Goal: Find specific page/section: Find specific page/section

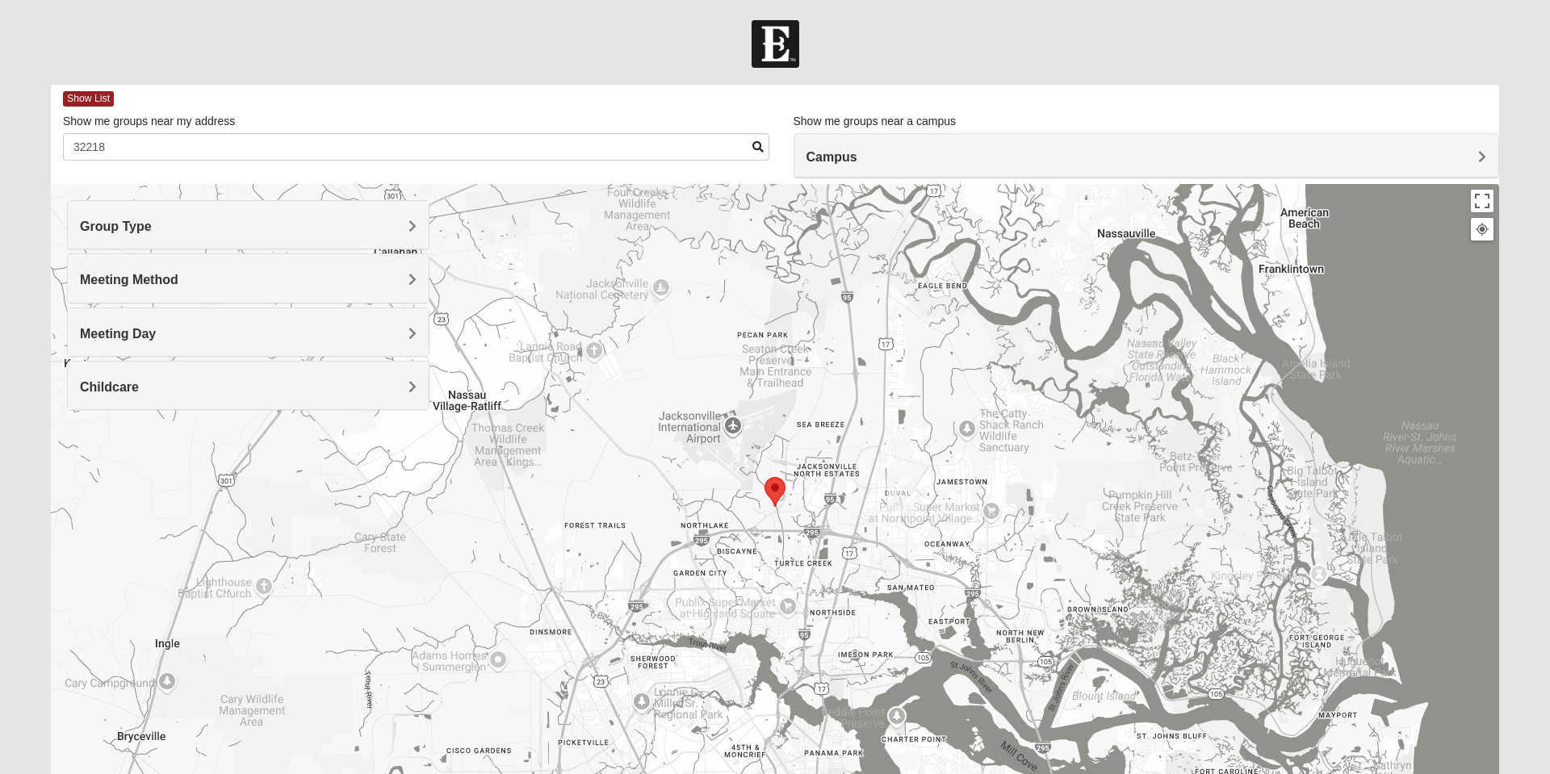
click at [195, 149] on input "32218" at bounding box center [416, 146] width 707 height 27
click at [355, 225] on h4 "Group Type" at bounding box center [248, 226] width 337 height 15
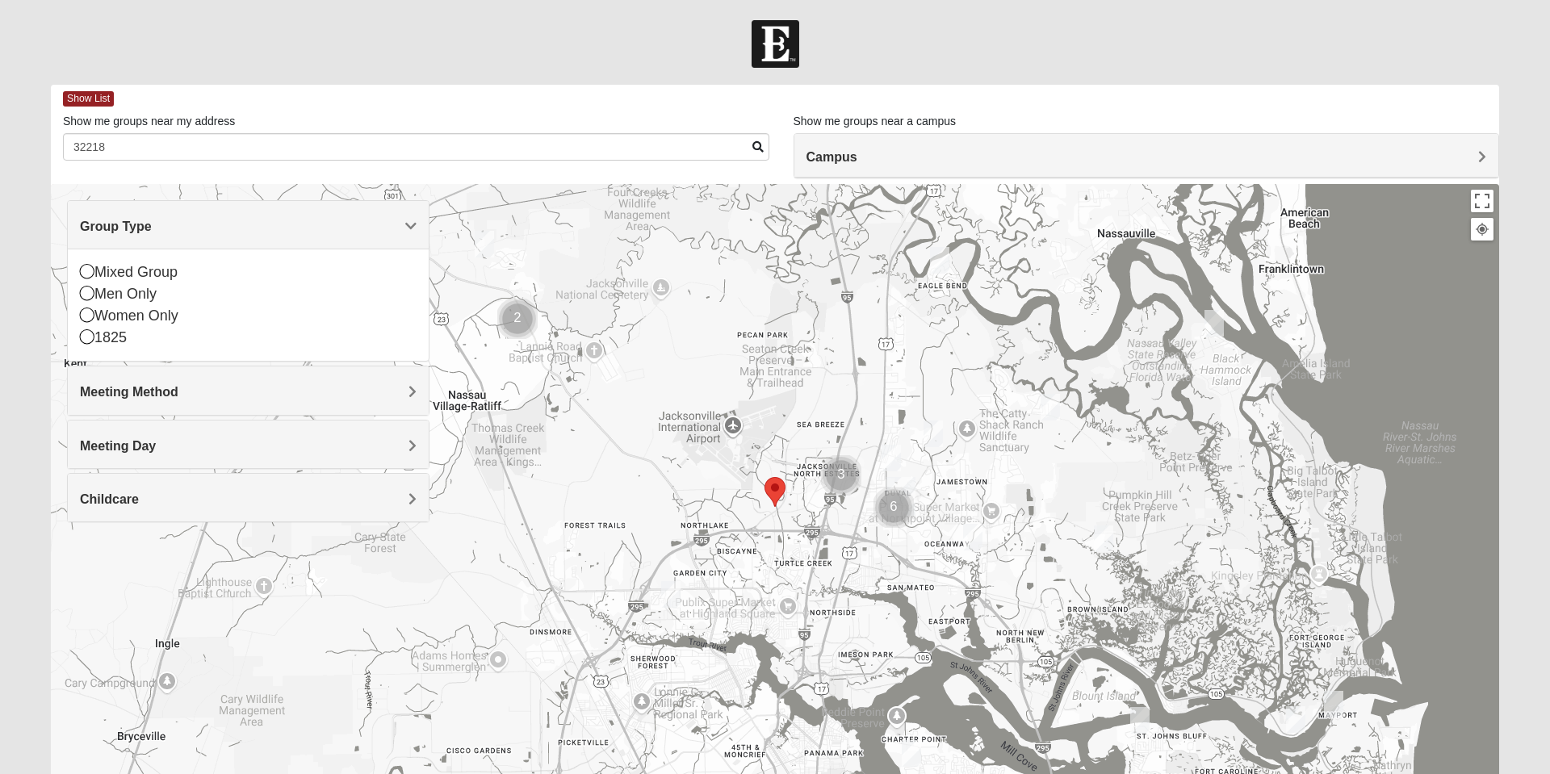
click at [1224, 322] on img "1825 Mens Pinter 32226" at bounding box center [1214, 324] width 32 height 40
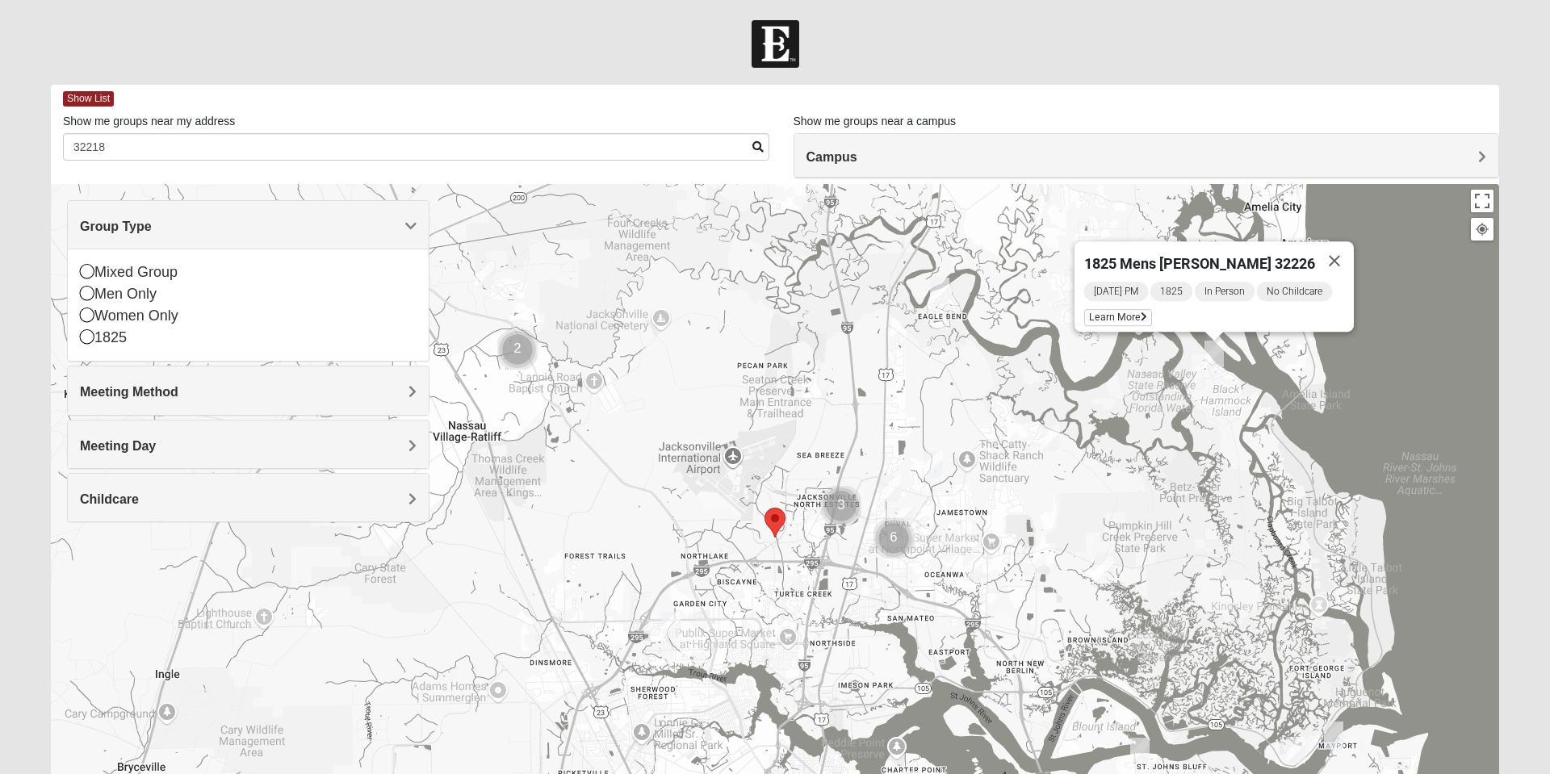
click at [1336, 253] on button "Close" at bounding box center [1334, 260] width 39 height 39
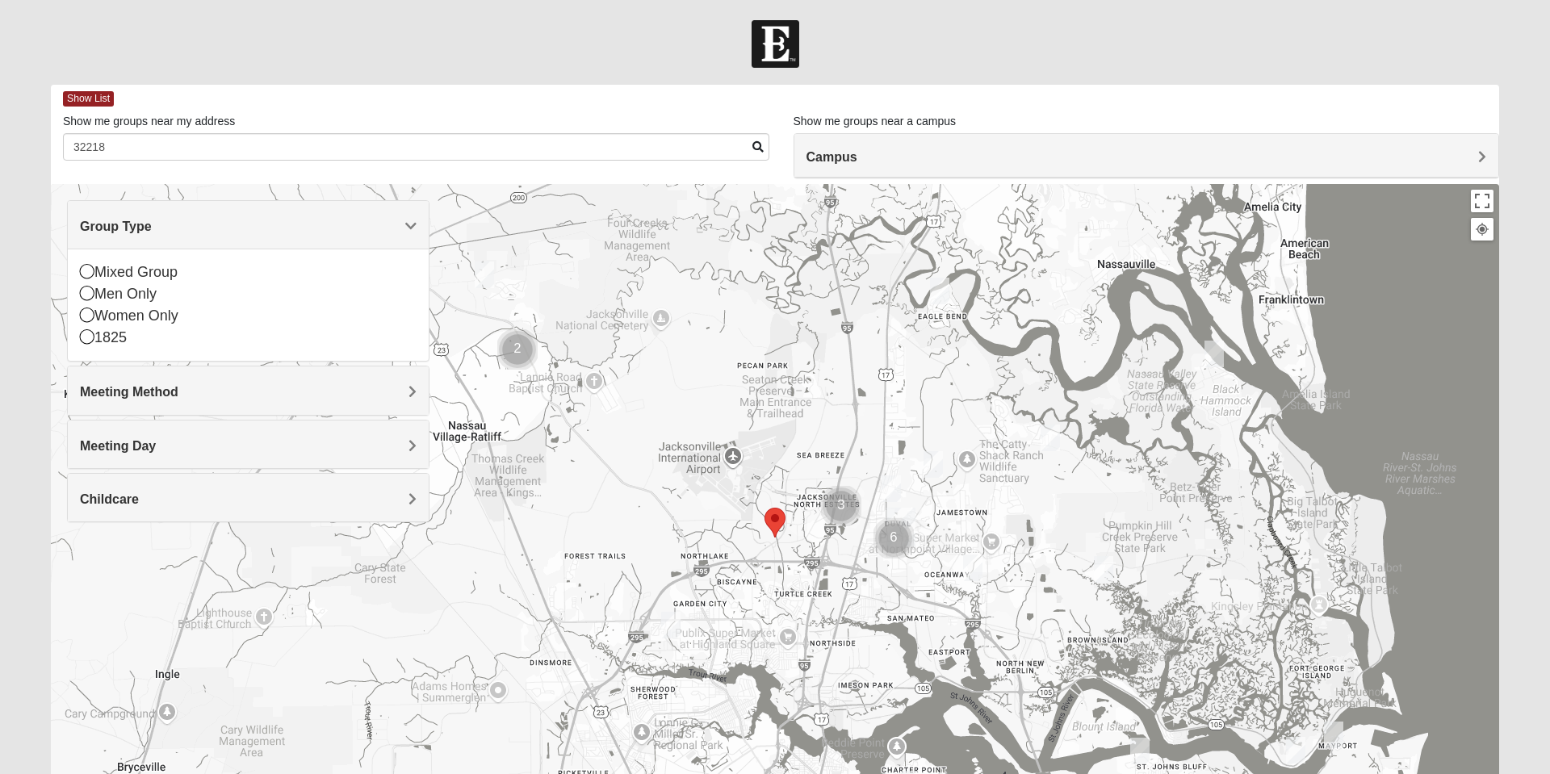
click at [107, 268] on div "Mixed Group" at bounding box center [248, 273] width 337 height 22
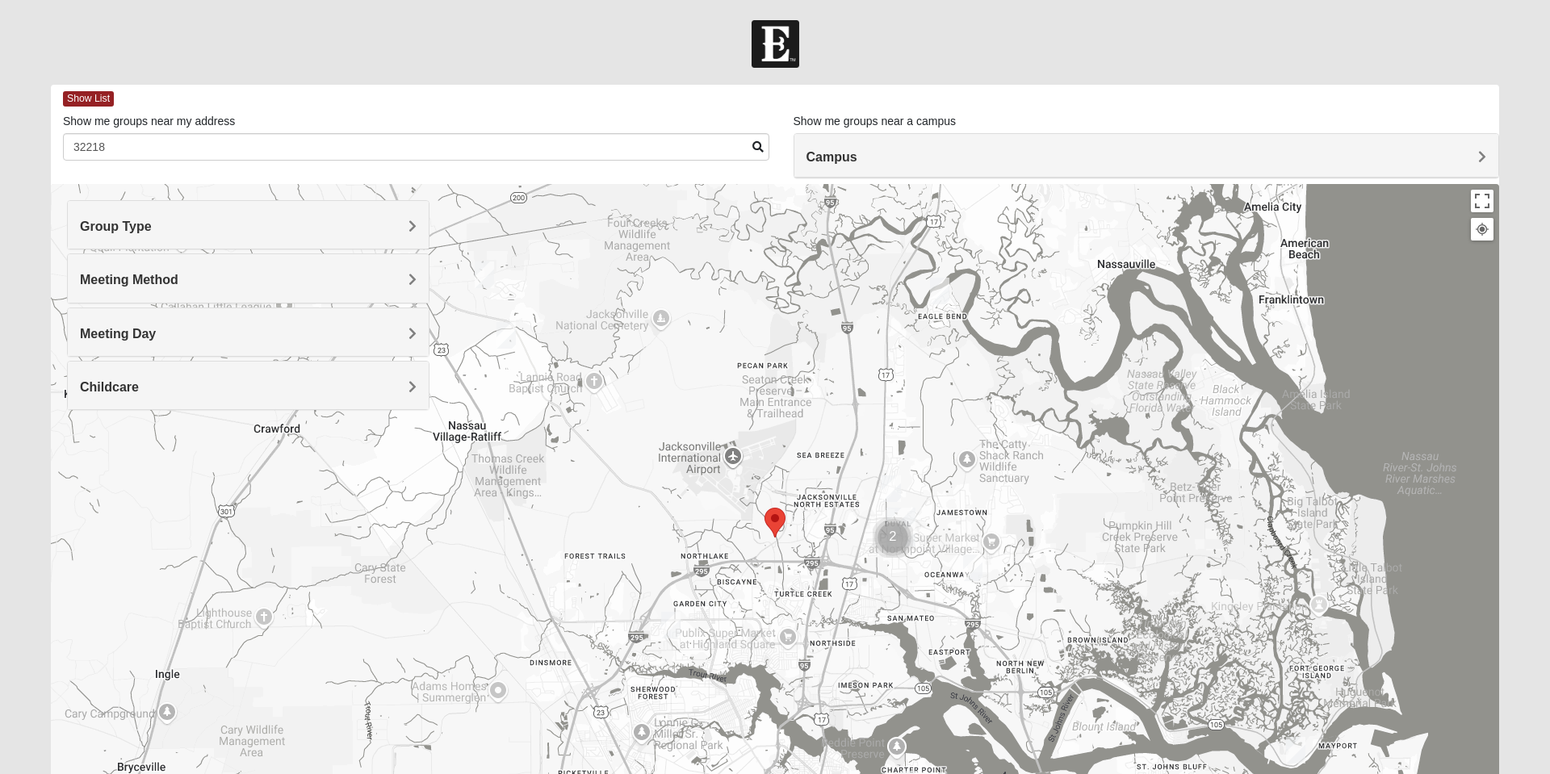
click at [400, 284] on h4 "Meeting Method" at bounding box center [248, 279] width 337 height 15
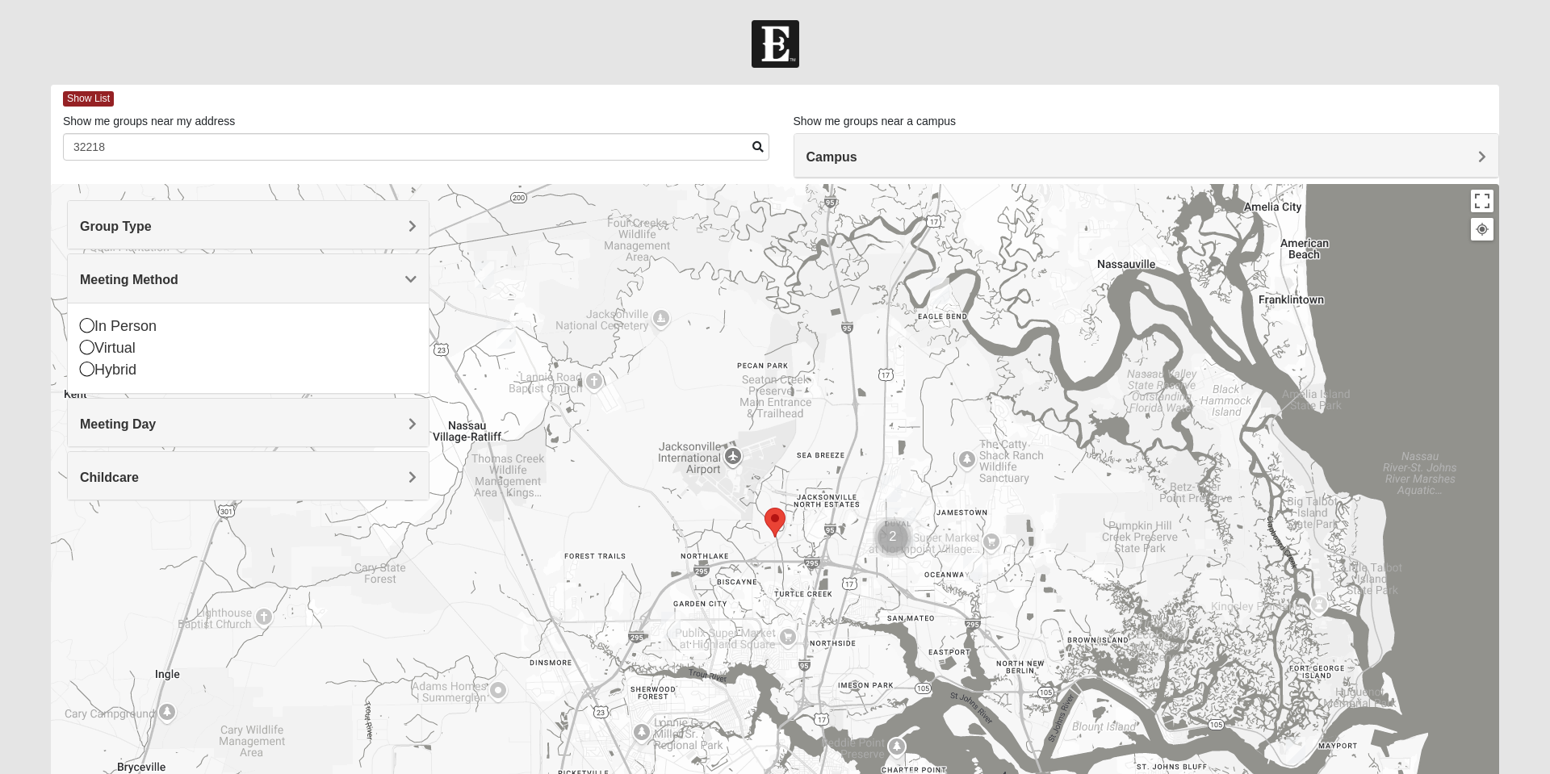
click at [95, 323] on div "In Person" at bounding box center [248, 327] width 337 height 22
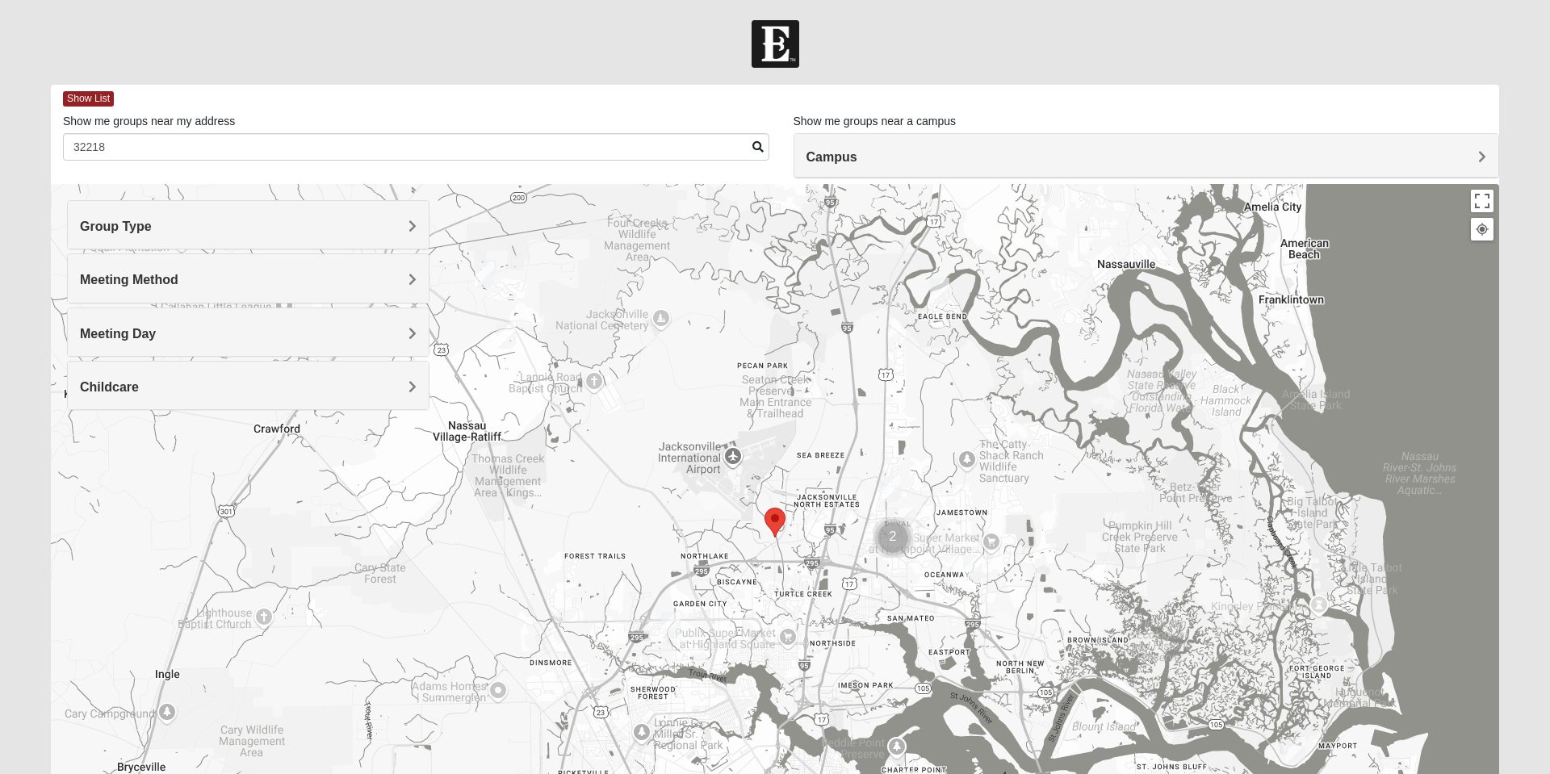
click at [220, 325] on div "Meeting Day" at bounding box center [248, 332] width 361 height 48
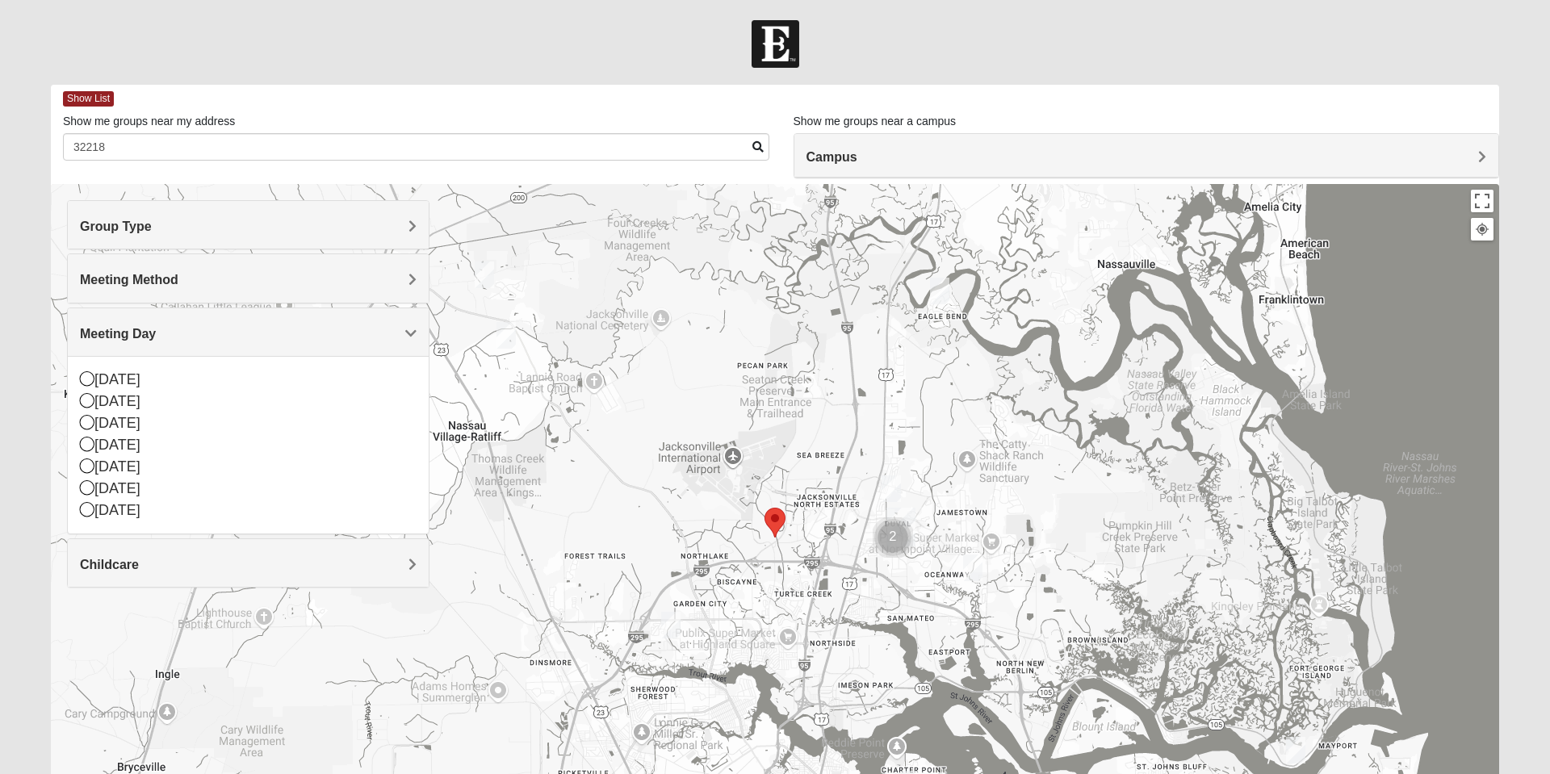
click at [107, 406] on div "[DATE]" at bounding box center [248, 402] width 337 height 22
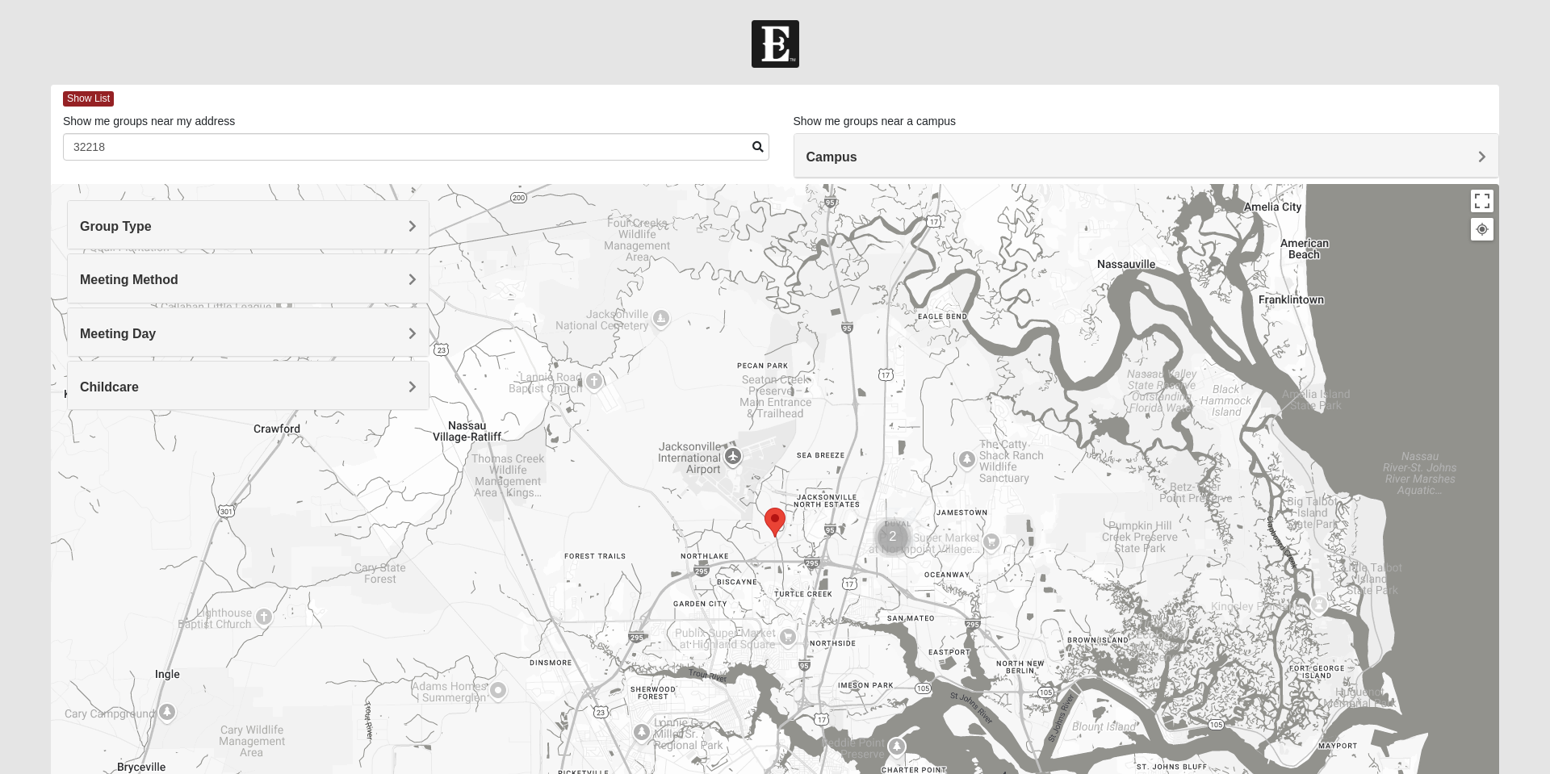
click at [193, 383] on h4 "Childcare" at bounding box center [248, 386] width 337 height 15
click at [363, 266] on div "Meeting Method" at bounding box center [248, 278] width 361 height 48
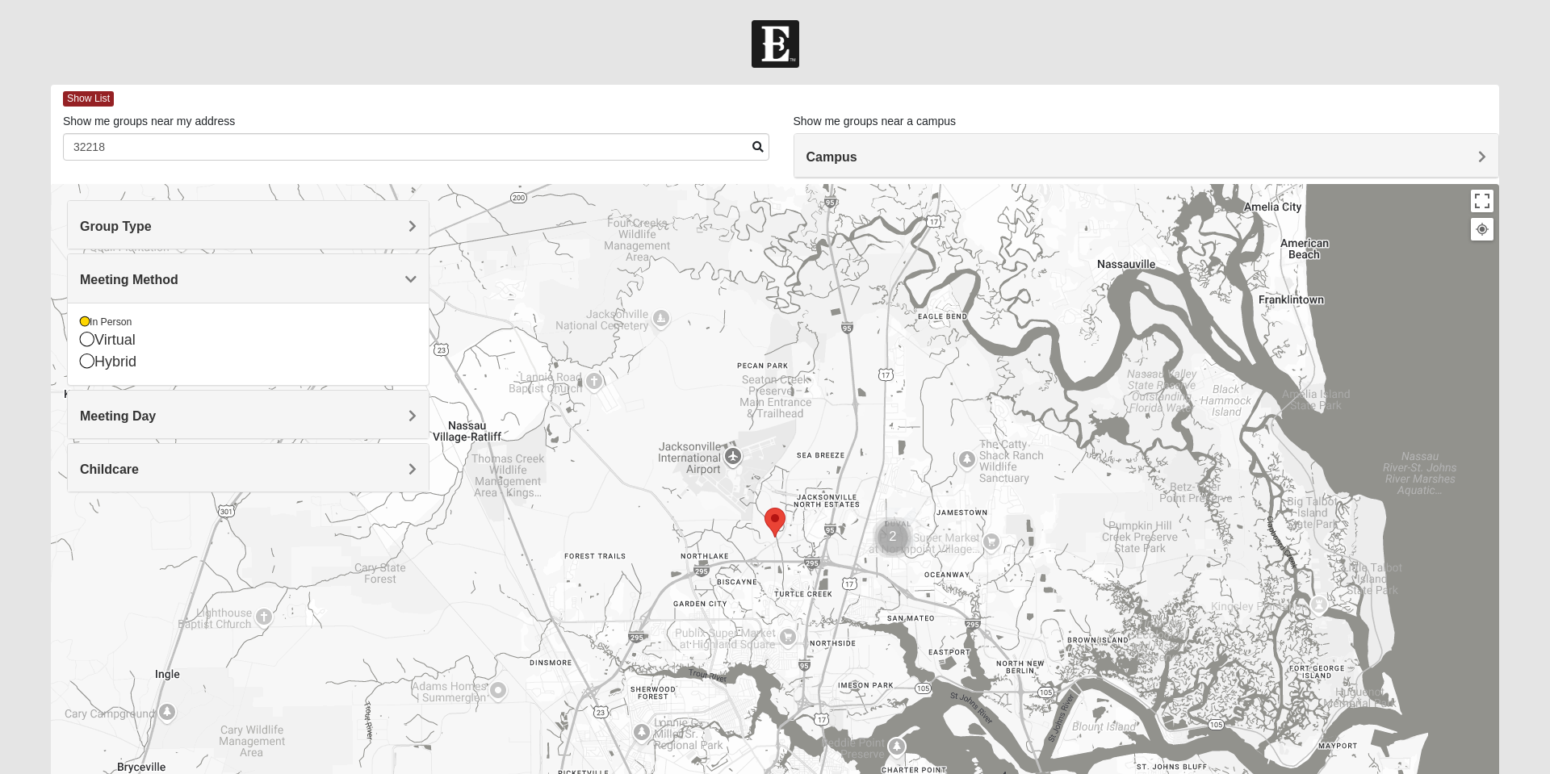
click at [403, 283] on h4 "Meeting Method" at bounding box center [248, 279] width 337 height 15
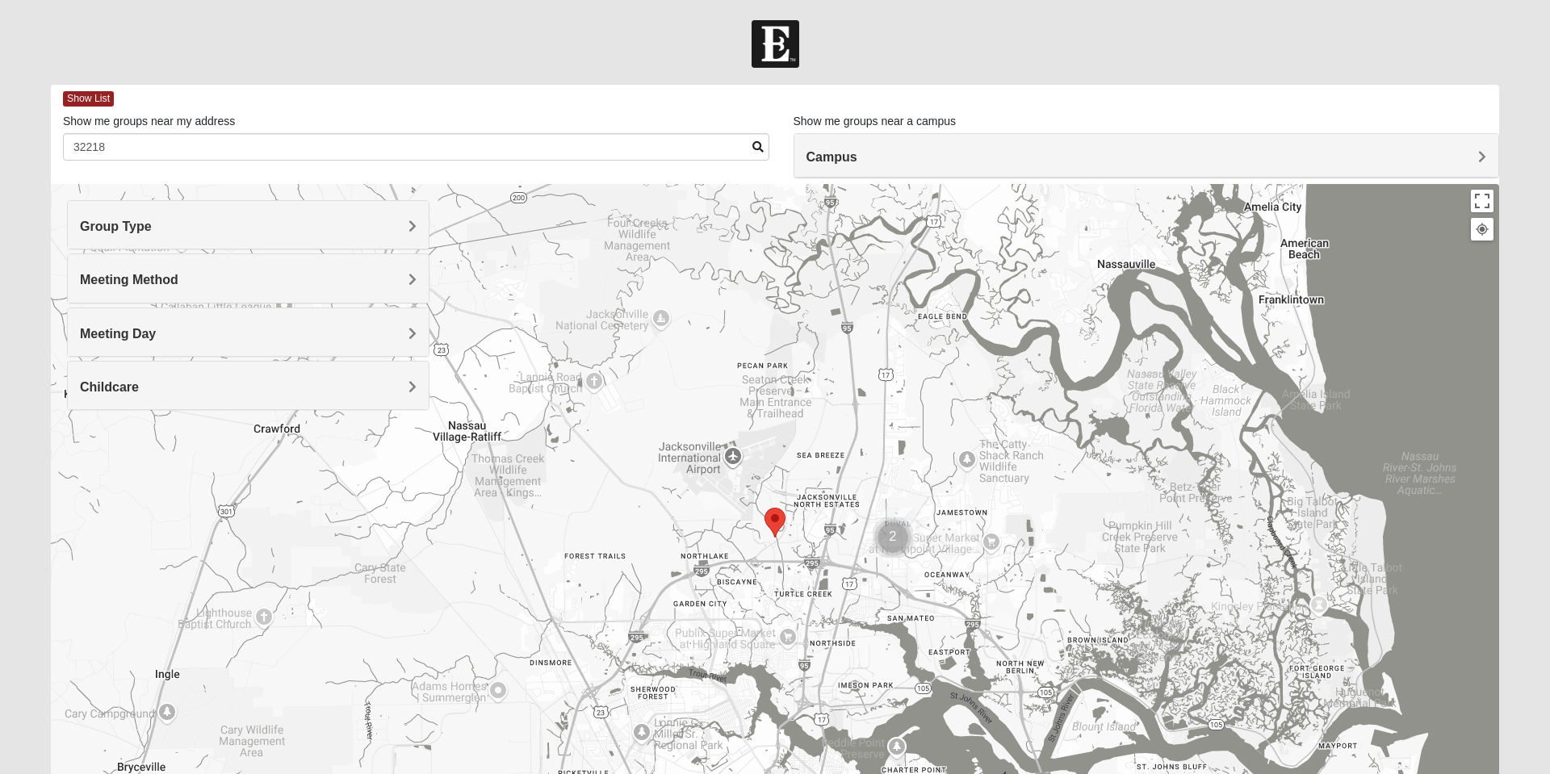
click at [425, 217] on div "Group Type" at bounding box center [248, 225] width 361 height 48
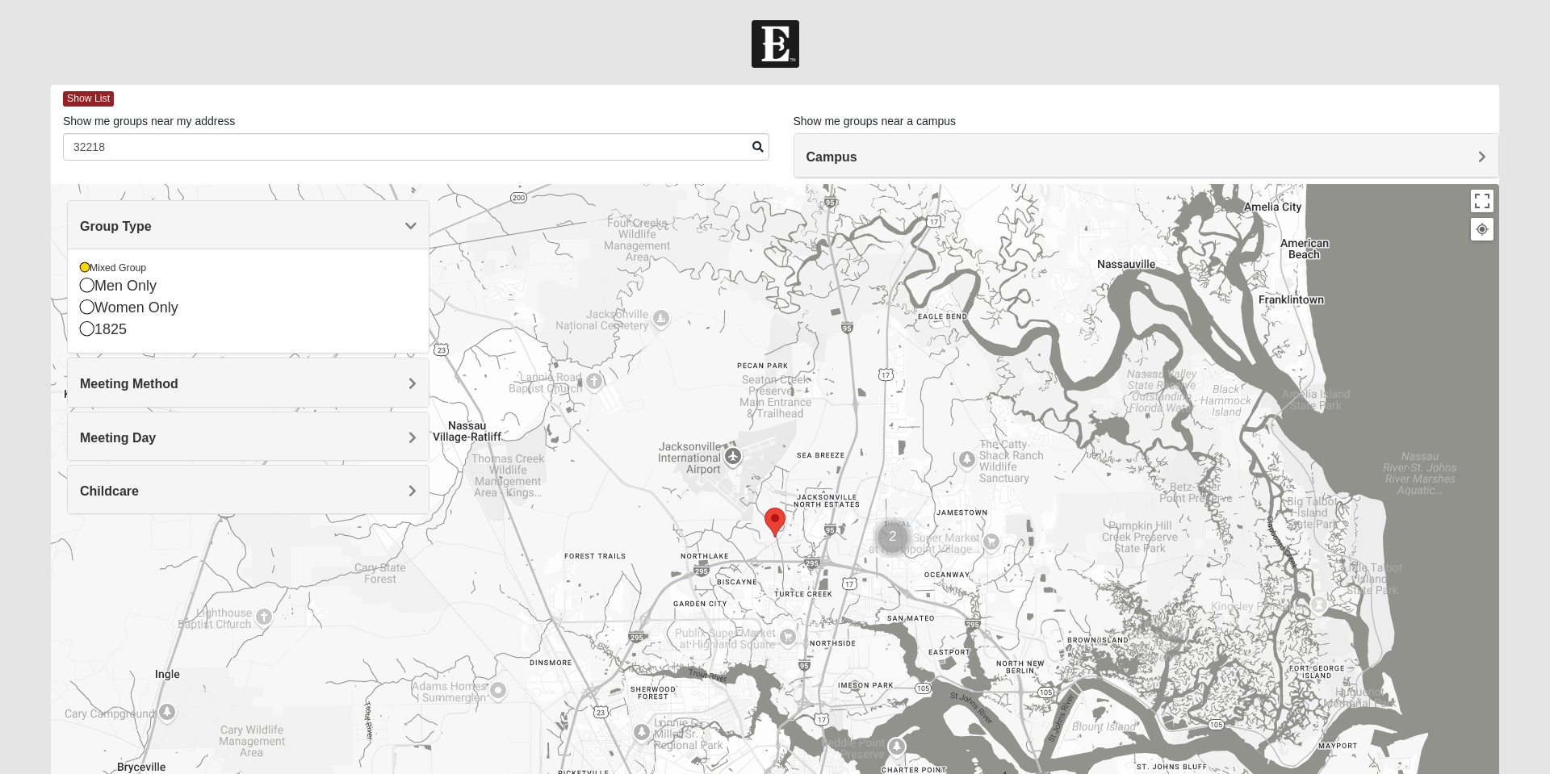
click at [102, 313] on div "Women Only" at bounding box center [248, 308] width 337 height 22
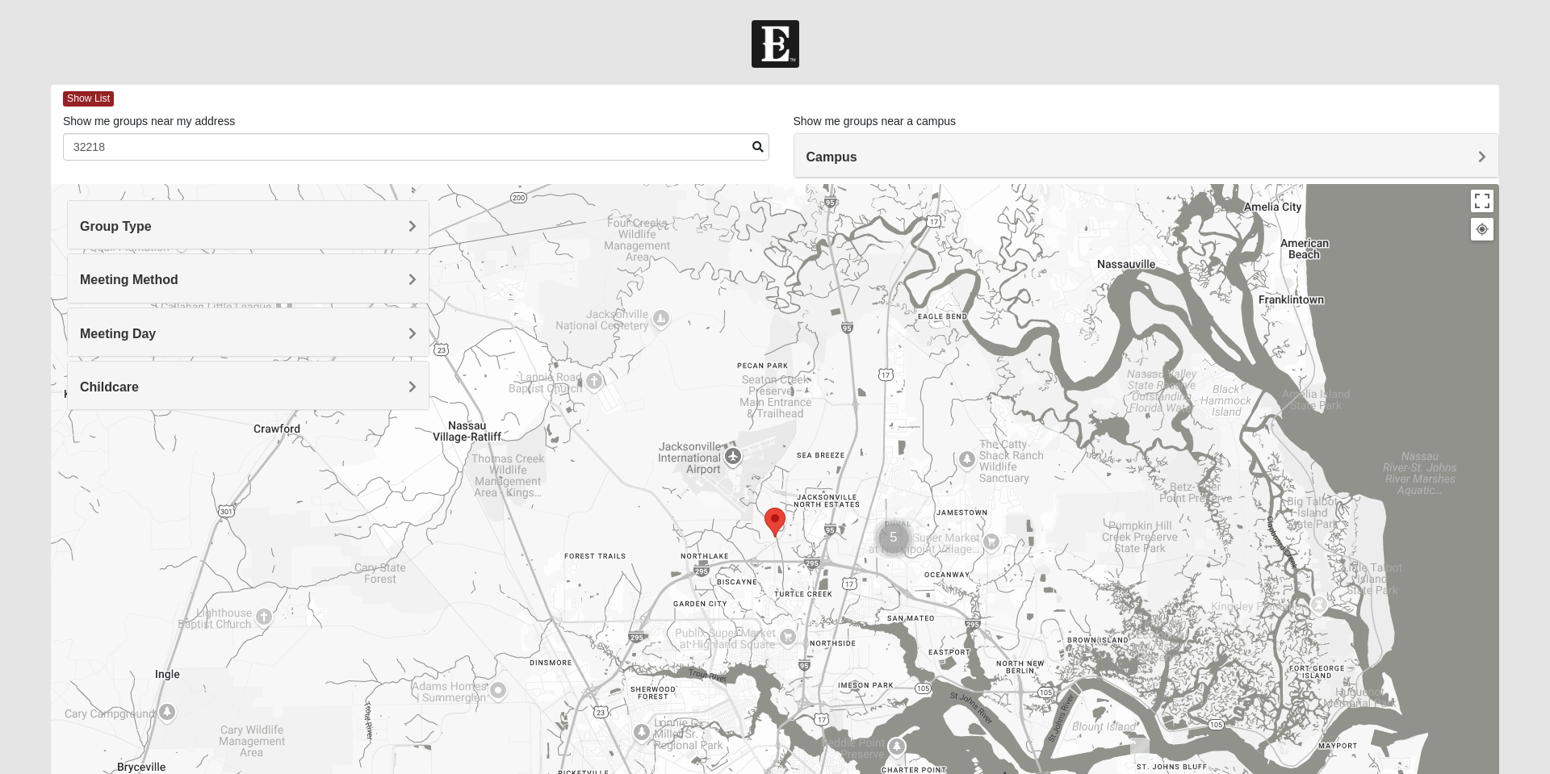
click at [400, 229] on h4 "Group Type" at bounding box center [248, 226] width 337 height 15
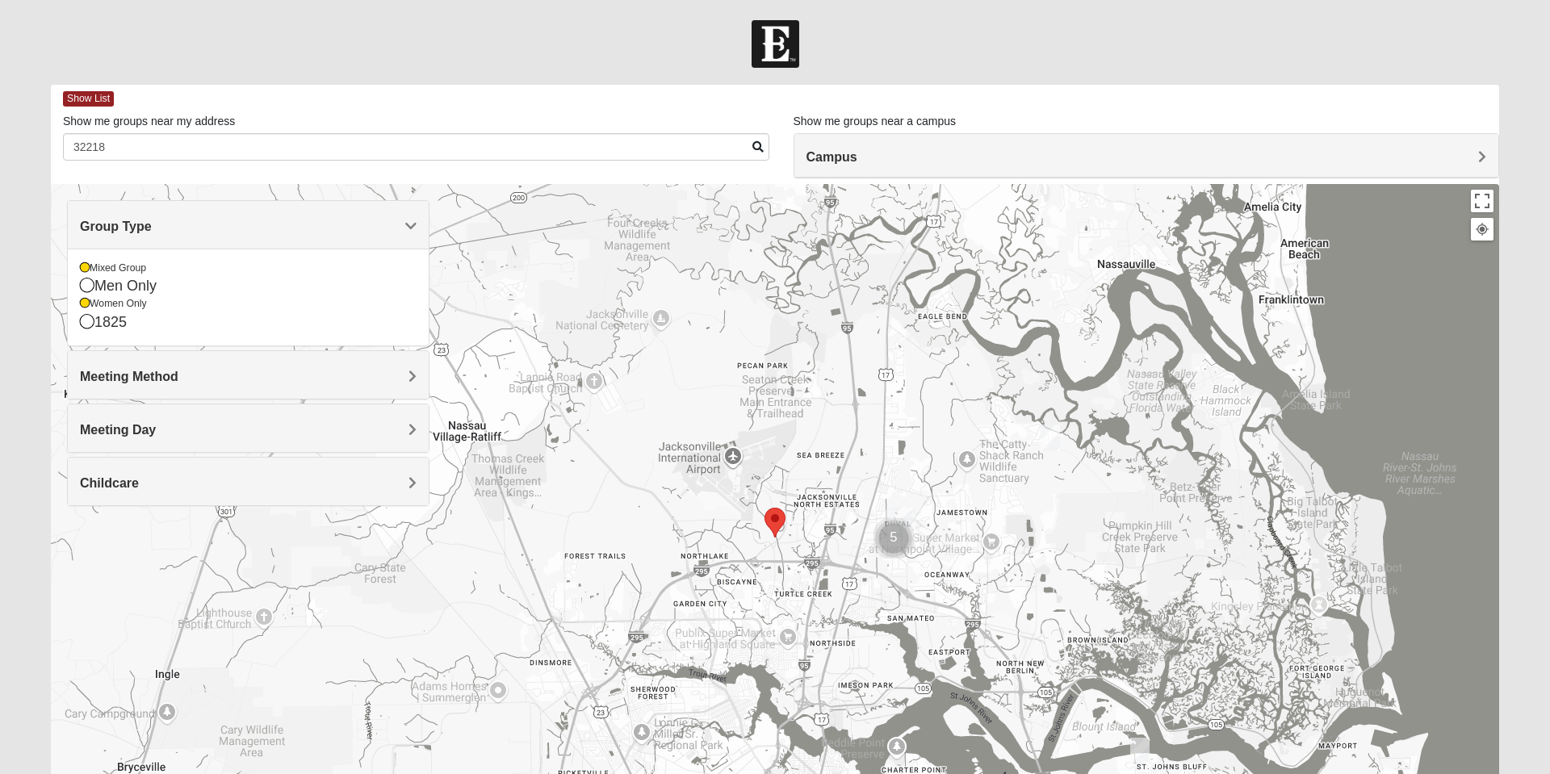
click at [153, 291] on div "Men Only" at bounding box center [248, 286] width 337 height 22
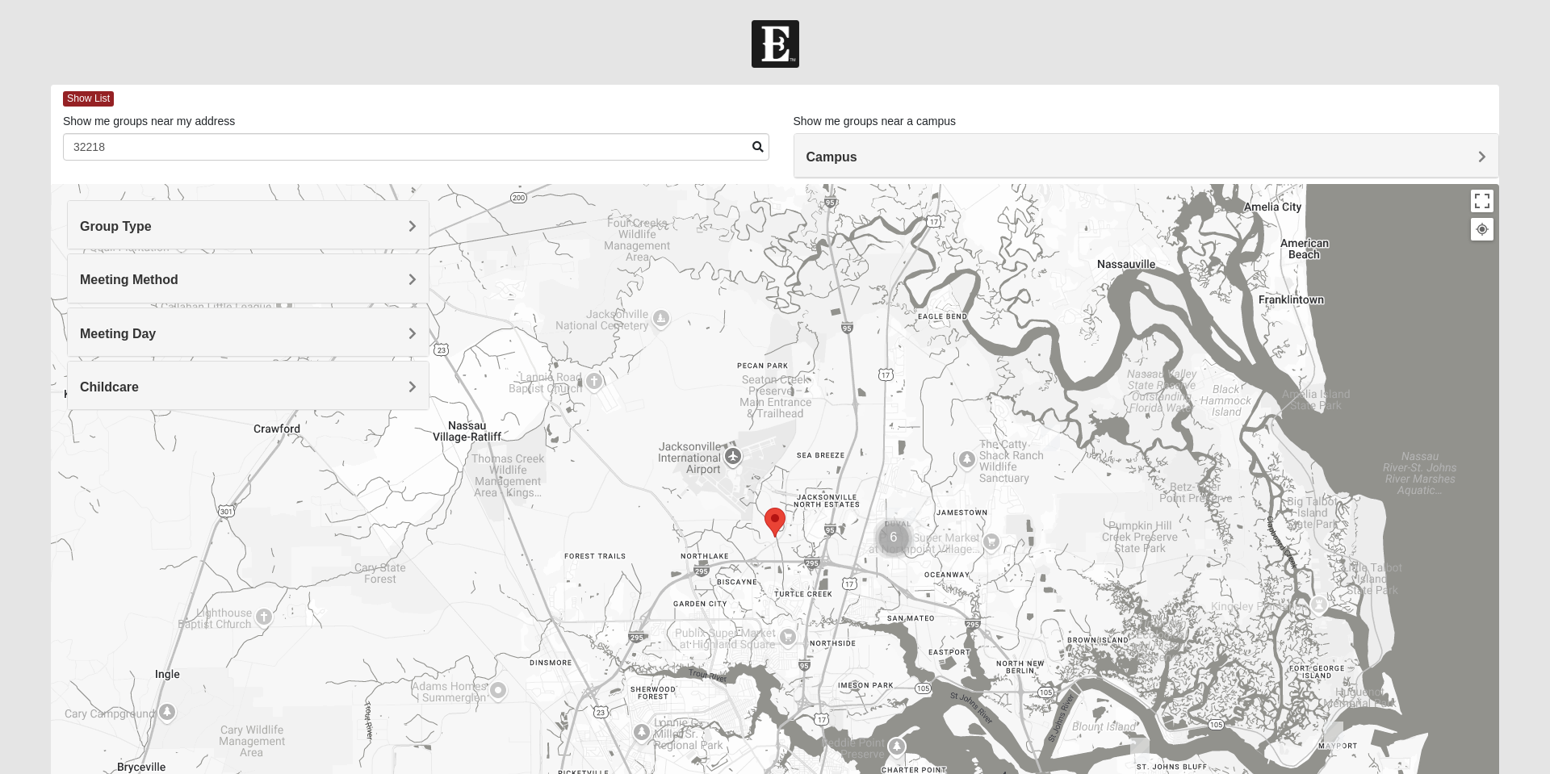
click at [178, 275] on span "Meeting Method" at bounding box center [129, 280] width 99 height 14
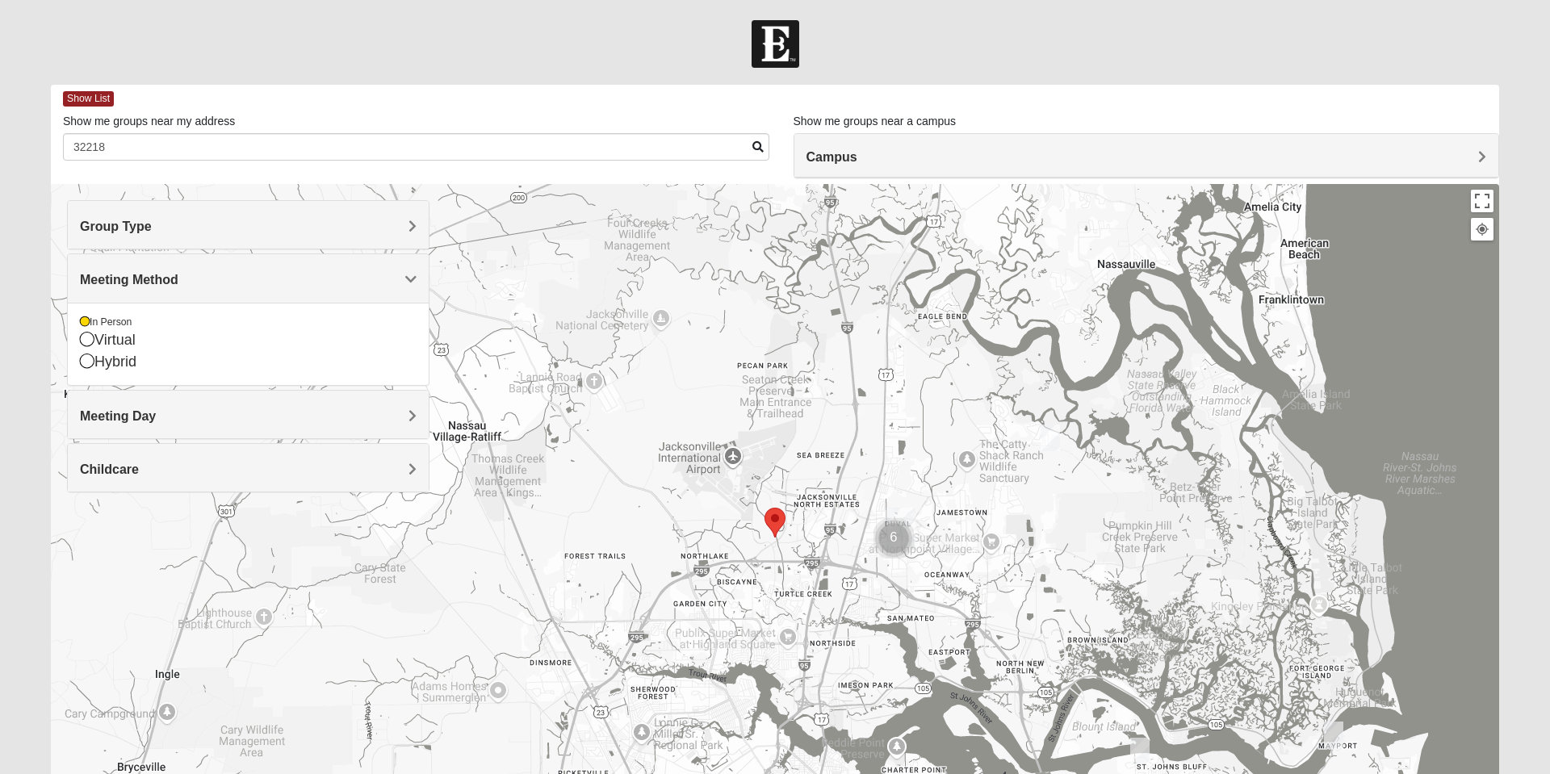
click at [493, 358] on div at bounding box center [775, 507] width 1449 height 646
click at [329, 367] on div "Hybrid" at bounding box center [248, 362] width 337 height 22
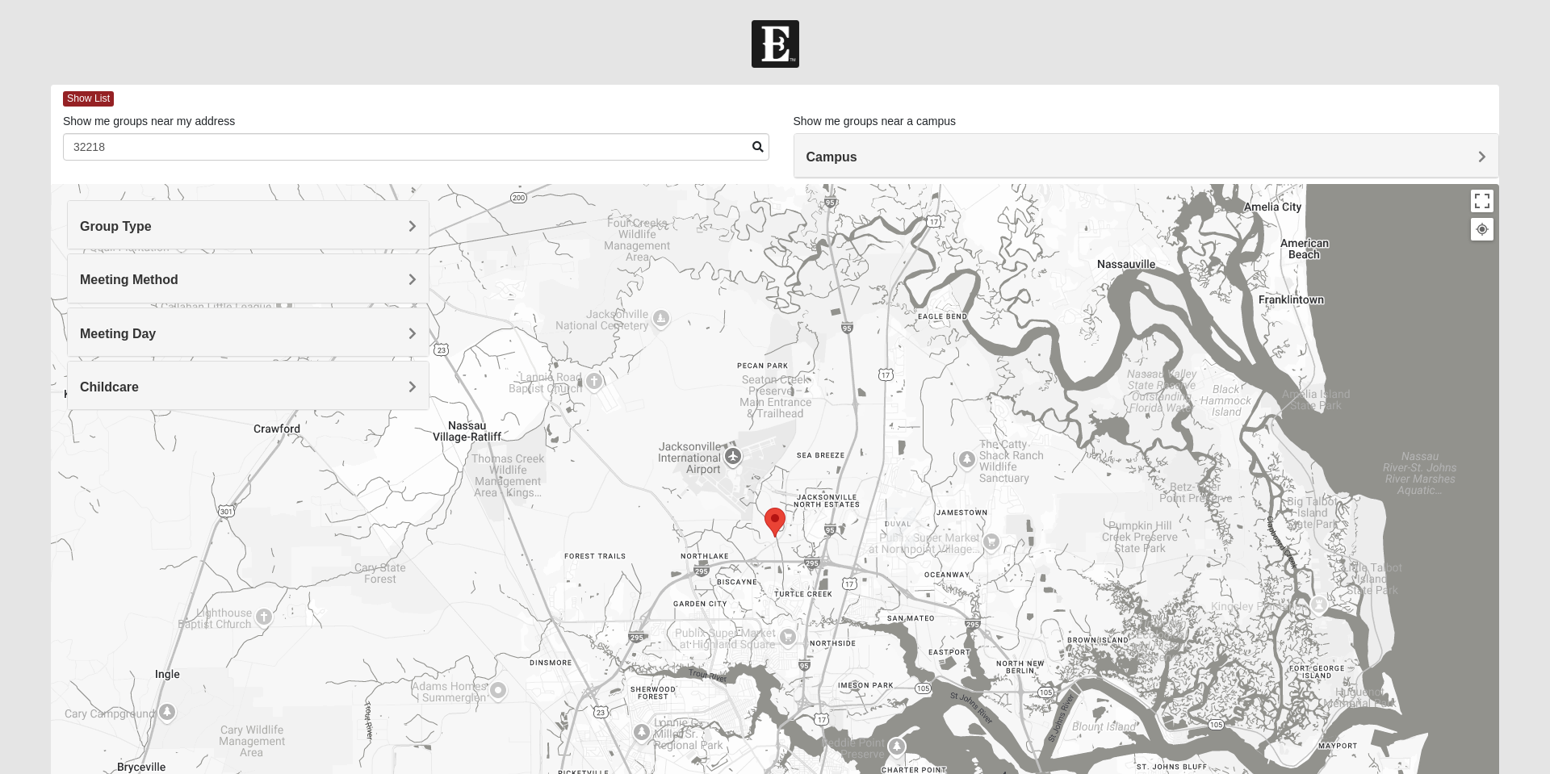
click at [342, 409] on div "Childcare" at bounding box center [248, 386] width 361 height 48
click at [372, 346] on div "Meeting Day" at bounding box center [248, 332] width 361 height 48
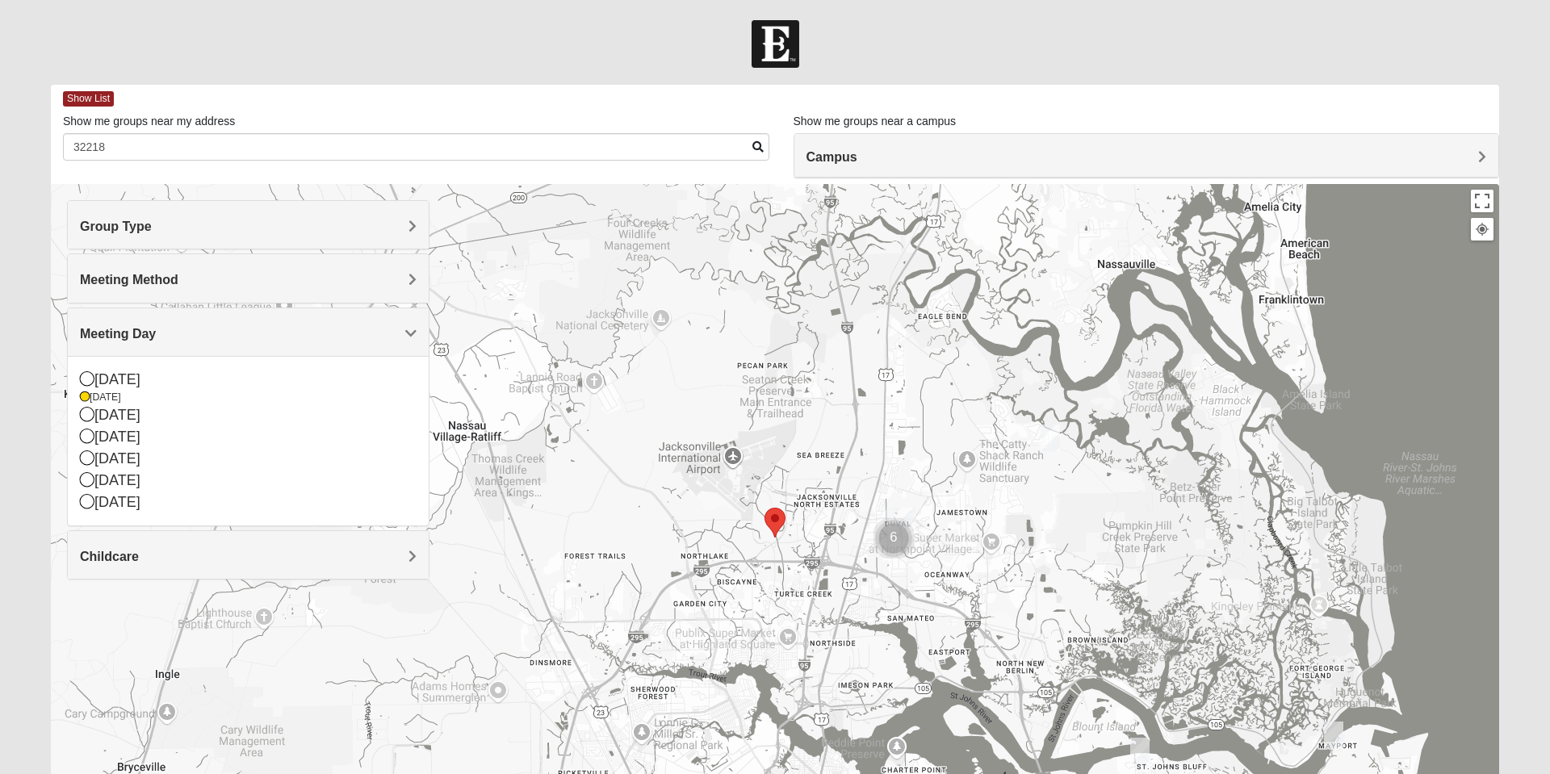
click at [1236, 390] on div at bounding box center [775, 507] width 1449 height 646
click at [399, 231] on h4 "Group Type" at bounding box center [248, 226] width 337 height 15
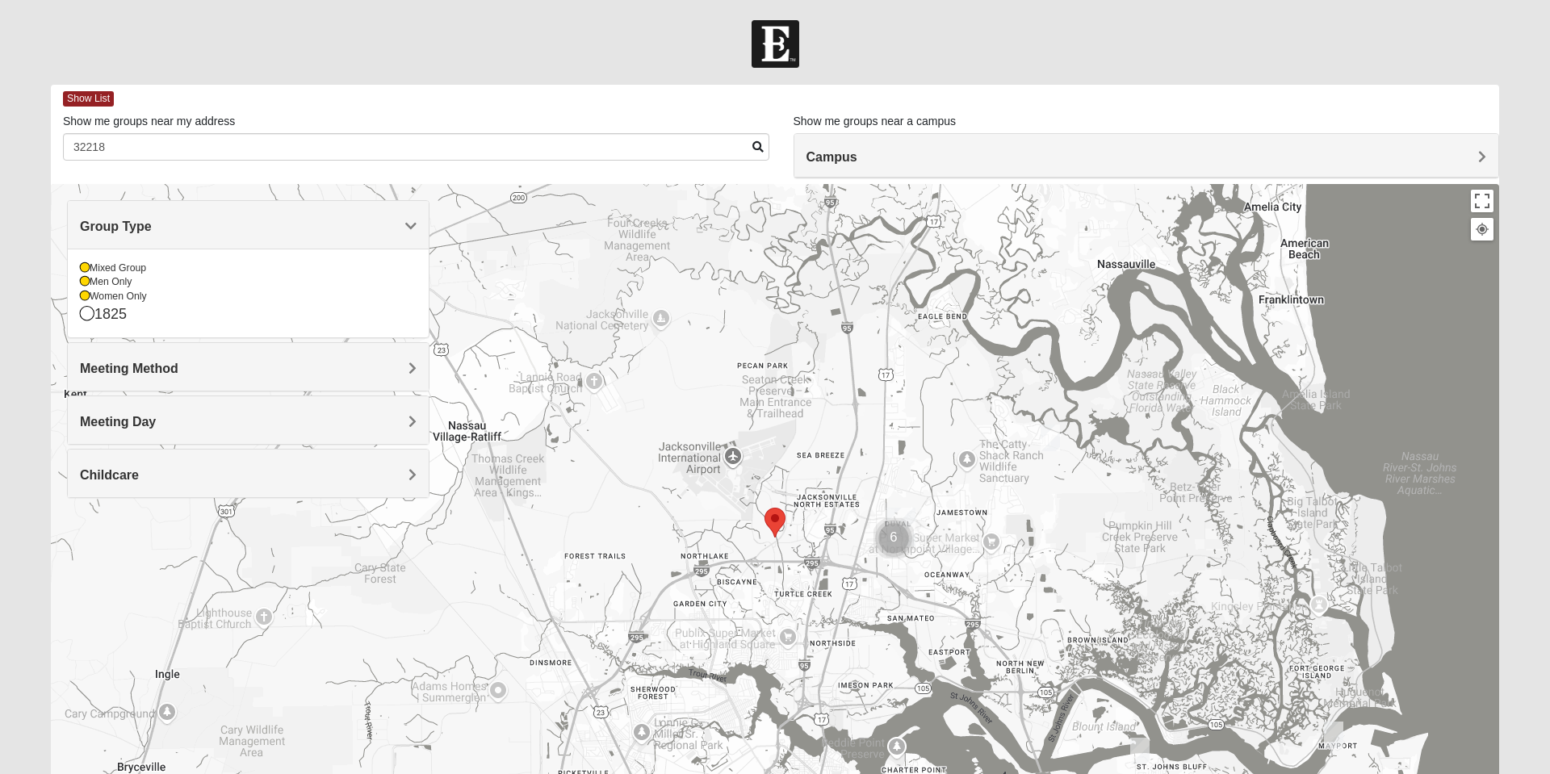
click at [85, 297] on icon at bounding box center [85, 296] width 10 height 10
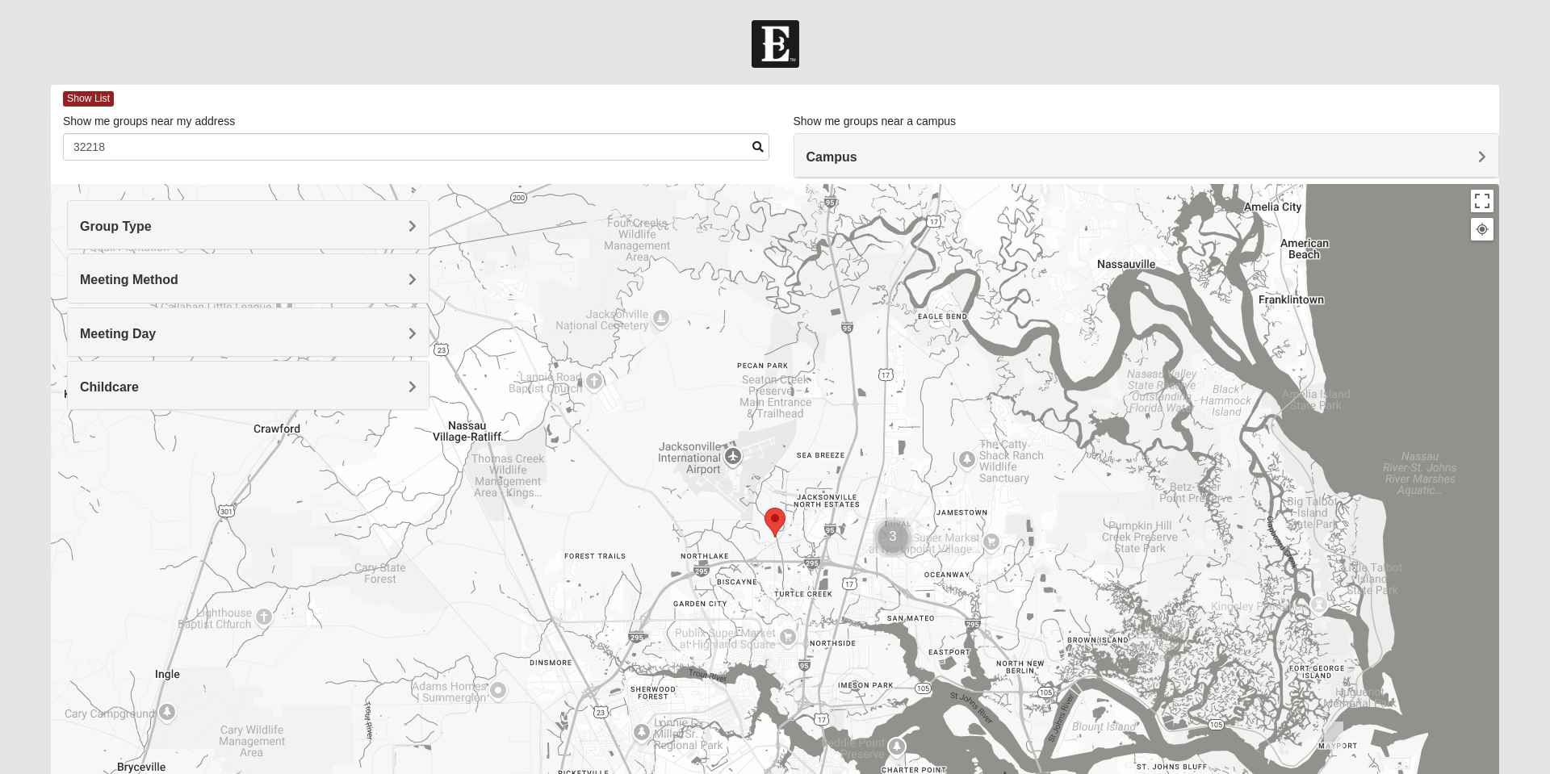
click at [383, 230] on h4 "Group Type" at bounding box center [248, 226] width 337 height 15
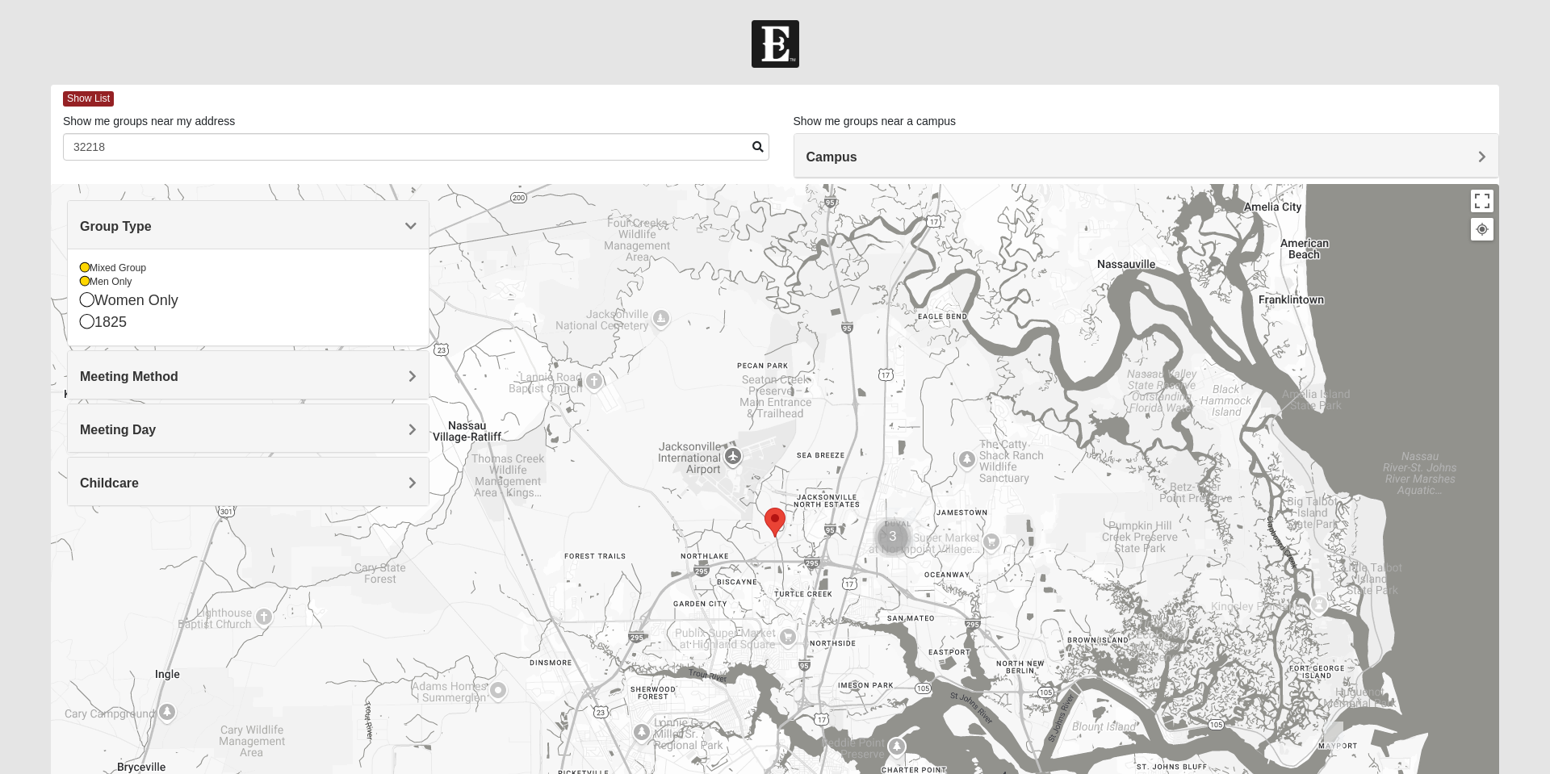
click at [100, 270] on div "Mixed Group" at bounding box center [248, 269] width 337 height 14
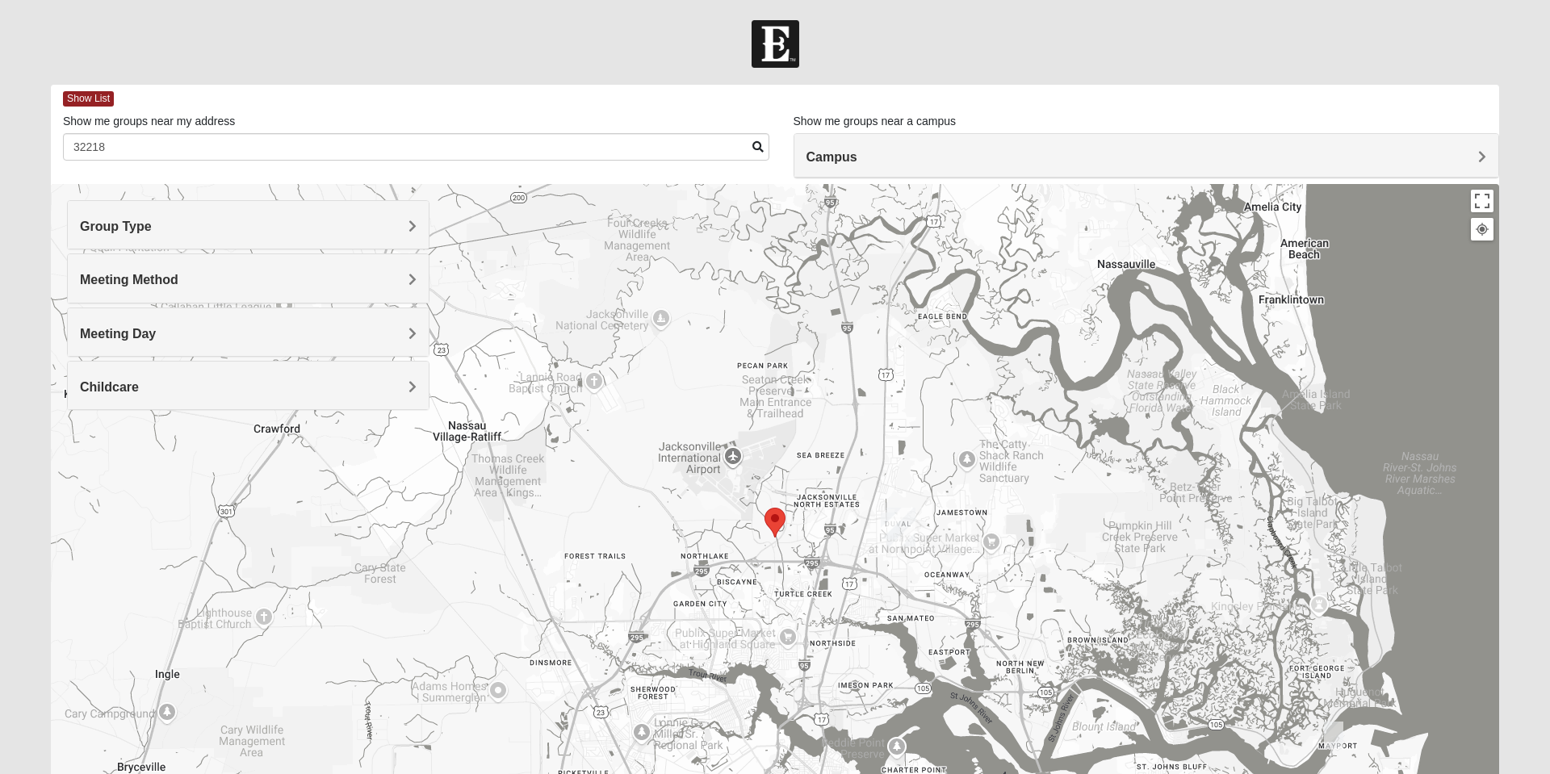
click at [385, 283] on h4 "Meeting Method" at bounding box center [248, 279] width 337 height 15
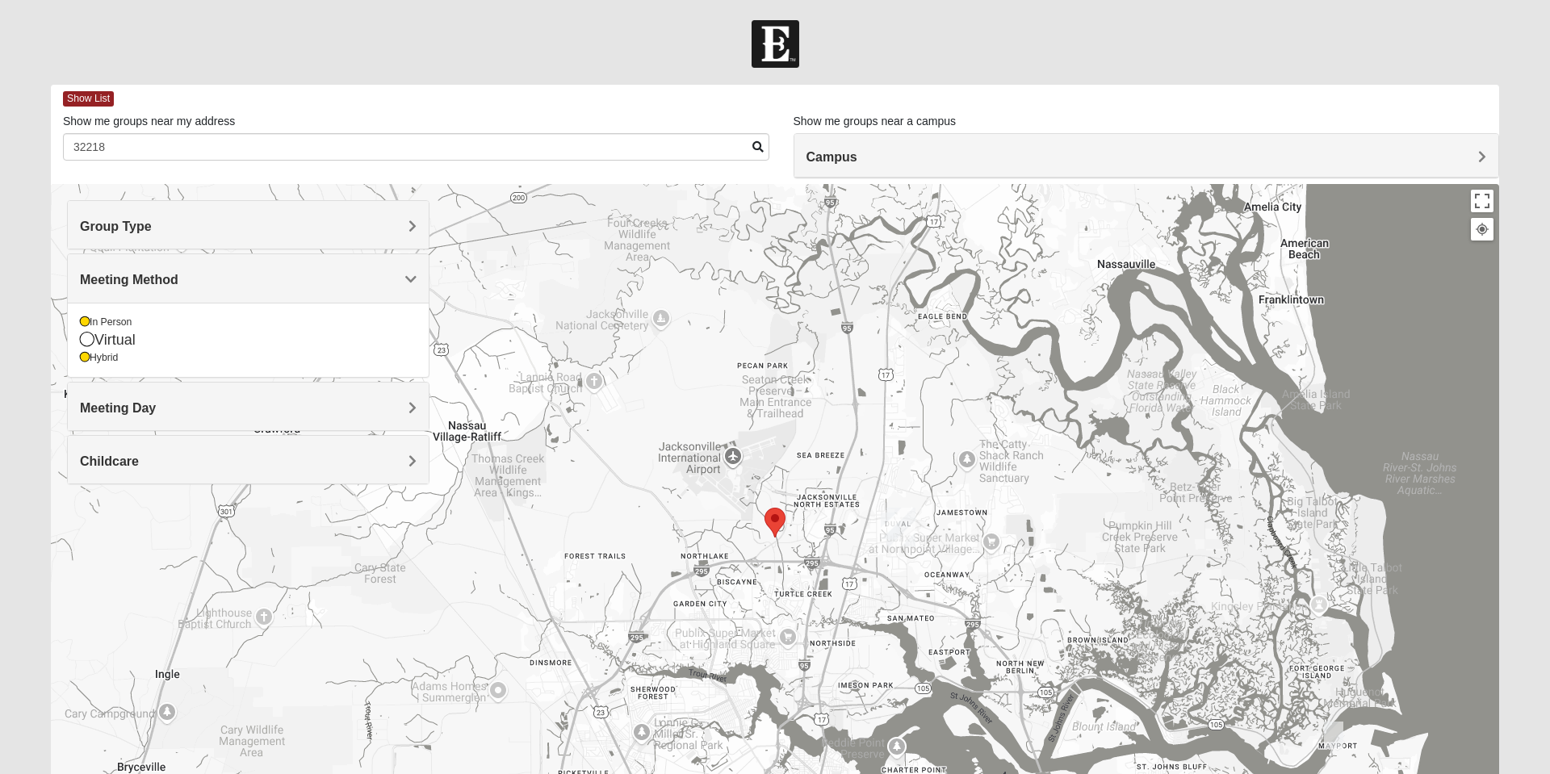
click at [85, 358] on icon at bounding box center [85, 358] width 10 height 10
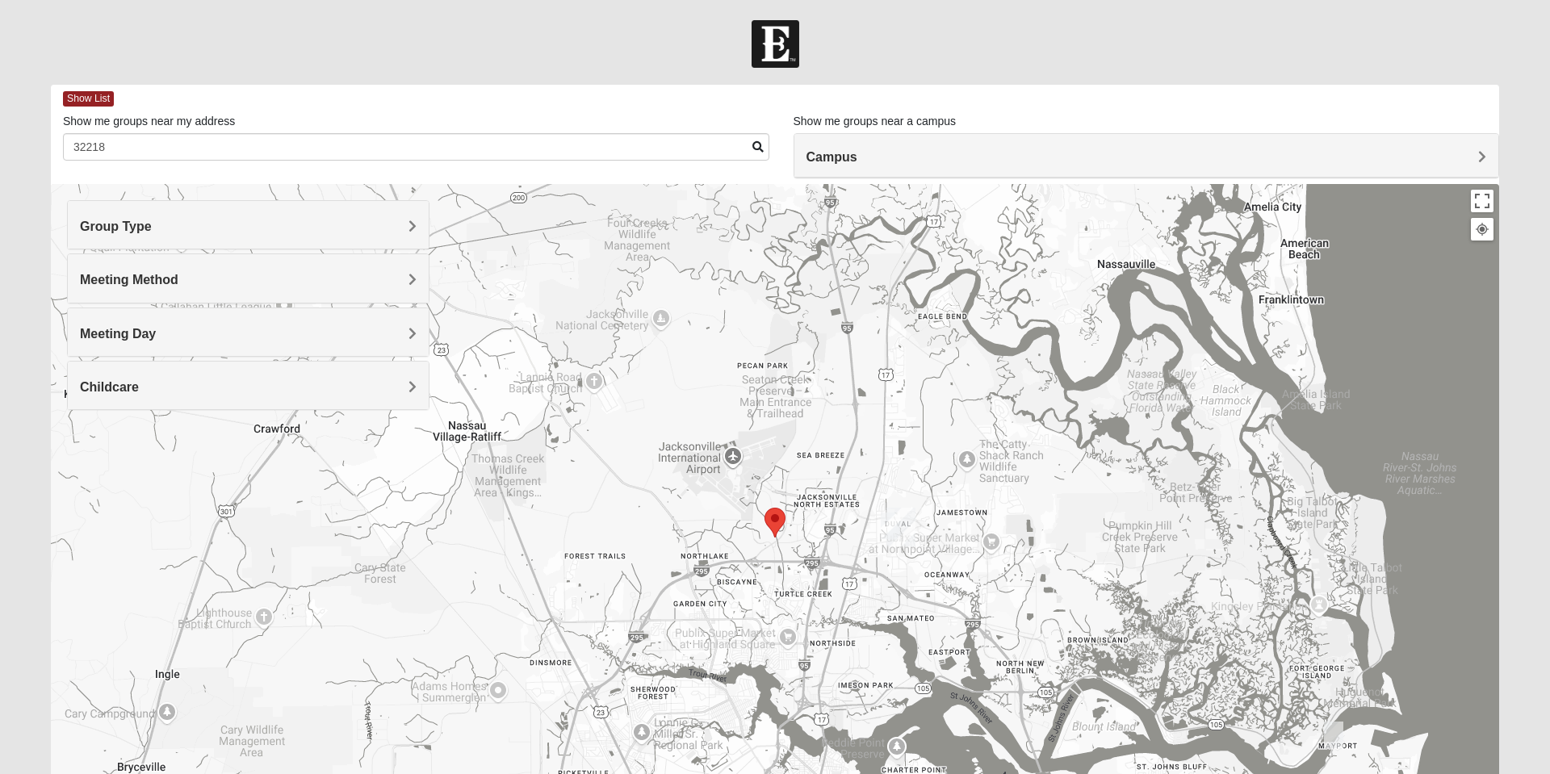
click at [405, 327] on h4 "Meeting Day" at bounding box center [248, 333] width 337 height 15
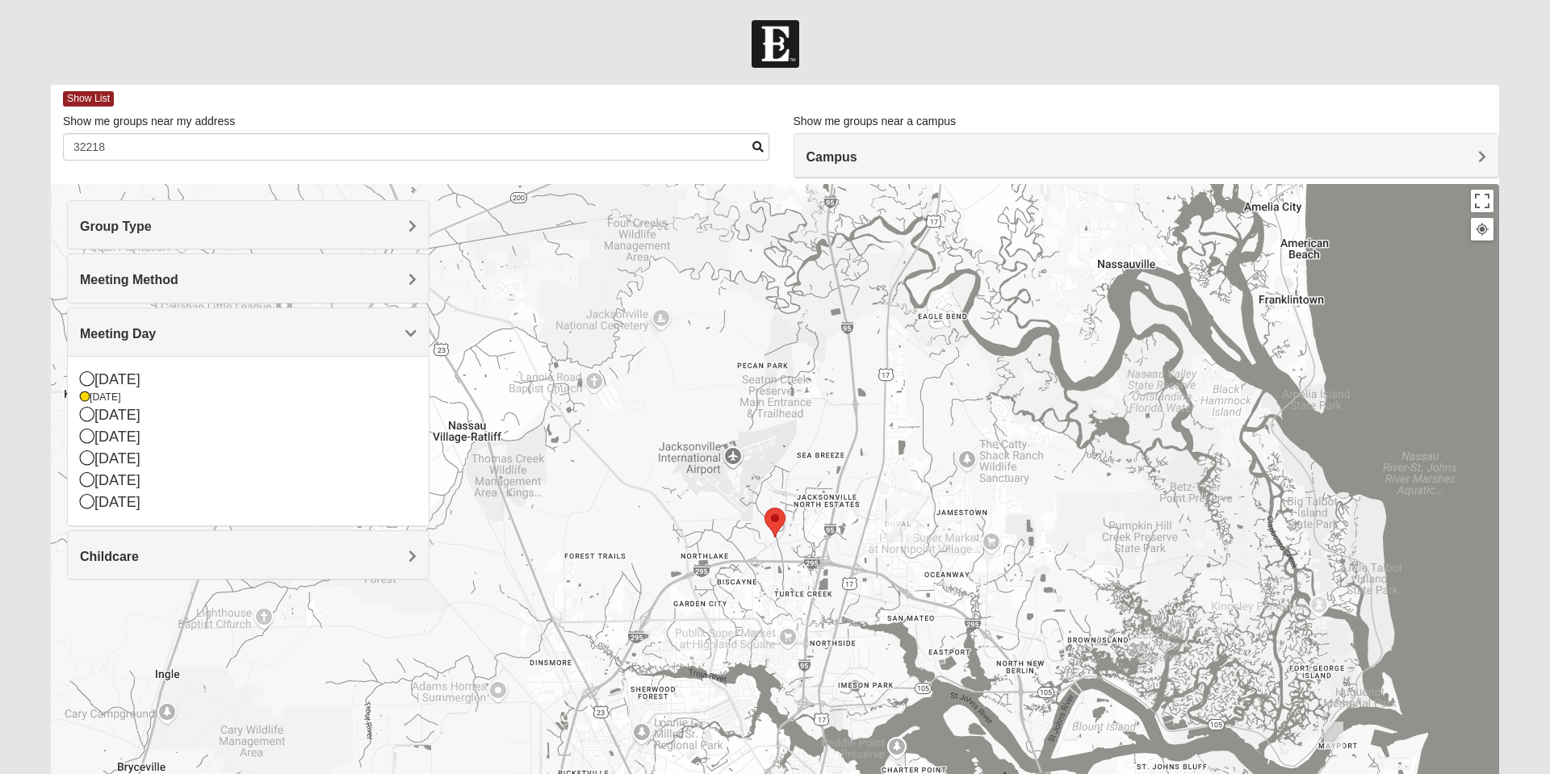
click at [85, 397] on icon at bounding box center [85, 397] width 10 height 10
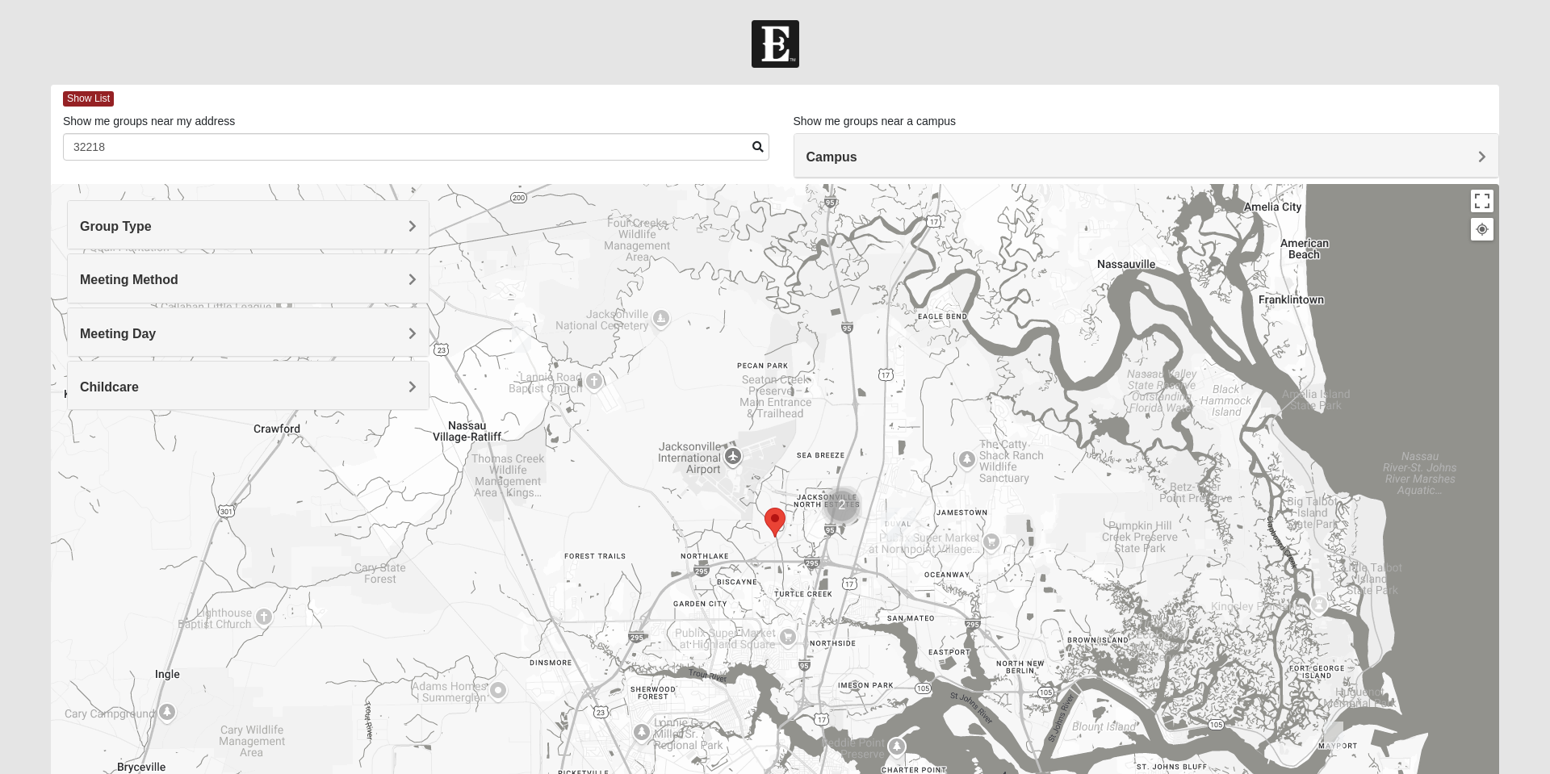
click at [152, 227] on span "Group Type" at bounding box center [116, 227] width 72 height 14
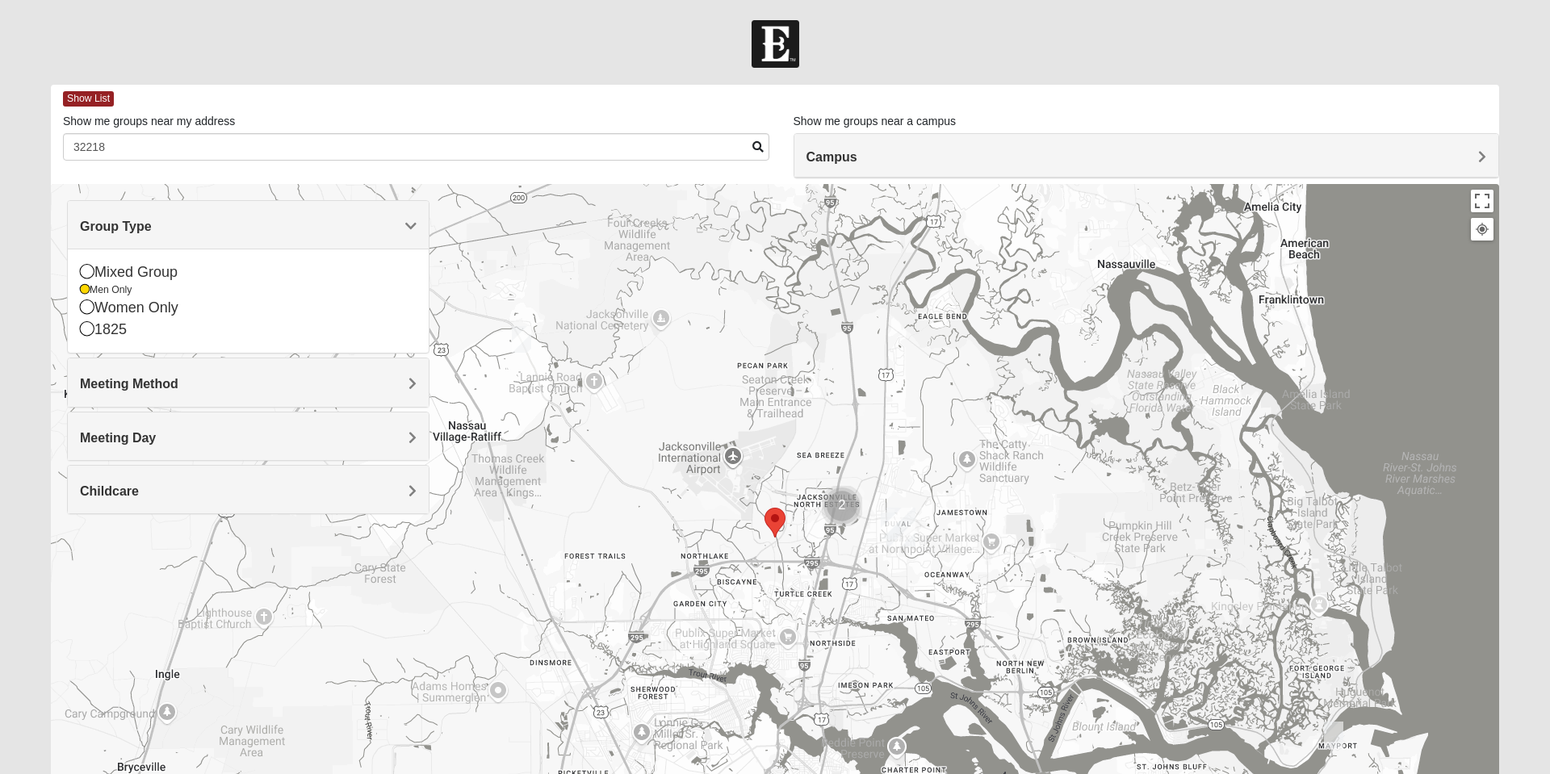
click at [85, 291] on icon at bounding box center [85, 290] width 10 height 10
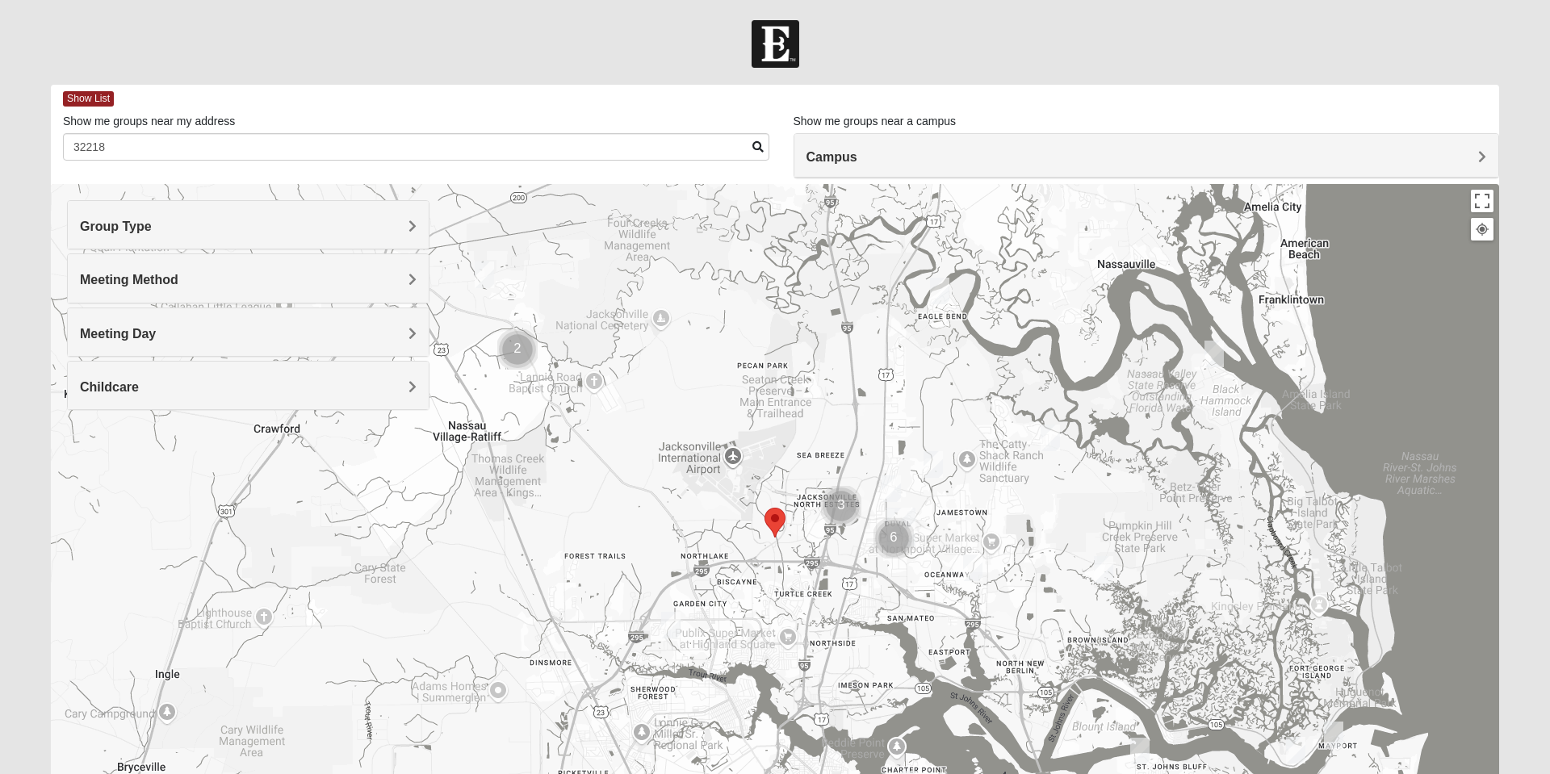
click at [94, 270] on div "Meeting Method" at bounding box center [248, 278] width 361 height 48
click at [1210, 368] on img "1825 Mens Pinter 32226" at bounding box center [1214, 354] width 32 height 40
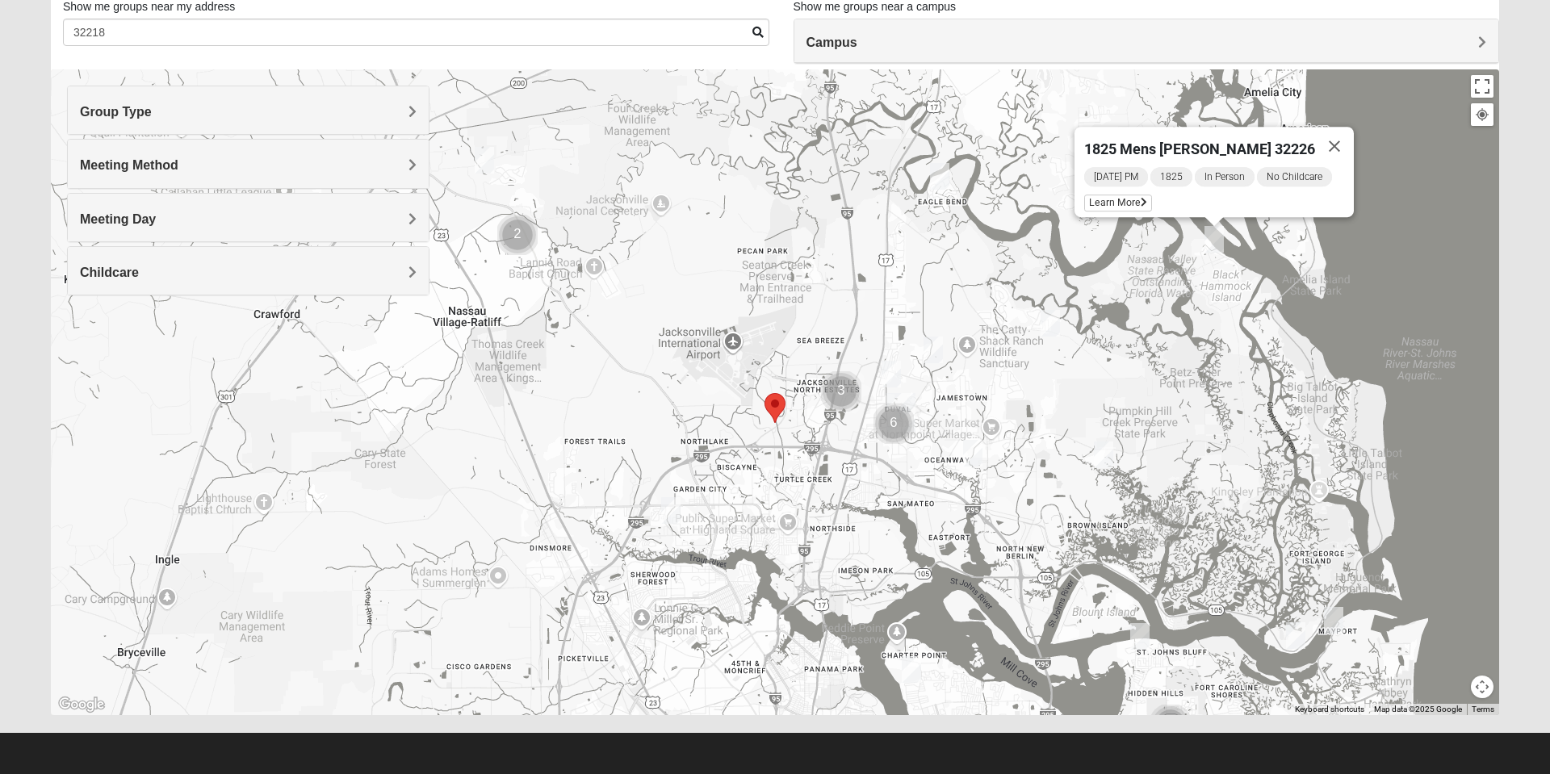
scroll to position [114, 0]
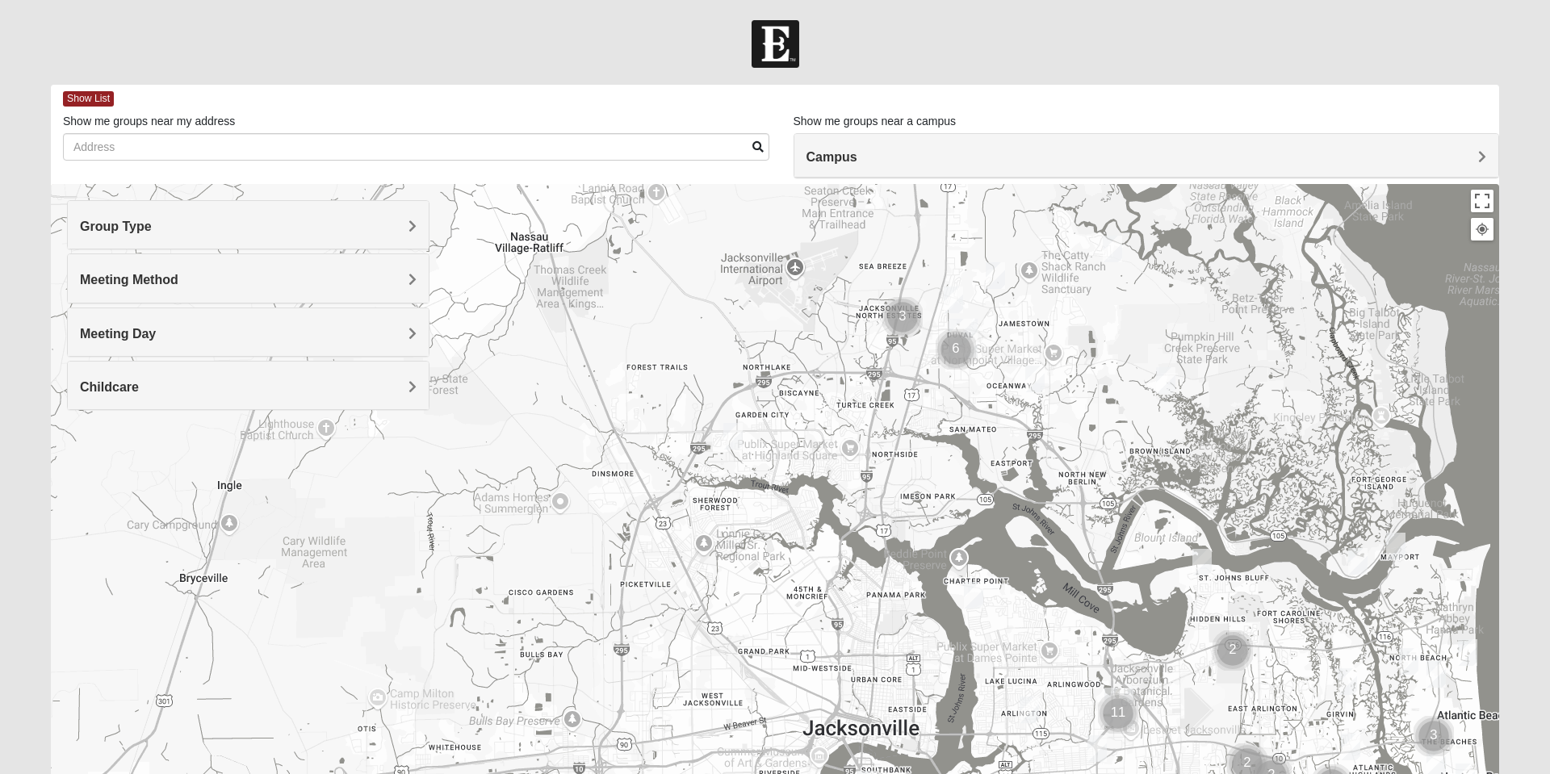
click at [392, 230] on h4 "Group Type" at bounding box center [248, 226] width 337 height 15
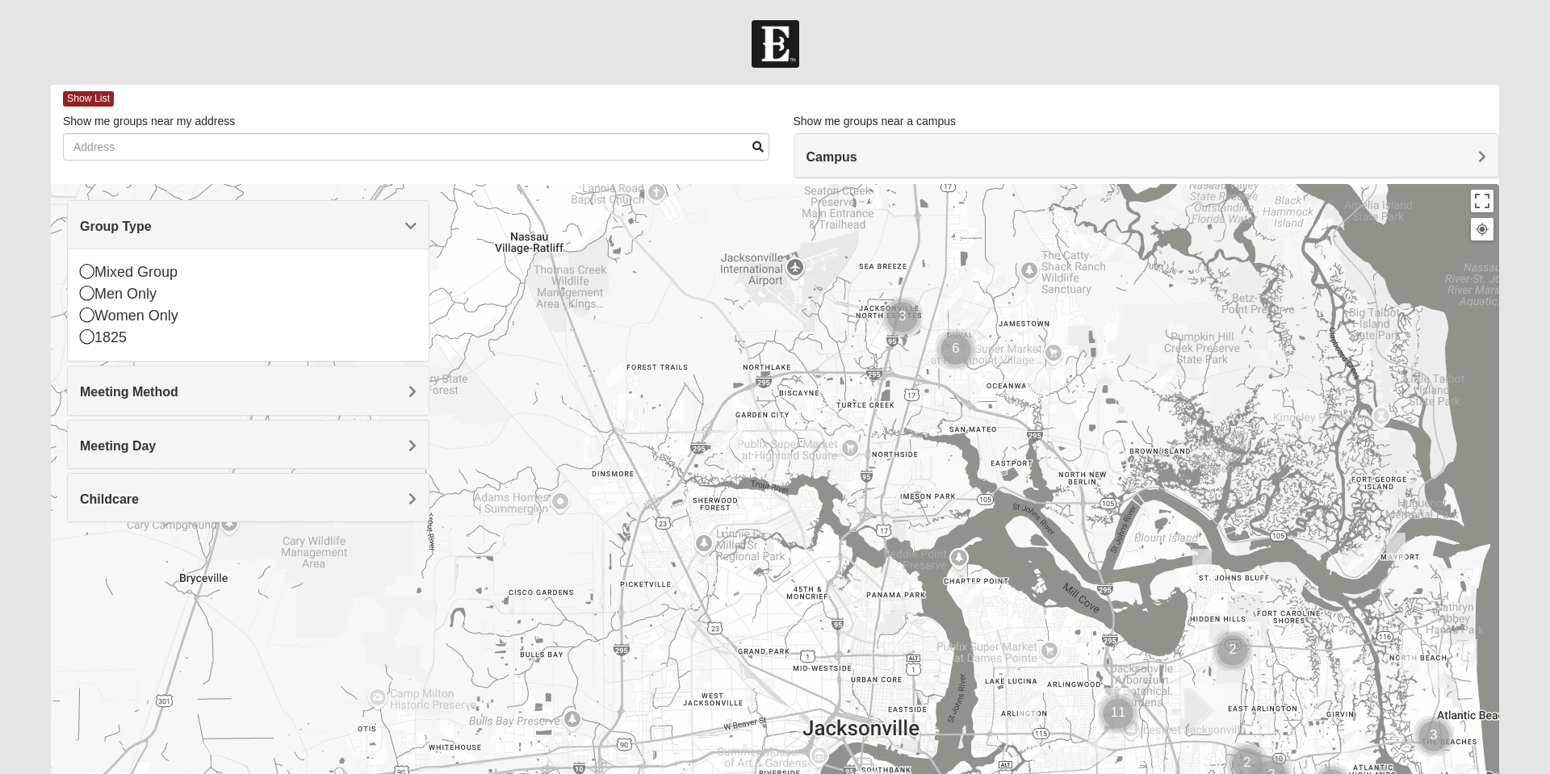
click at [88, 277] on icon at bounding box center [87, 271] width 15 height 15
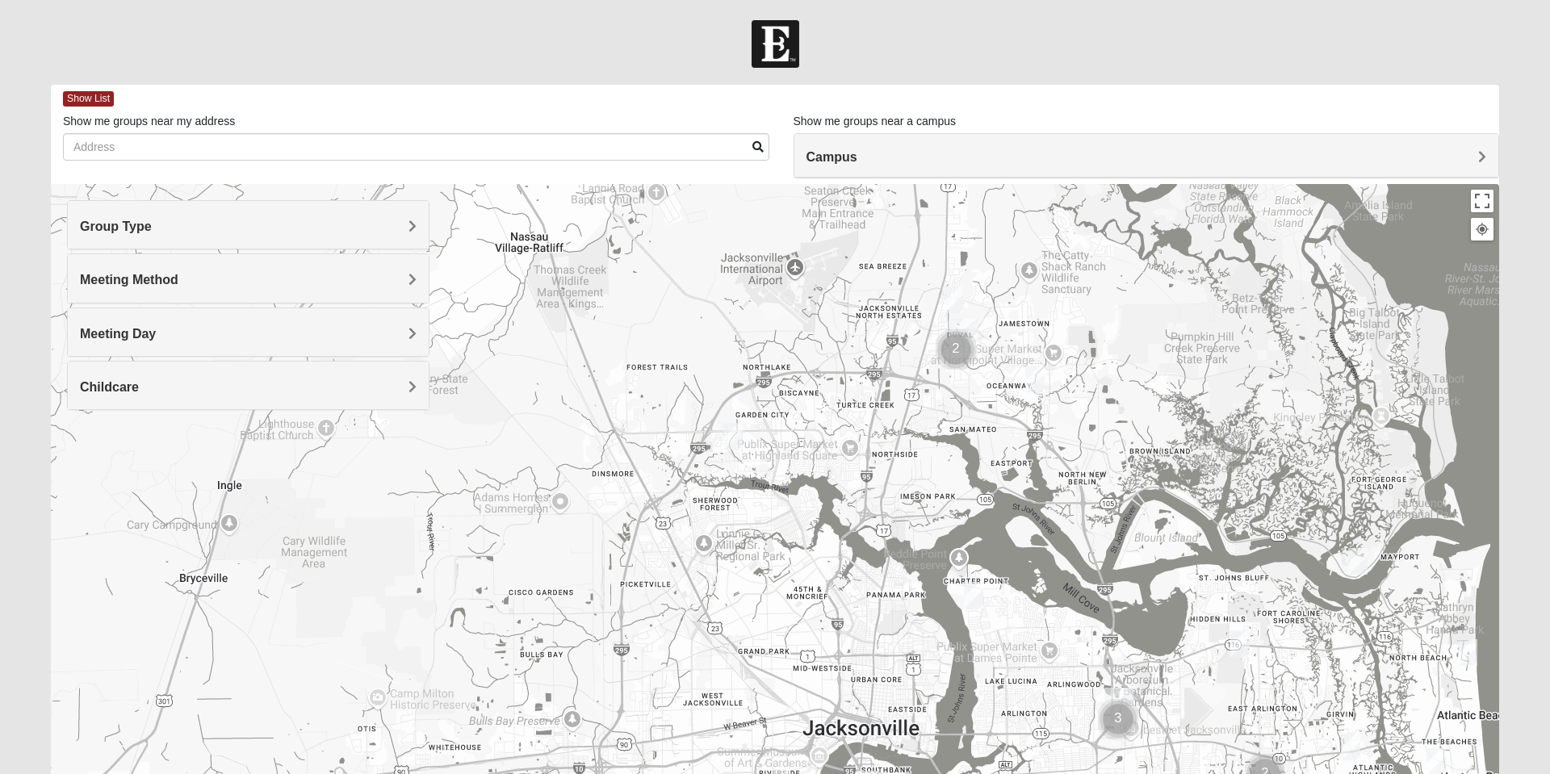
click at [402, 290] on div "Meeting Method" at bounding box center [248, 278] width 361 height 48
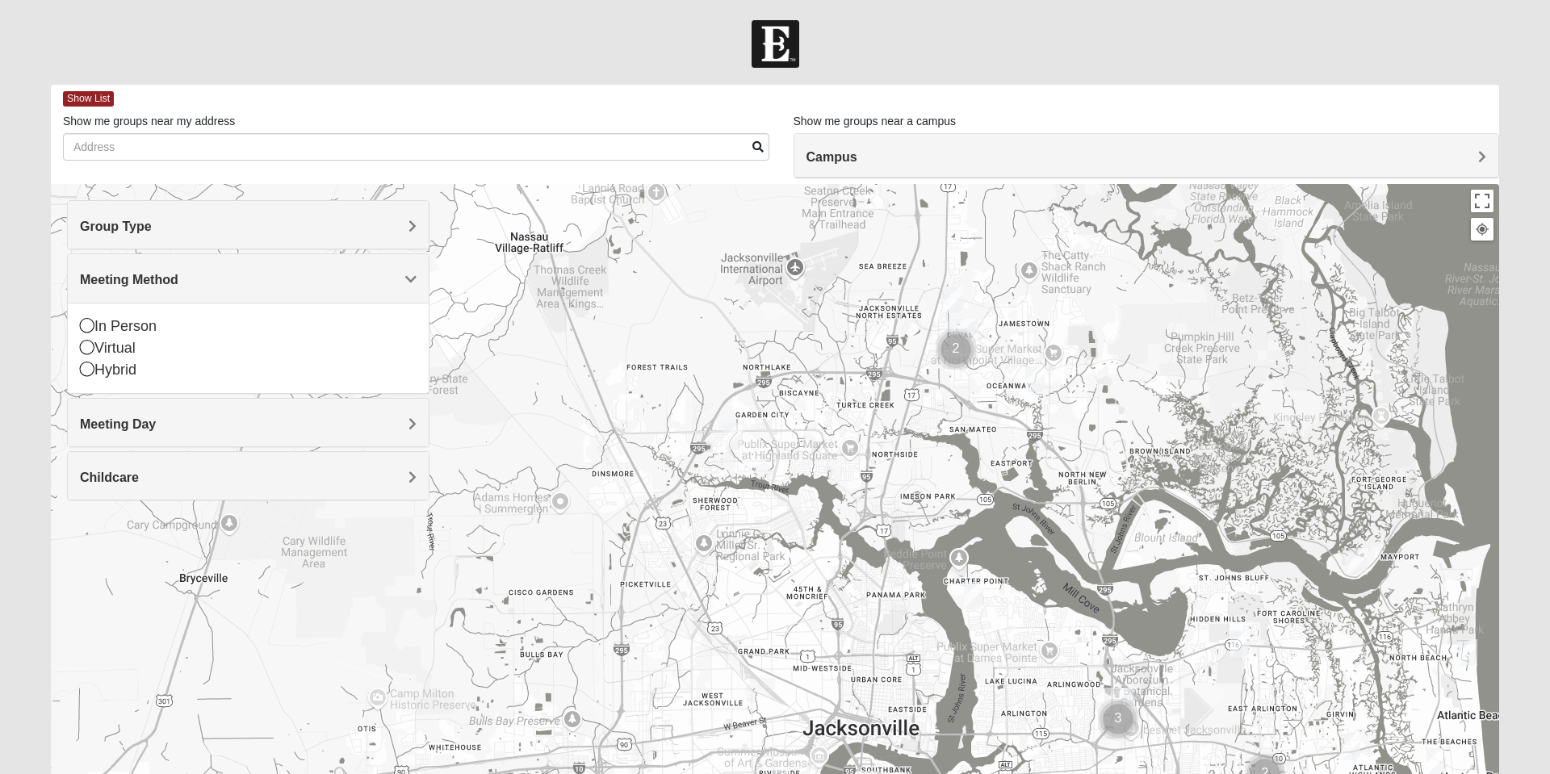
click at [80, 329] on icon at bounding box center [87, 325] width 15 height 15
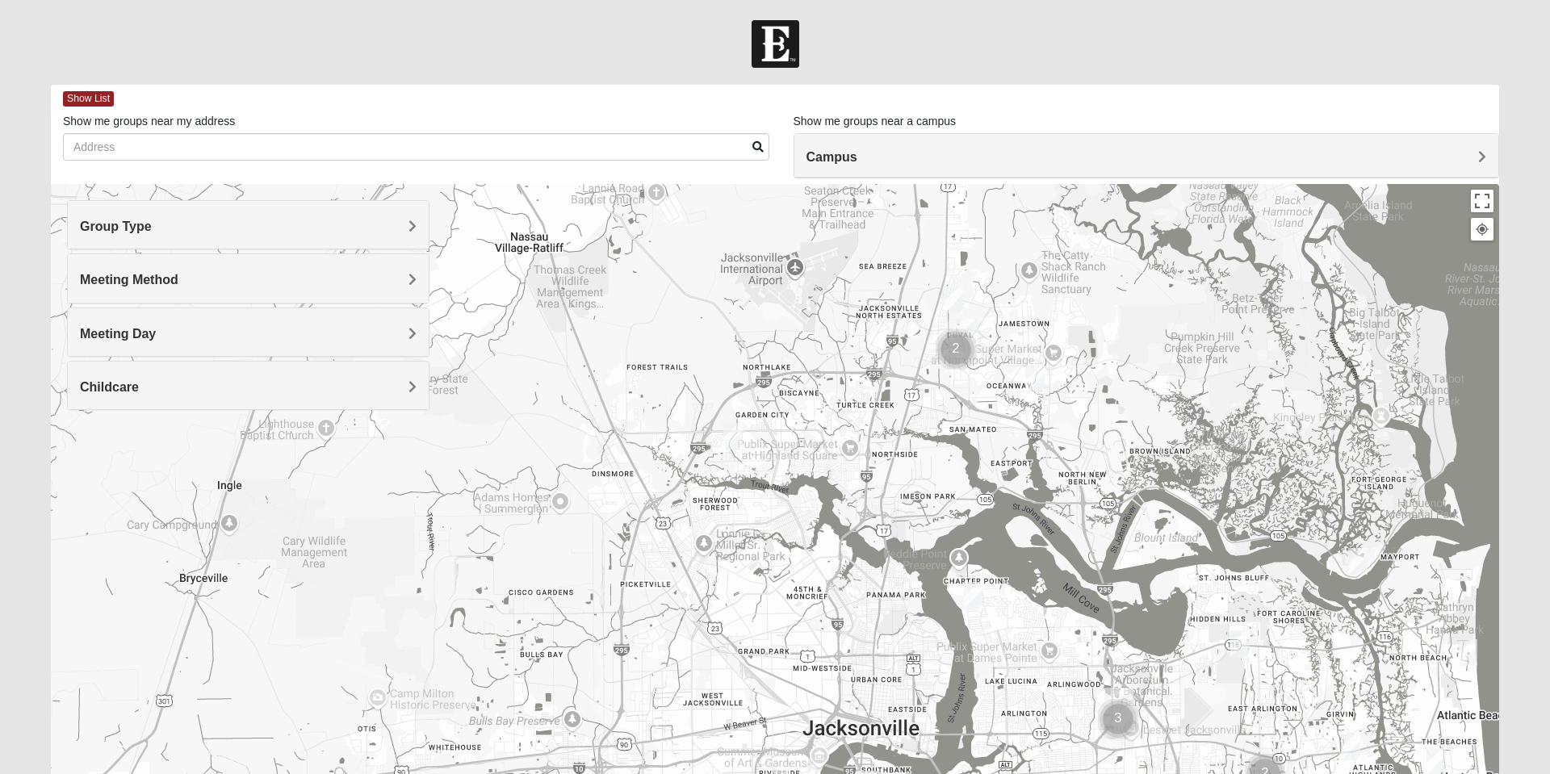
click at [402, 342] on div "Meeting Day" at bounding box center [248, 332] width 361 height 48
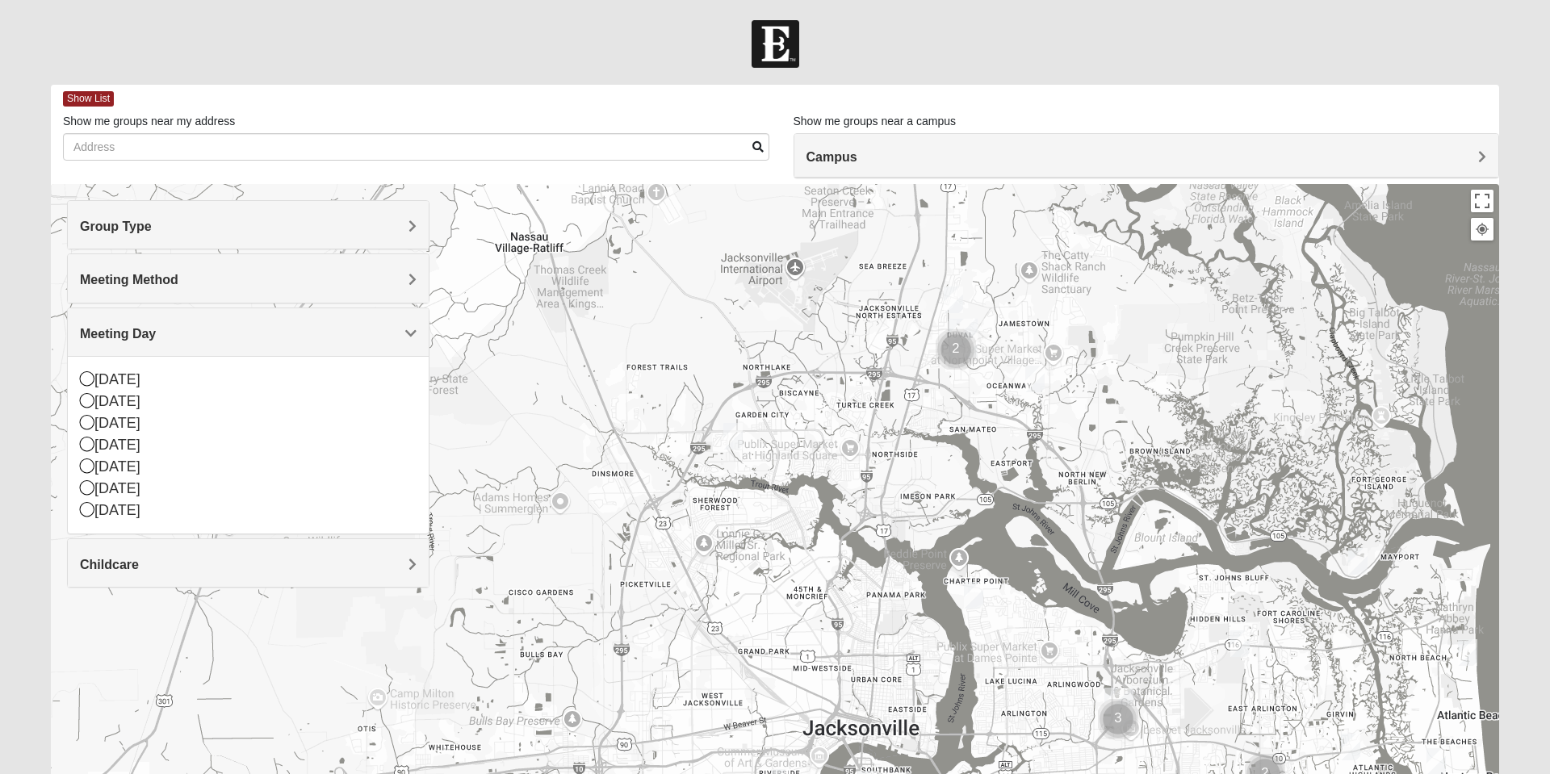
click at [398, 344] on div "Meeting Day" at bounding box center [248, 332] width 361 height 48
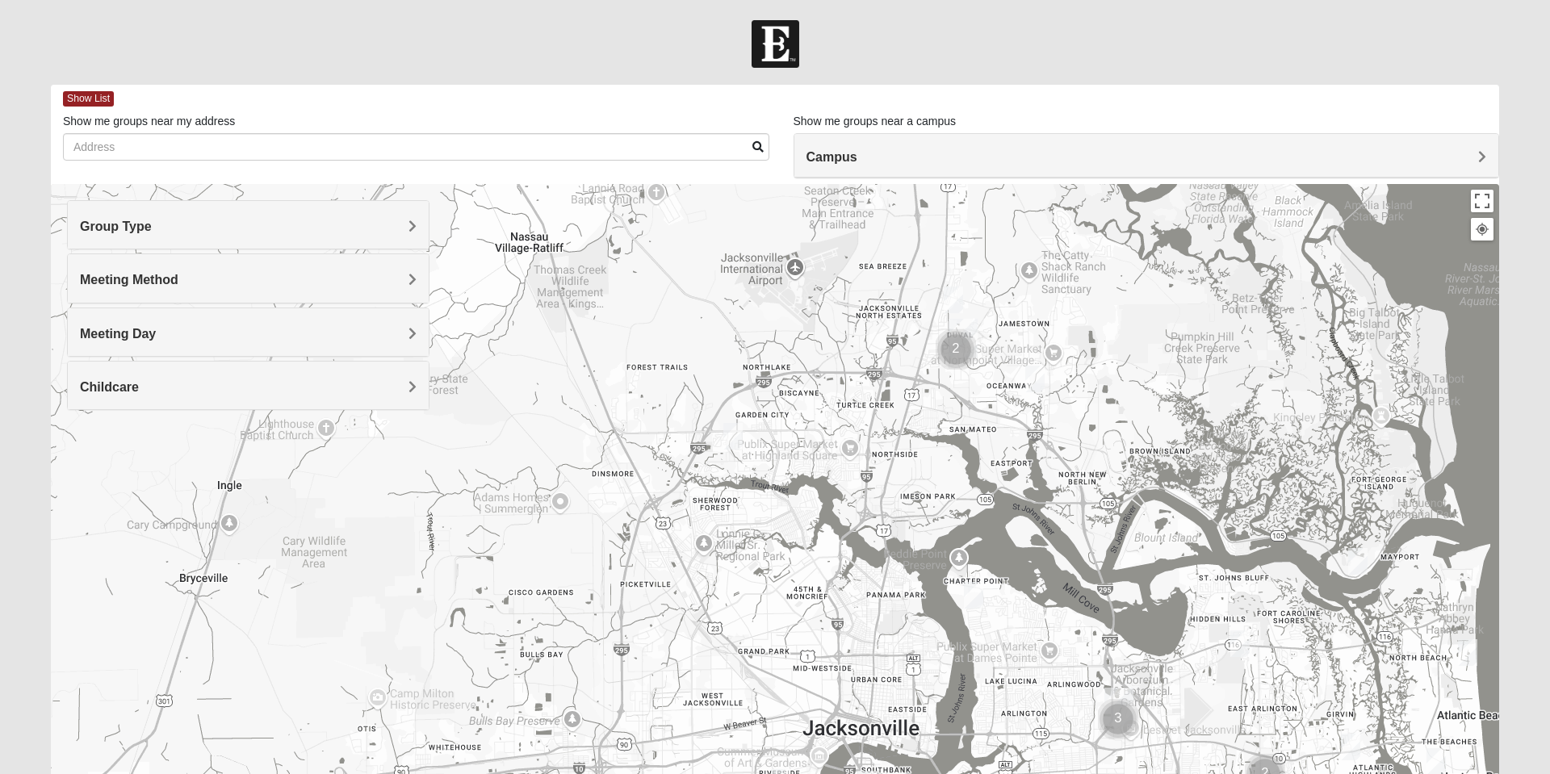
click at [385, 384] on h4 "Childcare" at bounding box center [248, 386] width 337 height 15
click at [90, 436] on icon at bounding box center [87, 432] width 15 height 15
click at [969, 355] on img "Cluster of 2 groups" at bounding box center [955, 349] width 53 height 53
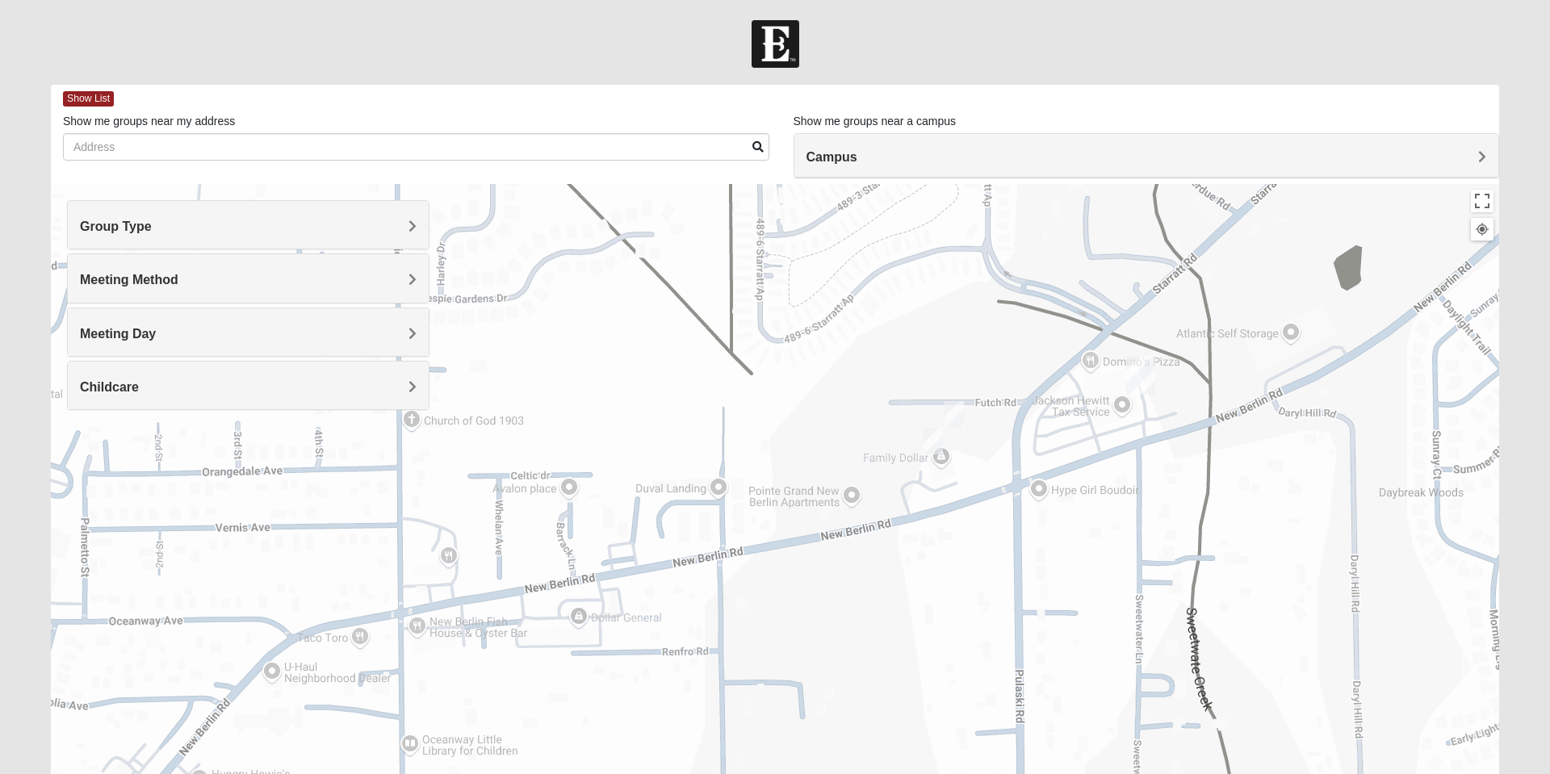
click at [1109, 634] on div "To navigate, press the arrow keys." at bounding box center [775, 507] width 1449 height 646
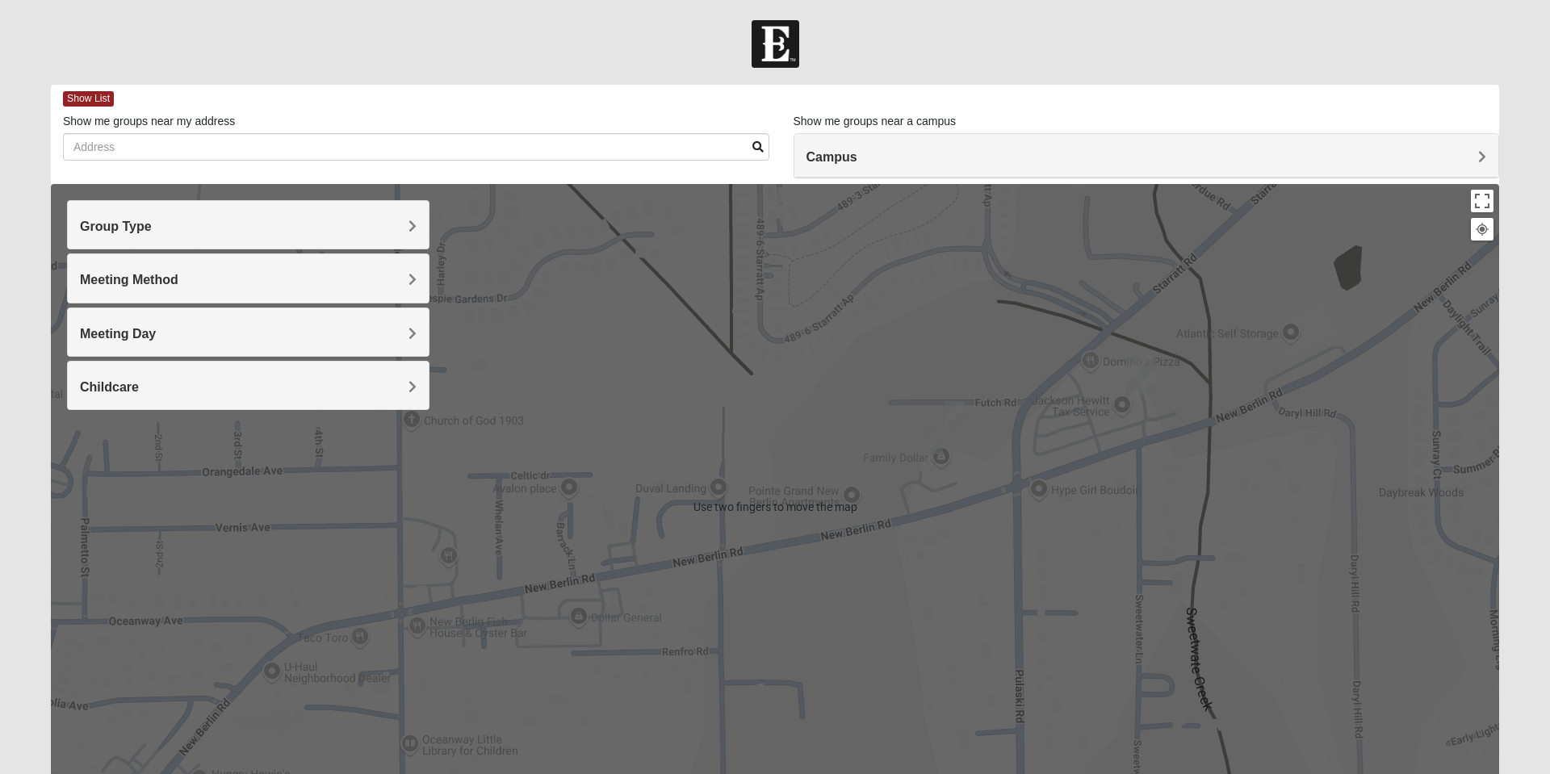
click at [1137, 522] on div "To navigate, press the arrow keys." at bounding box center [775, 507] width 1449 height 646
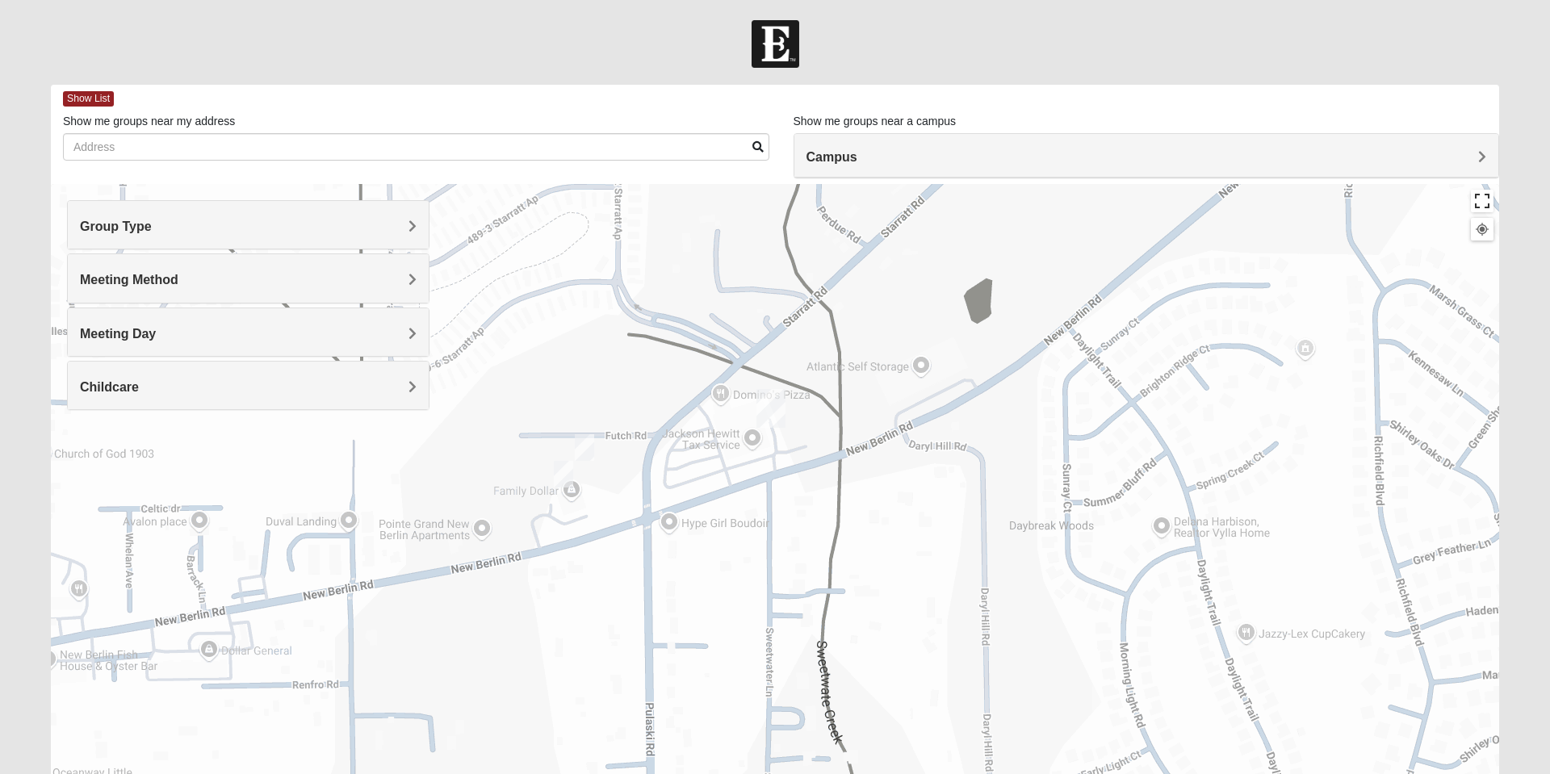
click at [1474, 195] on button "Toggle fullscreen view" at bounding box center [1482, 201] width 23 height 23
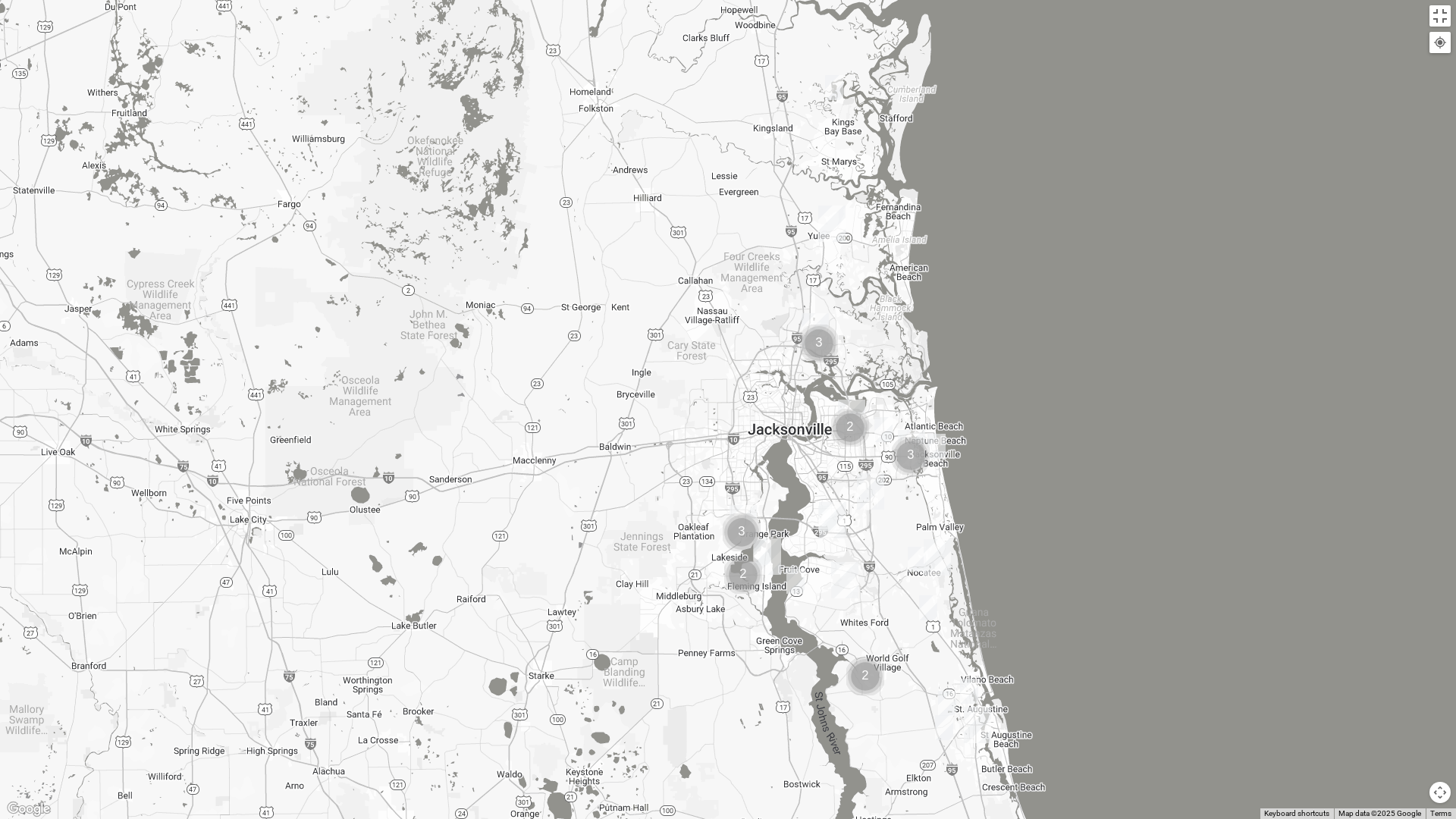
click at [840, 404] on div "To navigate, press the arrow keys." at bounding box center [728, 410] width 1456 height 819
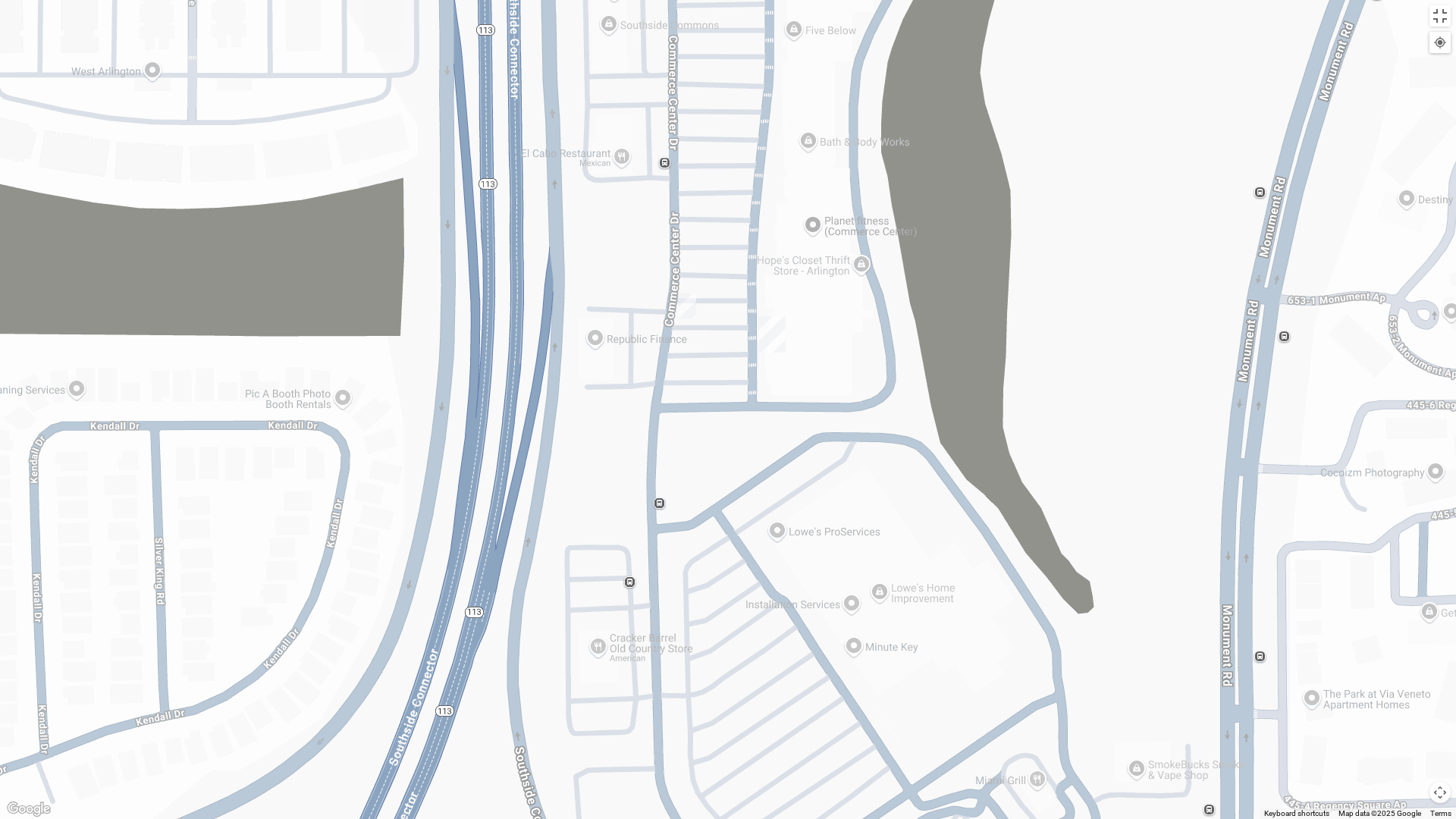
click at [774, 342] on img "Arlington" at bounding box center [772, 334] width 39 height 49
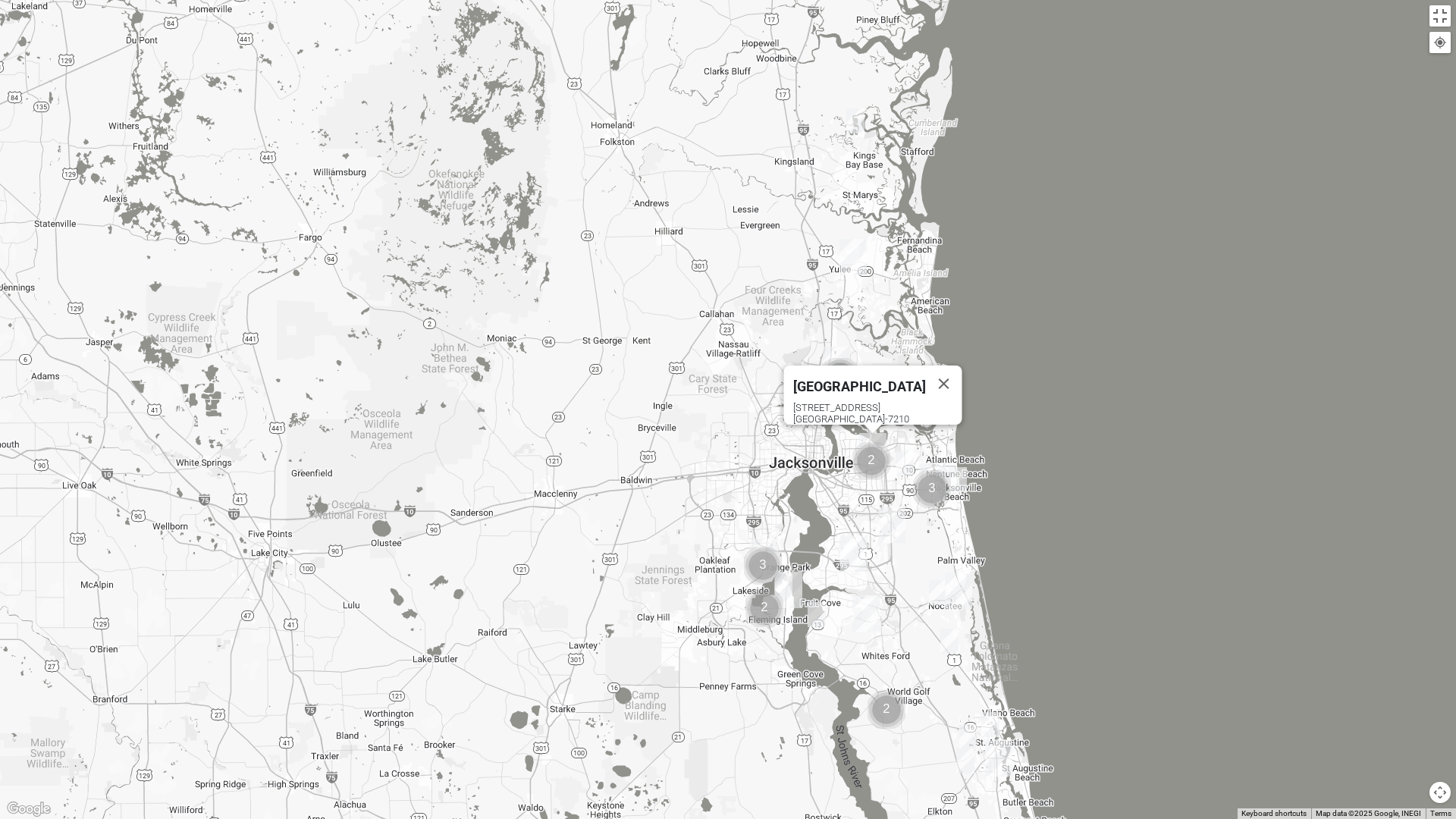
click at [926, 379] on button "Close" at bounding box center [944, 383] width 37 height 37
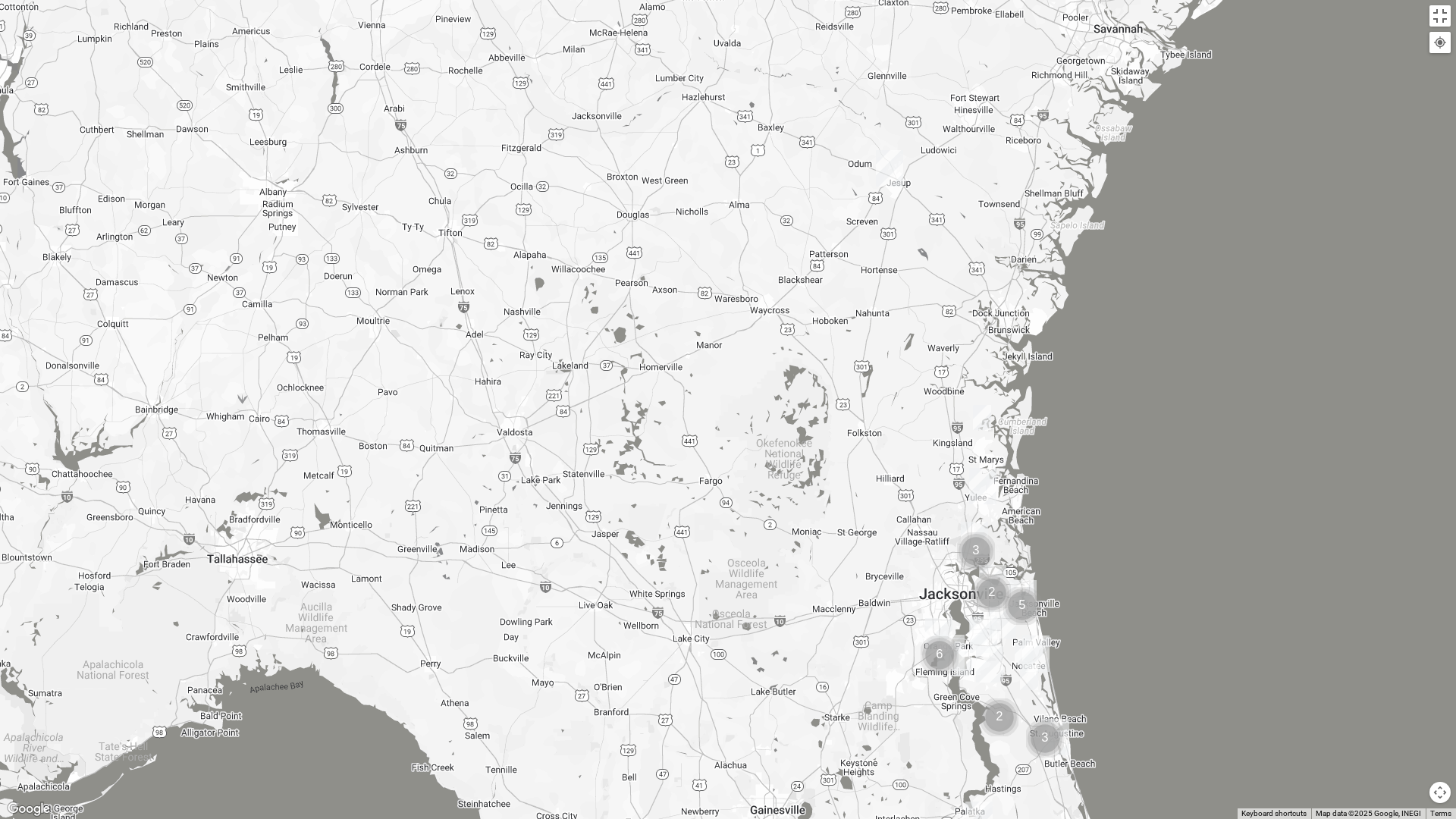
click at [875, 184] on img "Jesup" at bounding box center [890, 168] width 39 height 49
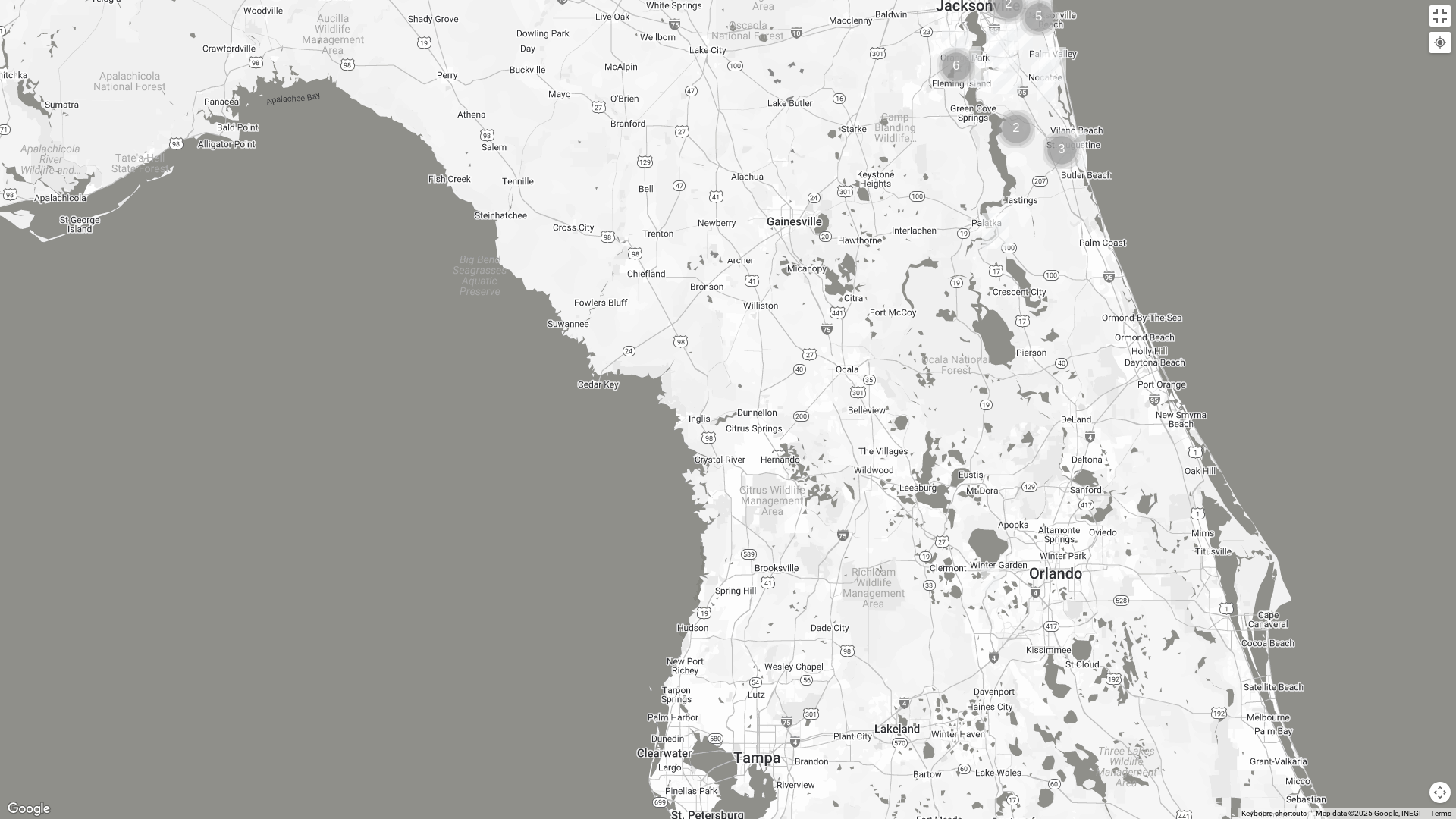
click at [1393, 6] on div "Jesup [STREET_ADDRESS][PERSON_NAME][PERSON_NAME]" at bounding box center [728, 410] width 1456 height 819
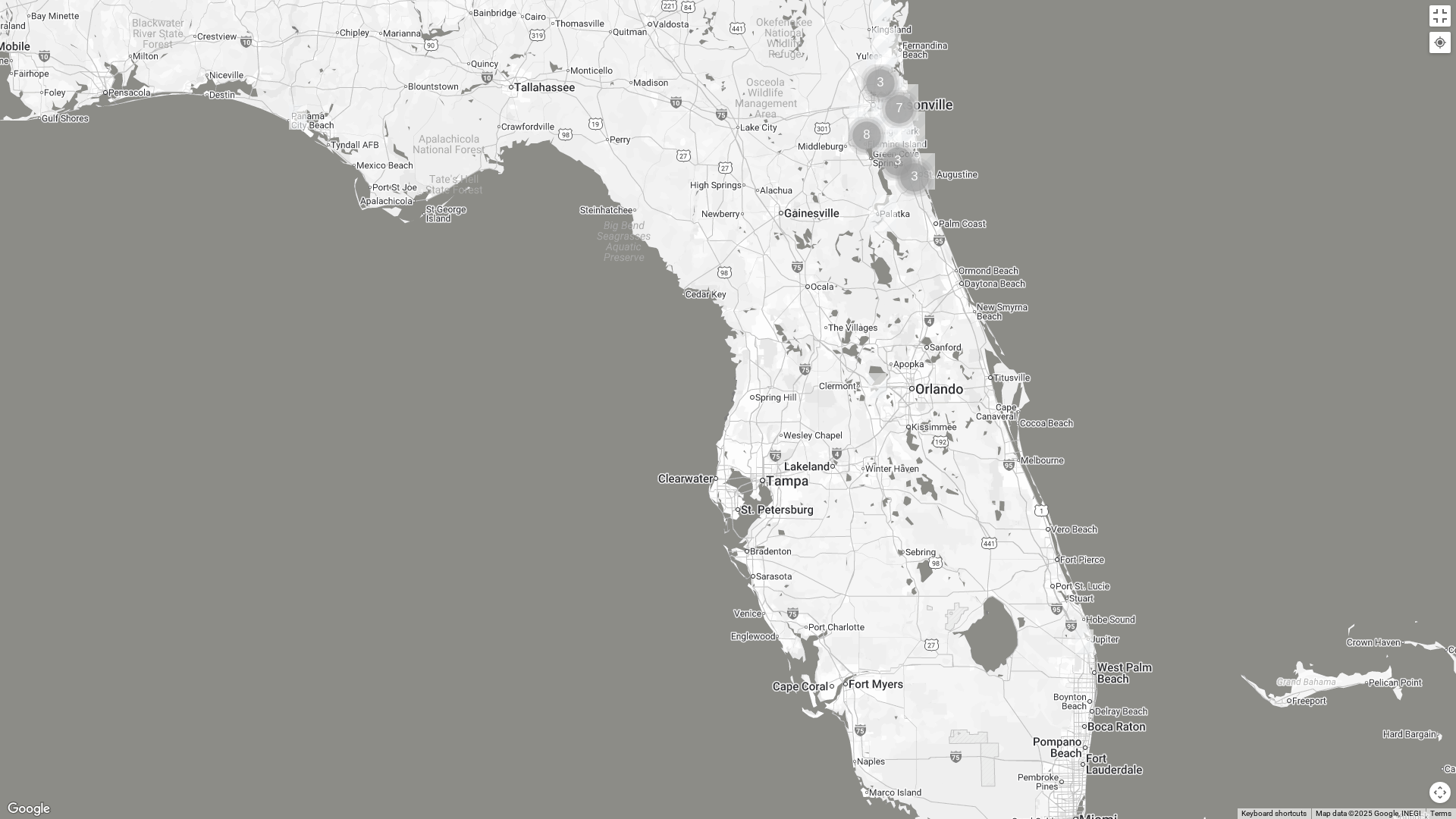
click at [885, 220] on img "Palatka (Coming Soon)" at bounding box center [883, 213] width 39 height 49
click at [958, 137] on button "Close" at bounding box center [958, 146] width 37 height 37
click at [1365, 9] on div at bounding box center [728, 410] width 1456 height 819
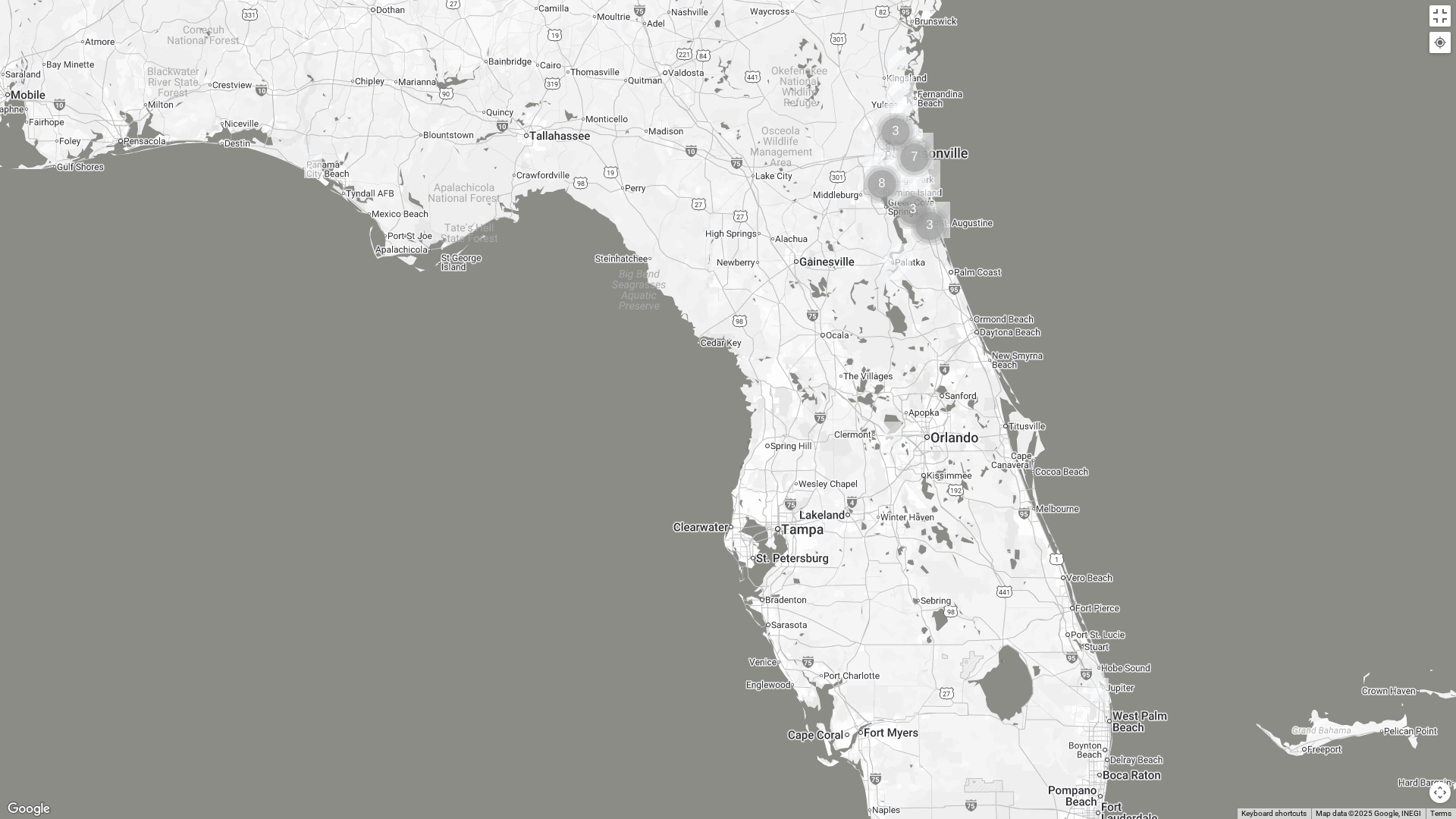
click at [943, 212] on img "Cluster of 3 groups" at bounding box center [929, 225] width 50 height 50
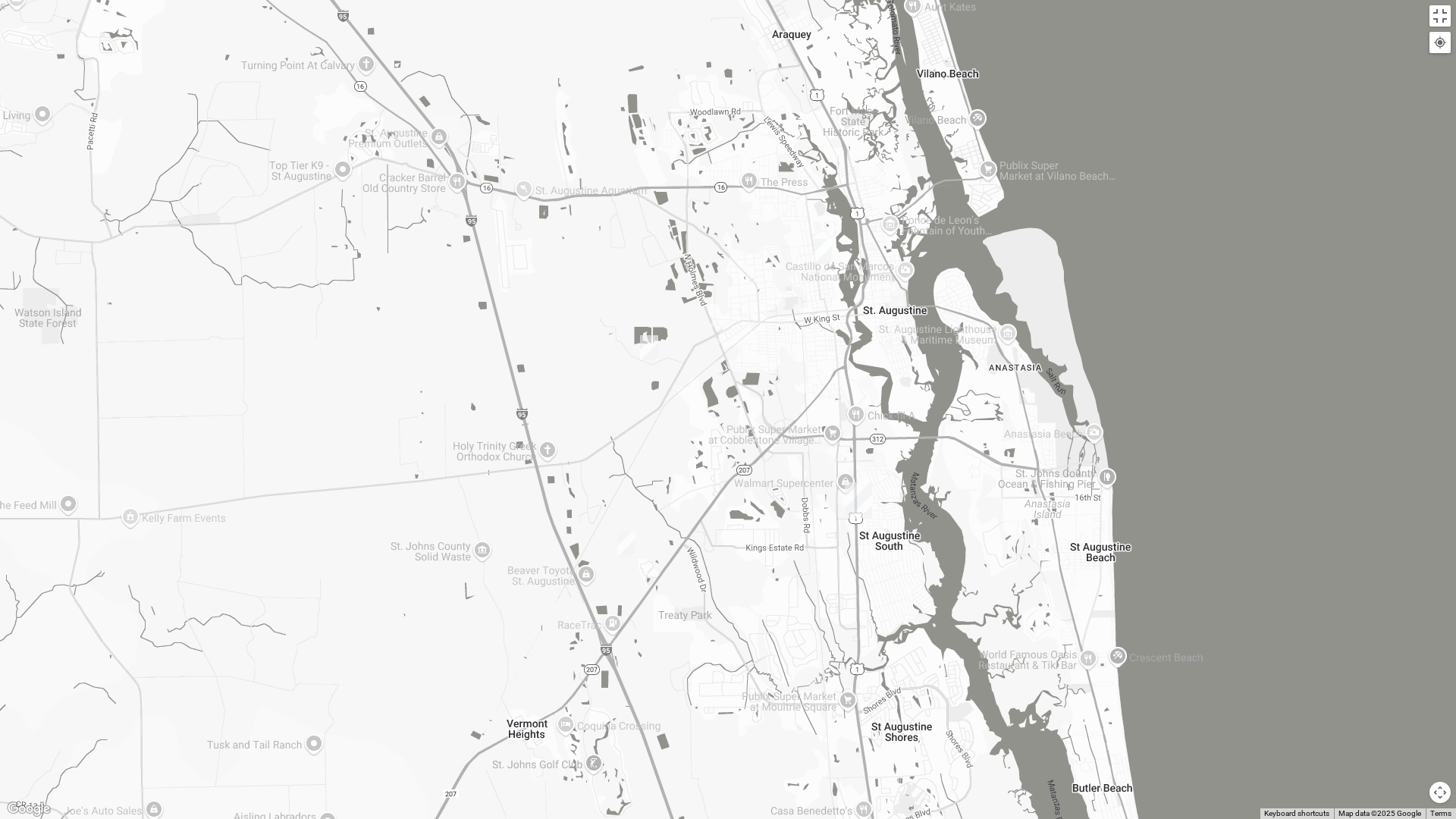
click at [865, 491] on img "St. Augustine (Coming Soon)" at bounding box center [859, 501] width 39 height 49
click at [955, 425] on button "Close" at bounding box center [973, 433] width 37 height 37
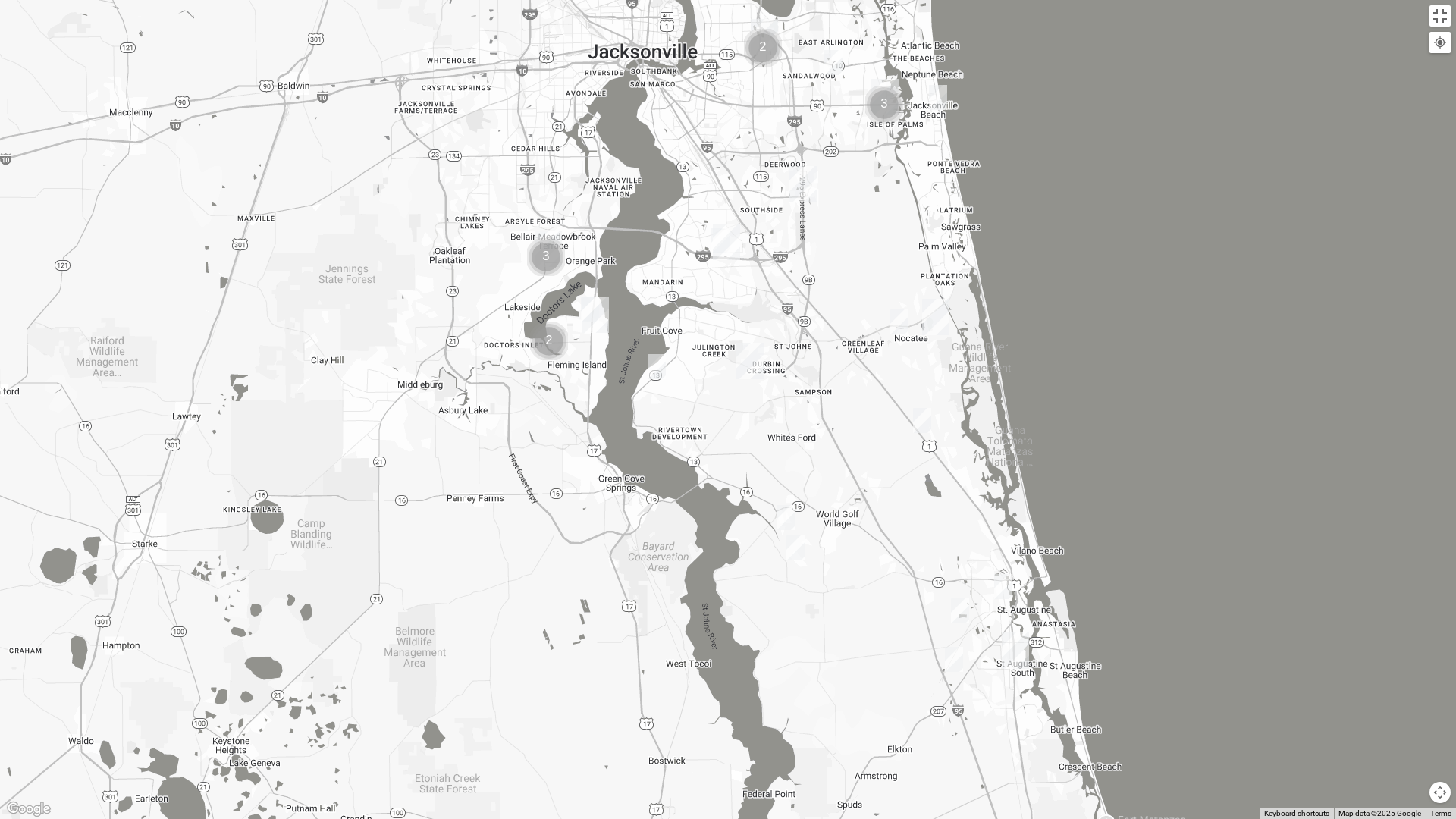
click at [735, 363] on img "St. Johns" at bounding box center [751, 362] width 39 height 49
click at [813, 292] on button "Close" at bounding box center [831, 293] width 37 height 37
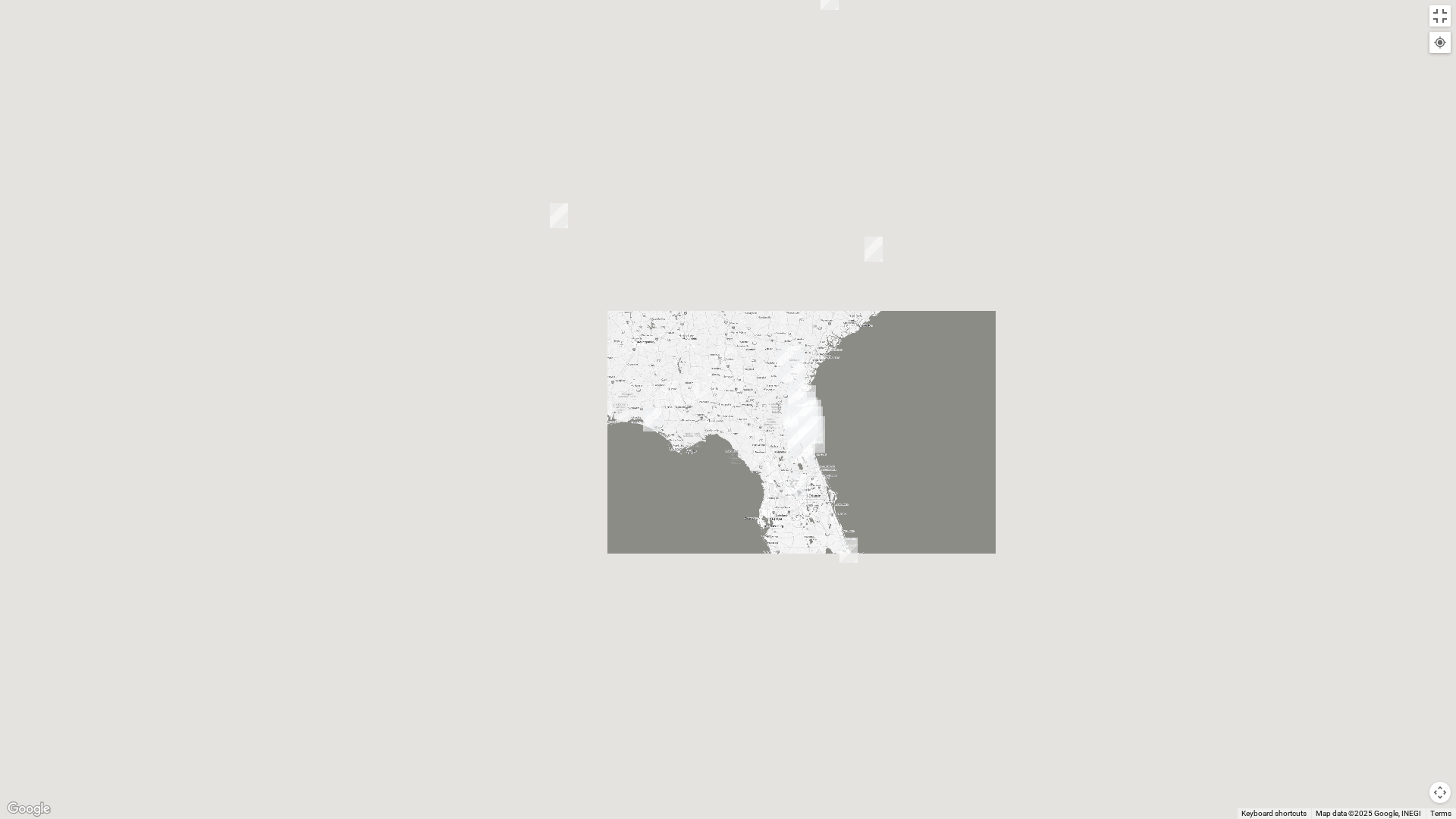
click at [999, 454] on div at bounding box center [728, 410] width 1456 height 819
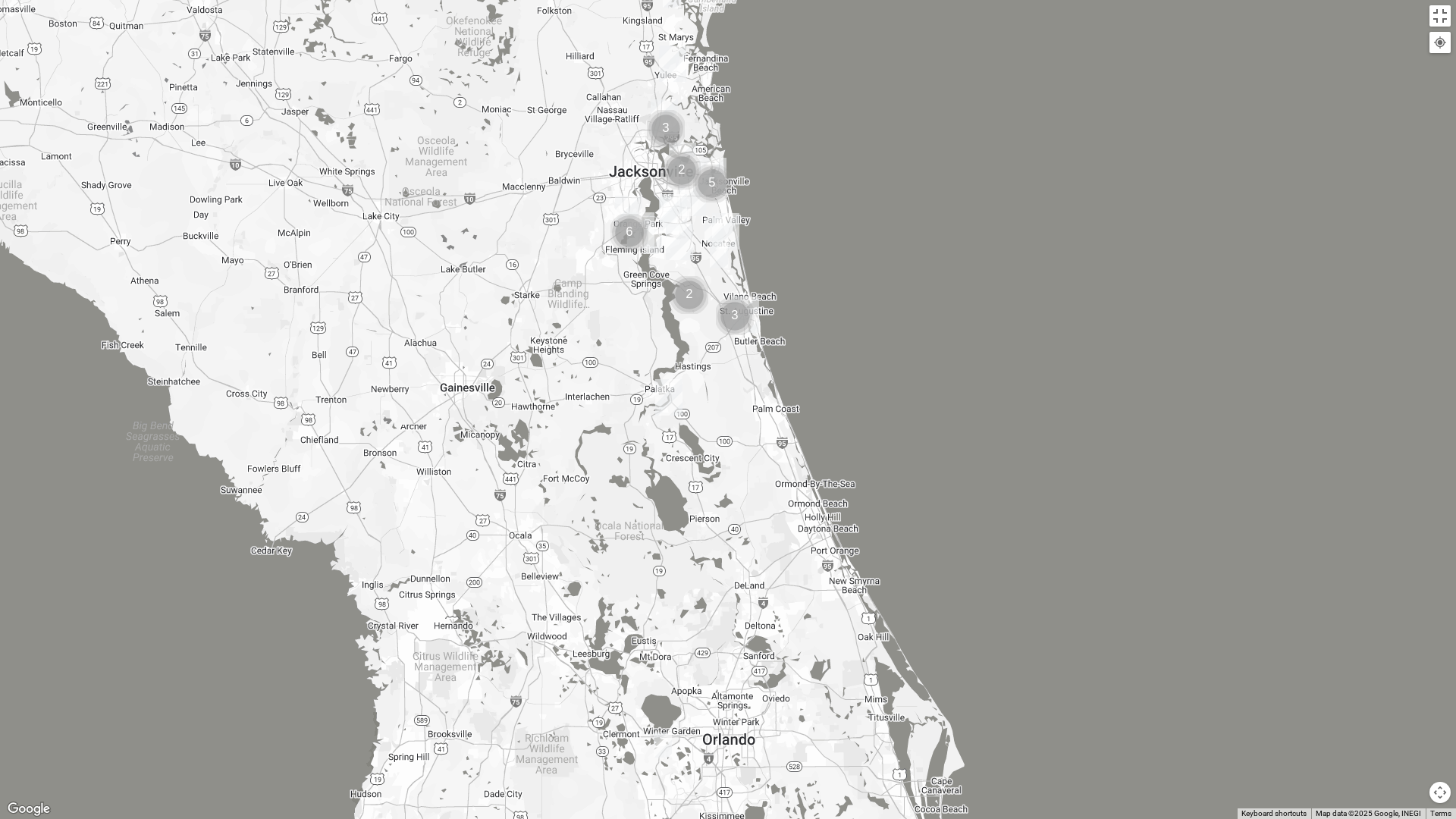
click at [659, 386] on img "Palatka (Coming Soon)" at bounding box center [669, 397] width 39 height 49
click at [747, 312] on button "Close" at bounding box center [745, 330] width 37 height 37
click at [757, 310] on img "Cluster of 3 groups" at bounding box center [735, 316] width 50 height 50
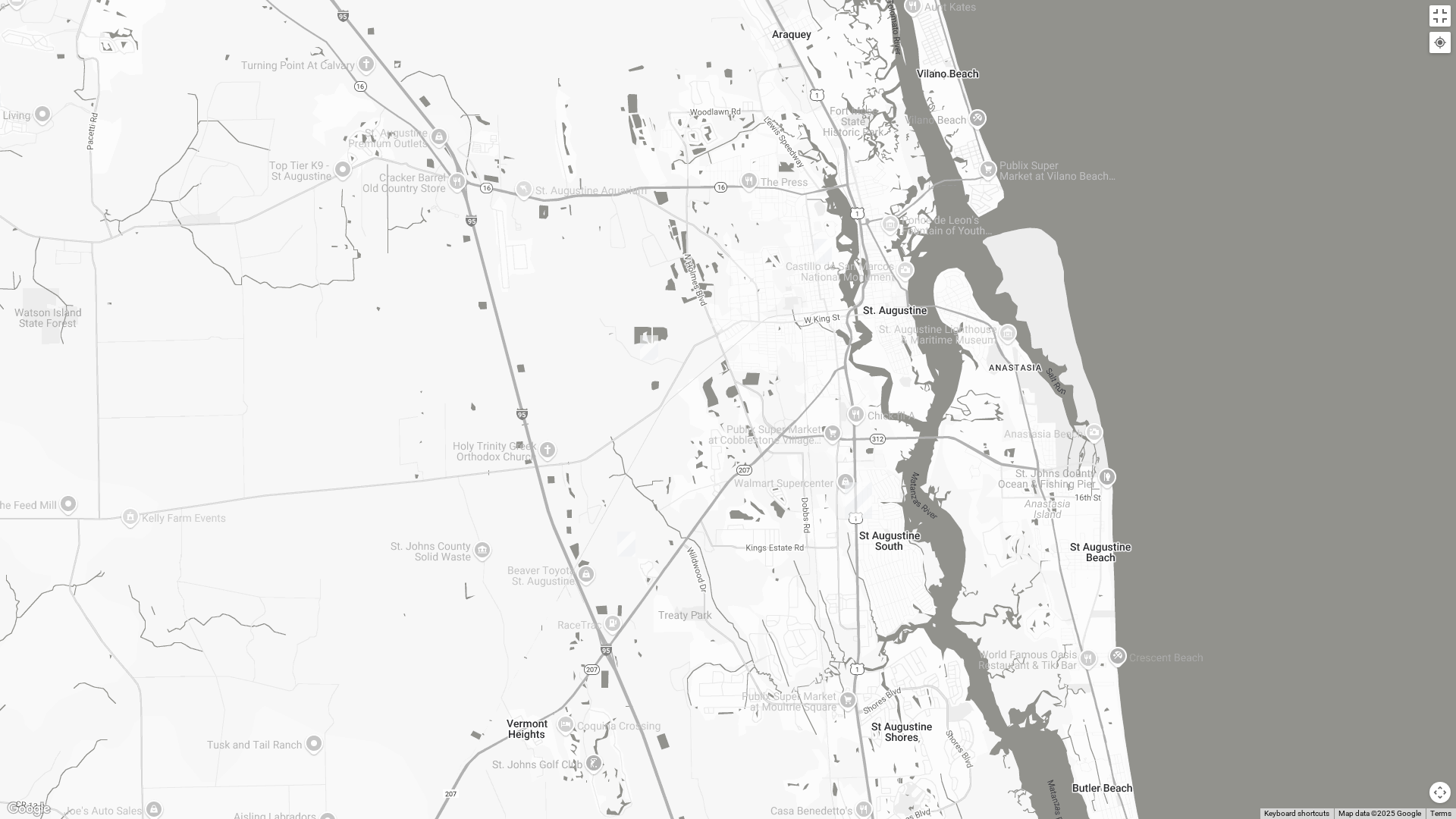
click at [859, 494] on img "St. Augustine (Coming Soon)" at bounding box center [859, 501] width 39 height 49
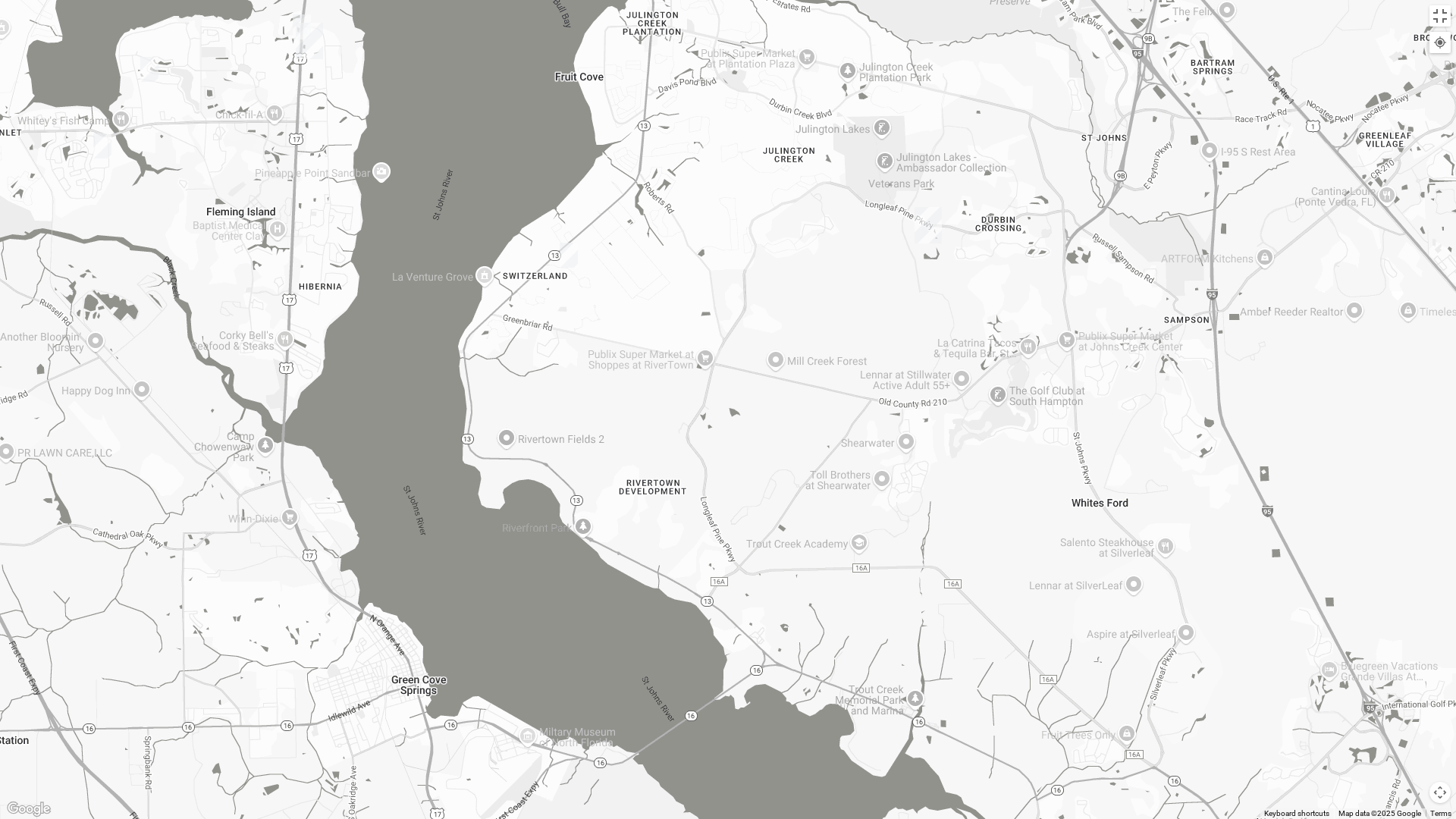
click at [937, 202] on img "St. Johns" at bounding box center [928, 225] width 39 height 49
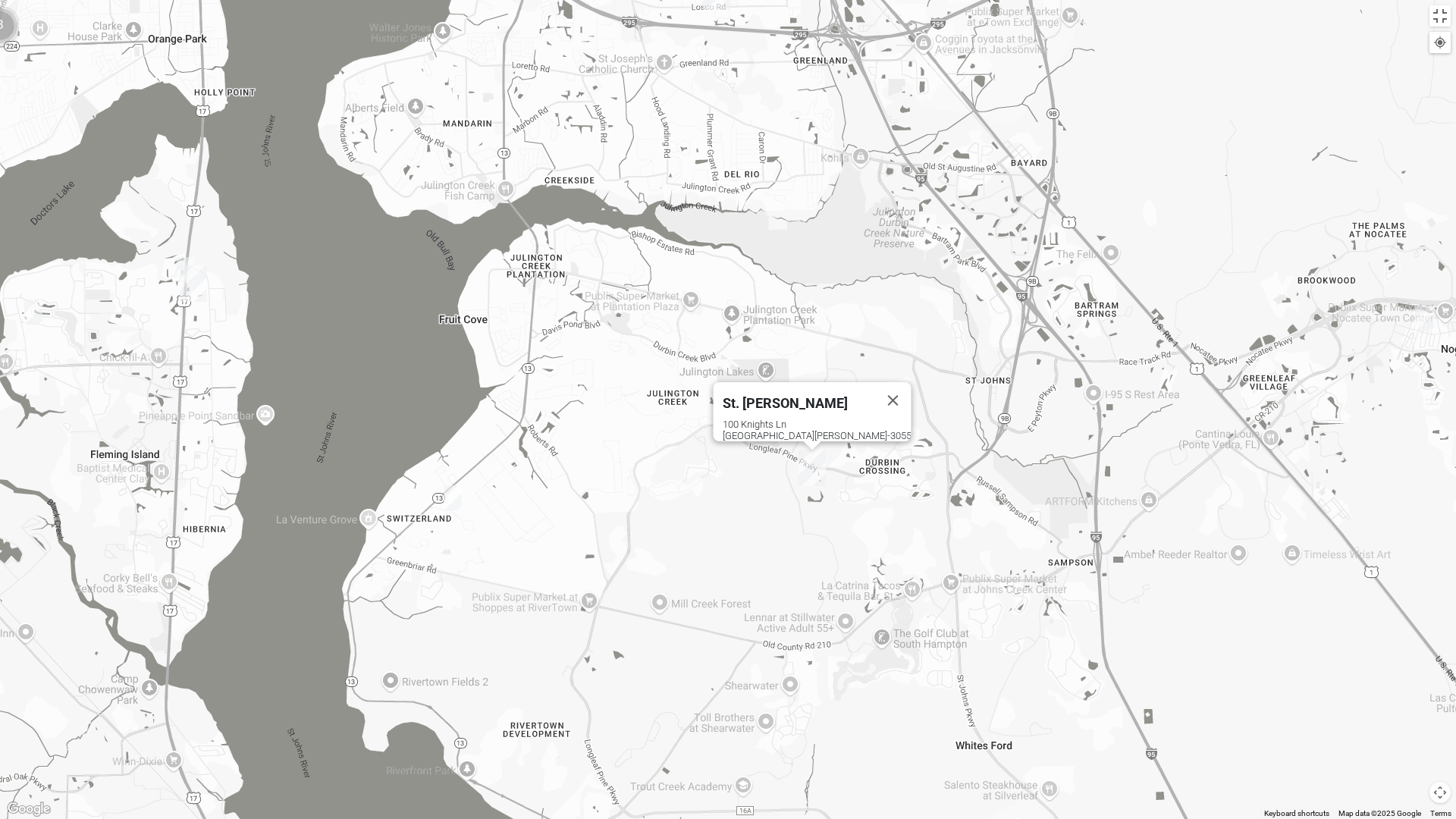
click at [875, 398] on button "Close" at bounding box center [893, 400] width 37 height 37
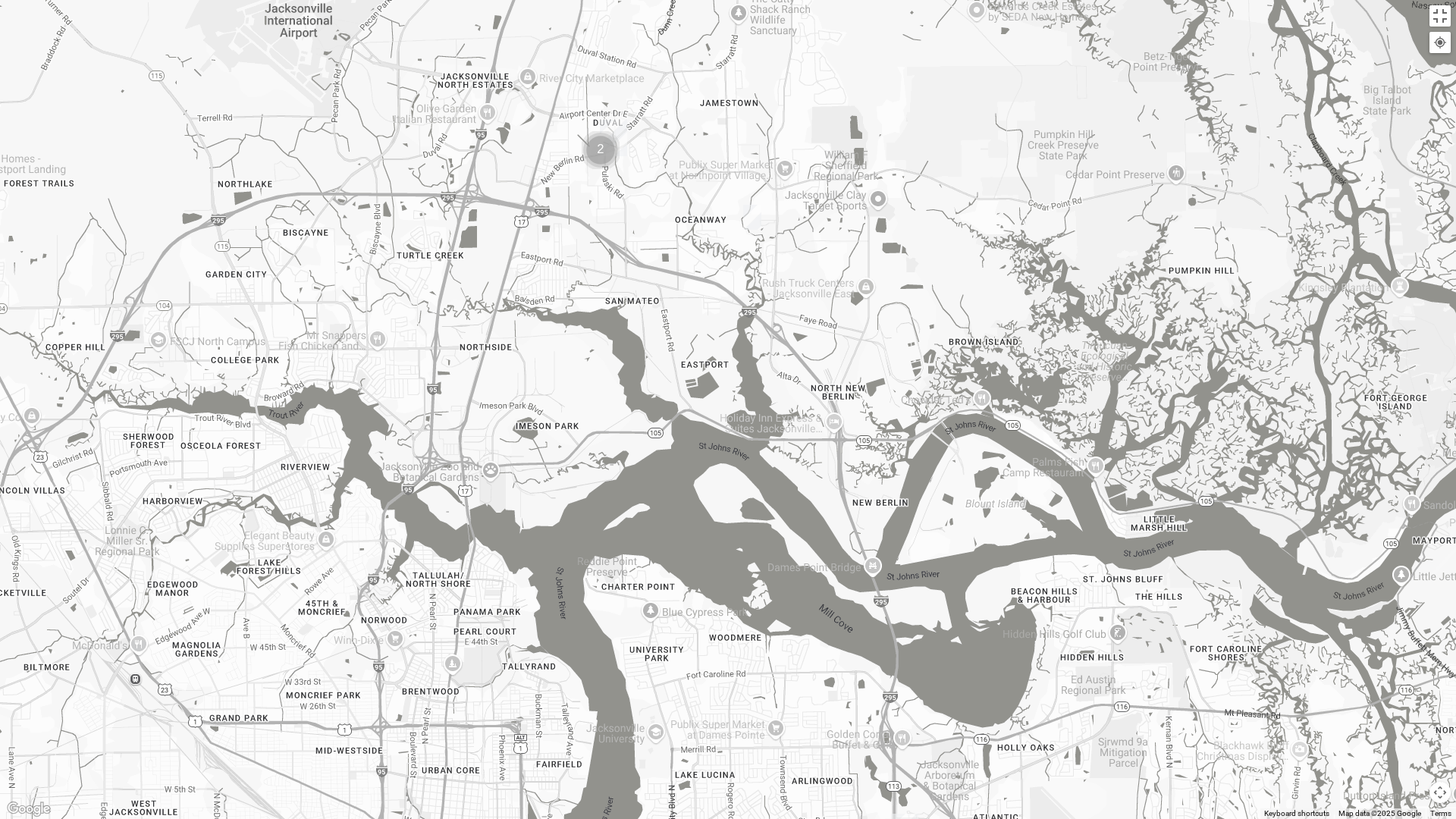
click at [1426, 21] on div at bounding box center [728, 410] width 1456 height 819
click at [1441, 27] on div at bounding box center [728, 410] width 1456 height 819
click at [1438, 12] on button "Toggle fullscreen view" at bounding box center [1440, 16] width 22 height 22
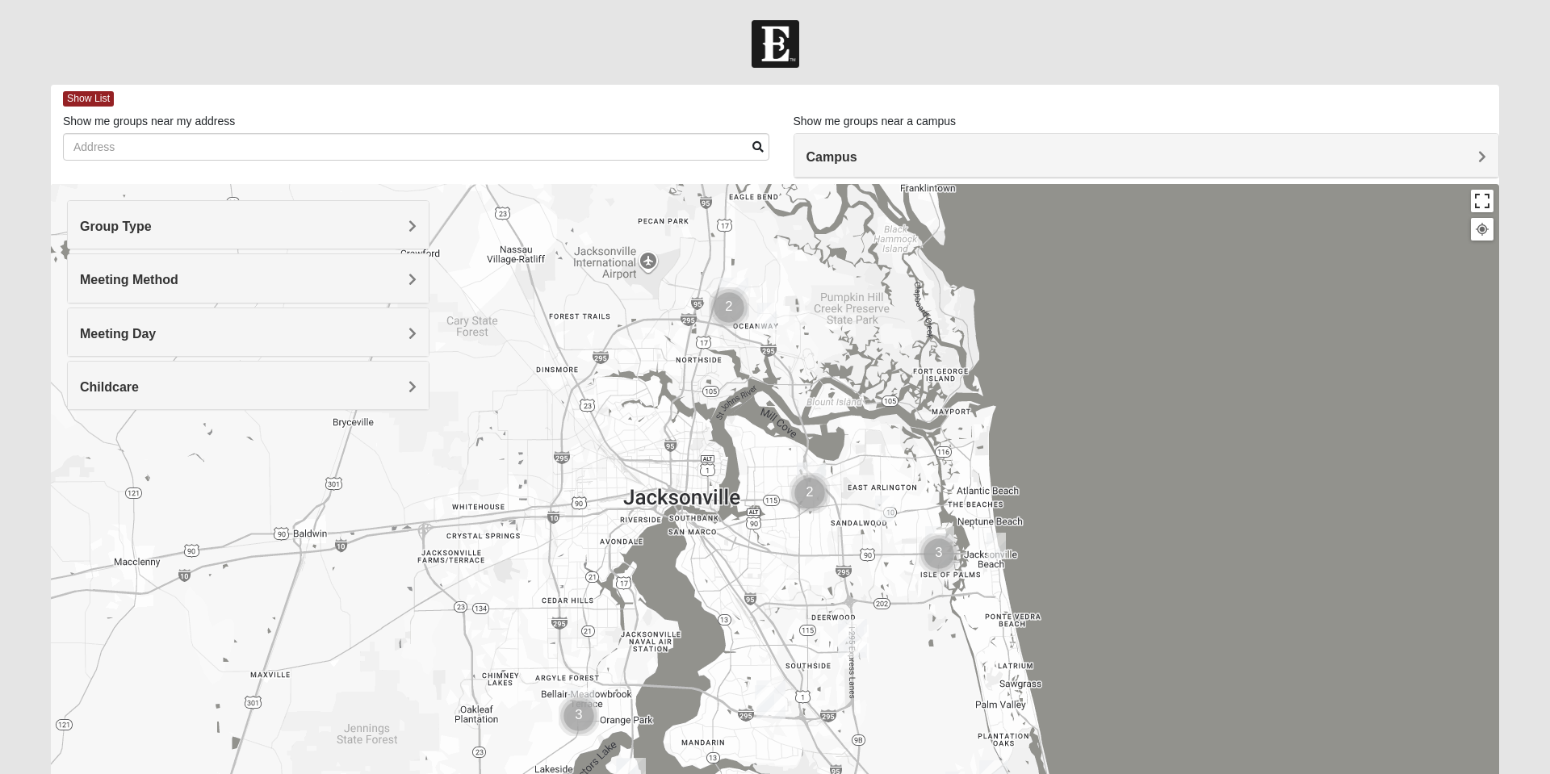
click at [1482, 191] on button "Toggle fullscreen view" at bounding box center [1482, 201] width 23 height 23
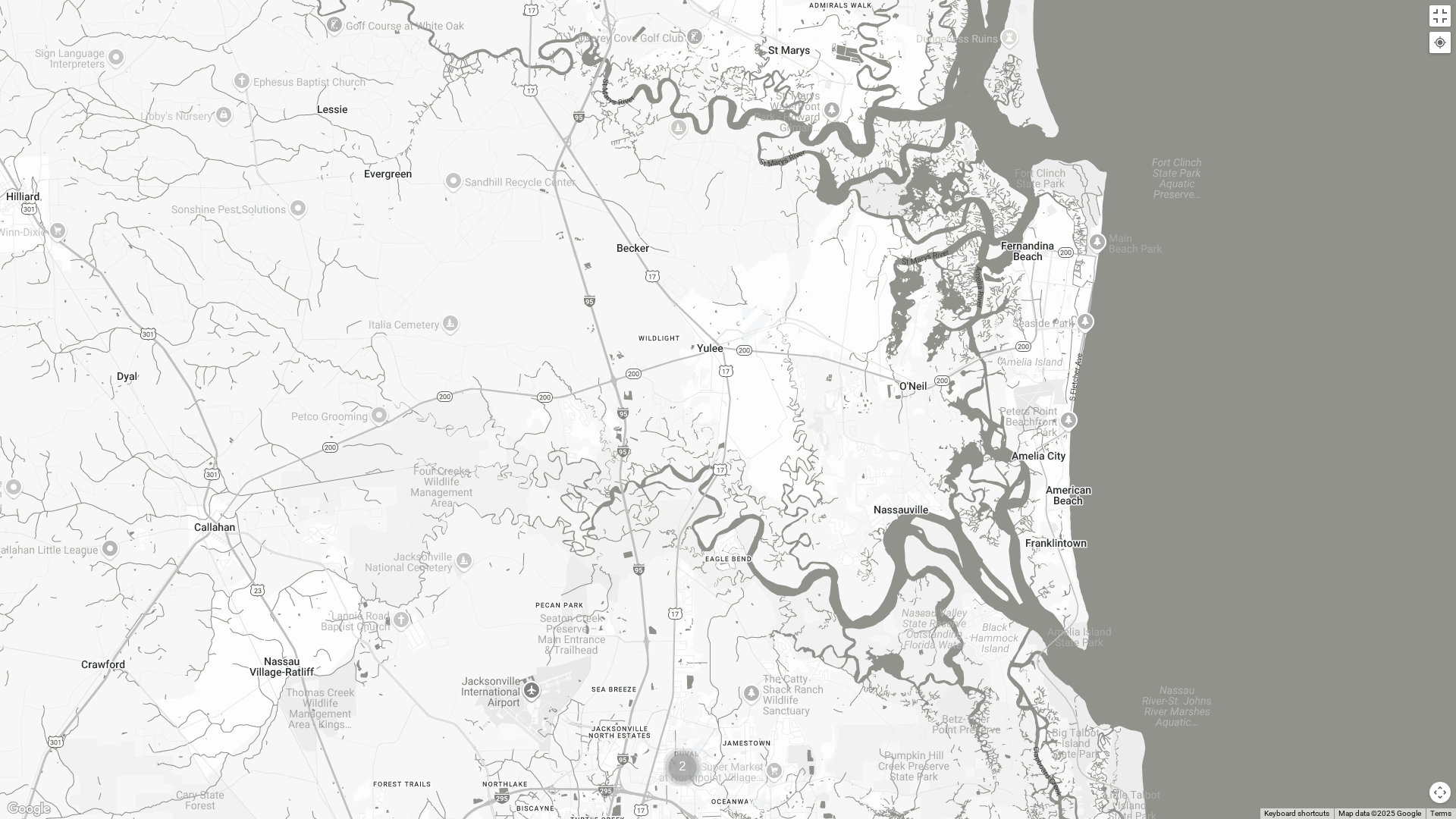
click at [756, 329] on img "Wildlight" at bounding box center [756, 326] width 39 height 49
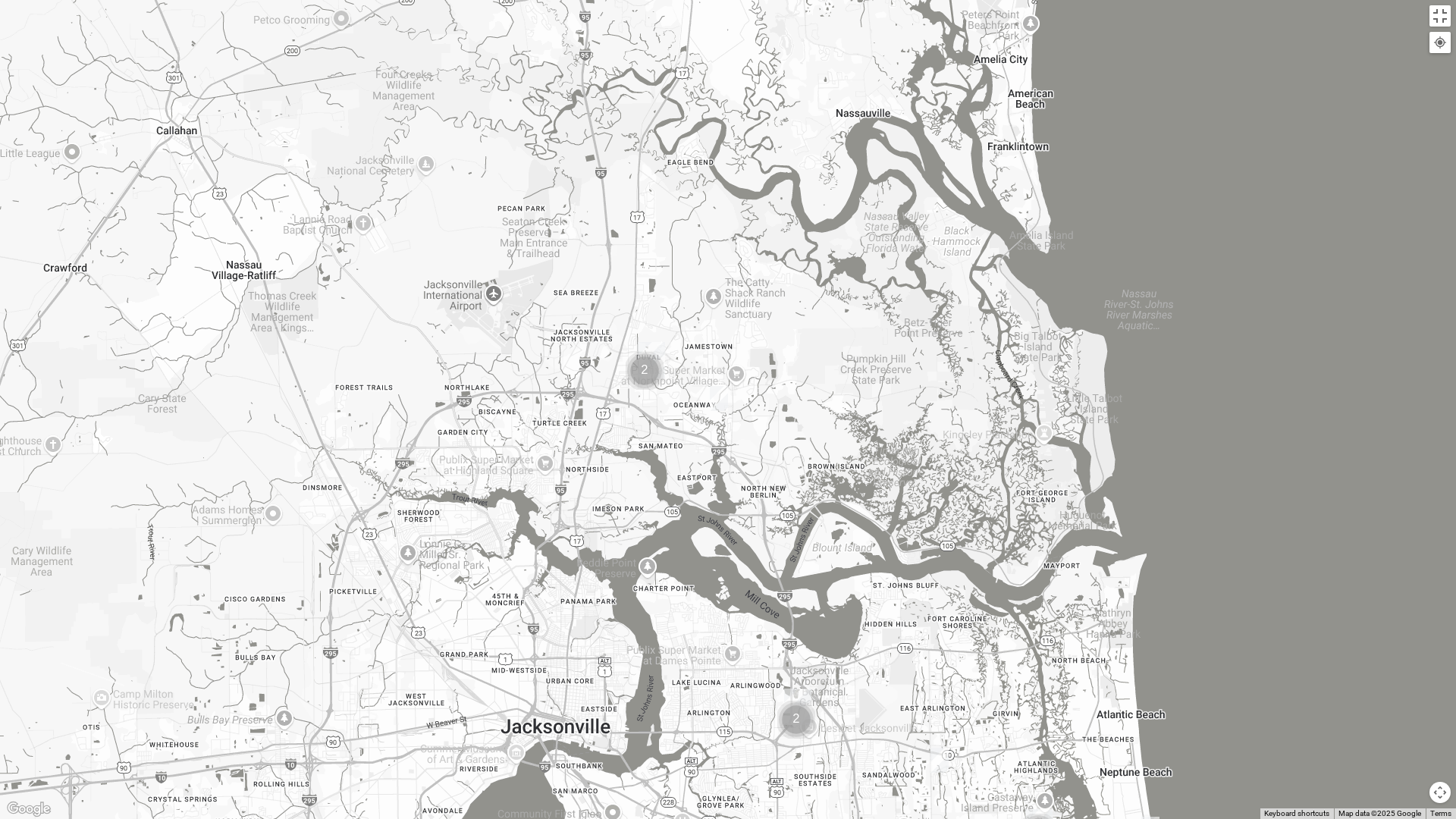
click at [643, 348] on img "Cluster of 2 groups" at bounding box center [644, 370] width 50 height 50
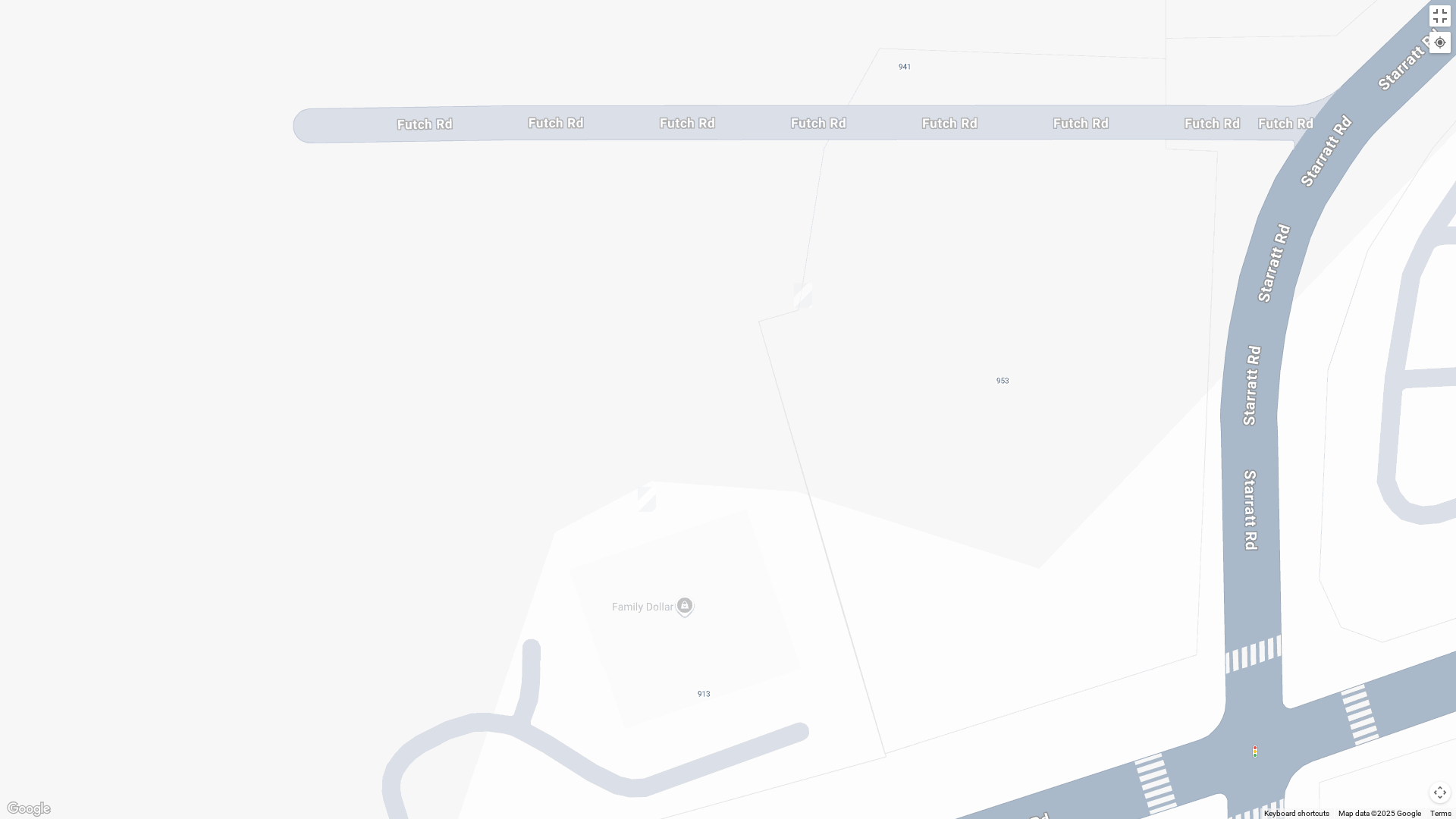
click at [1221, 11] on div "To navigate, press the arrow keys. Wildlight [STREET_ADDRESS]" at bounding box center [728, 410] width 1456 height 819
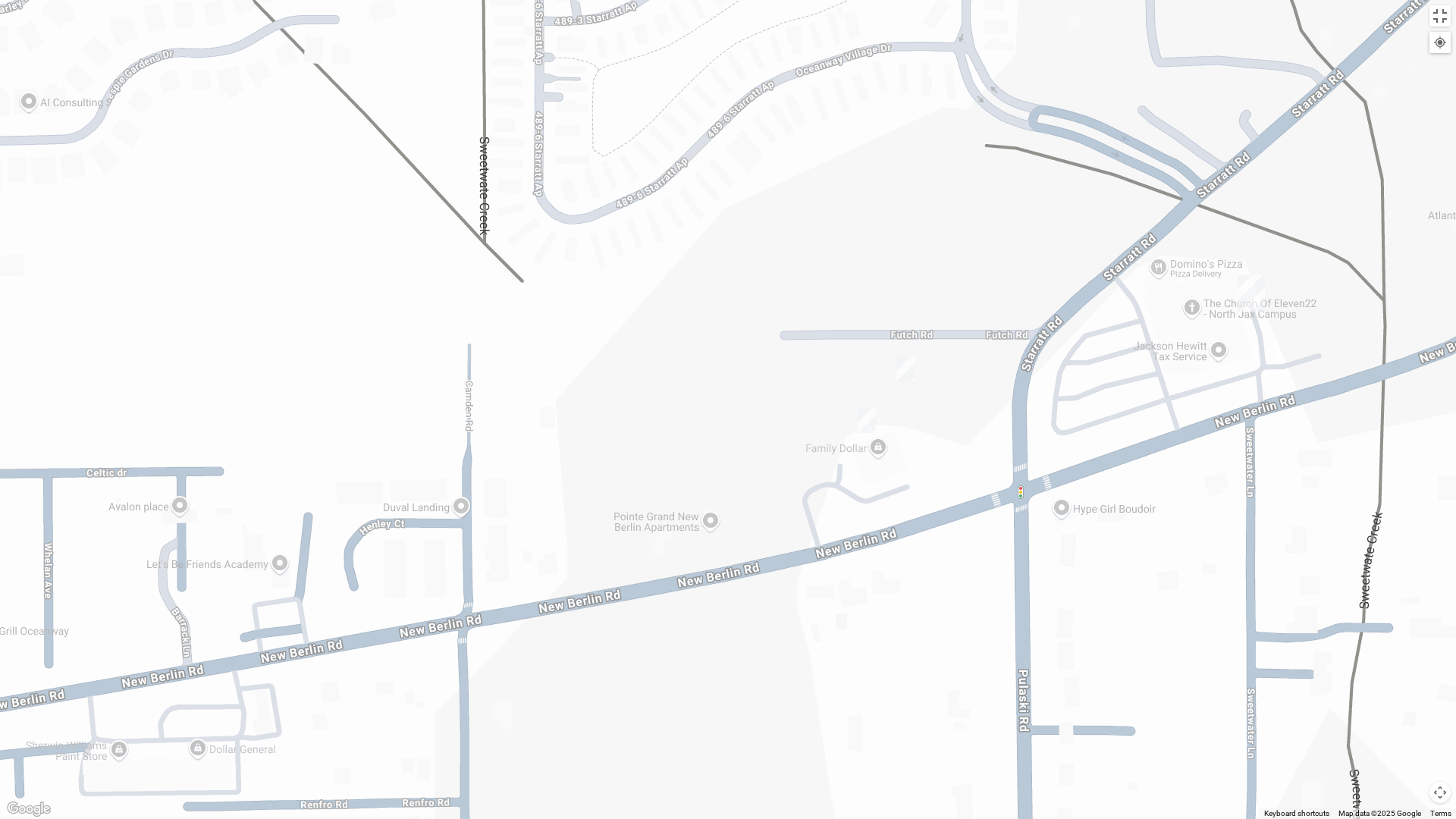
click at [1259, 287] on img "North Jax" at bounding box center [1251, 294] width 39 height 49
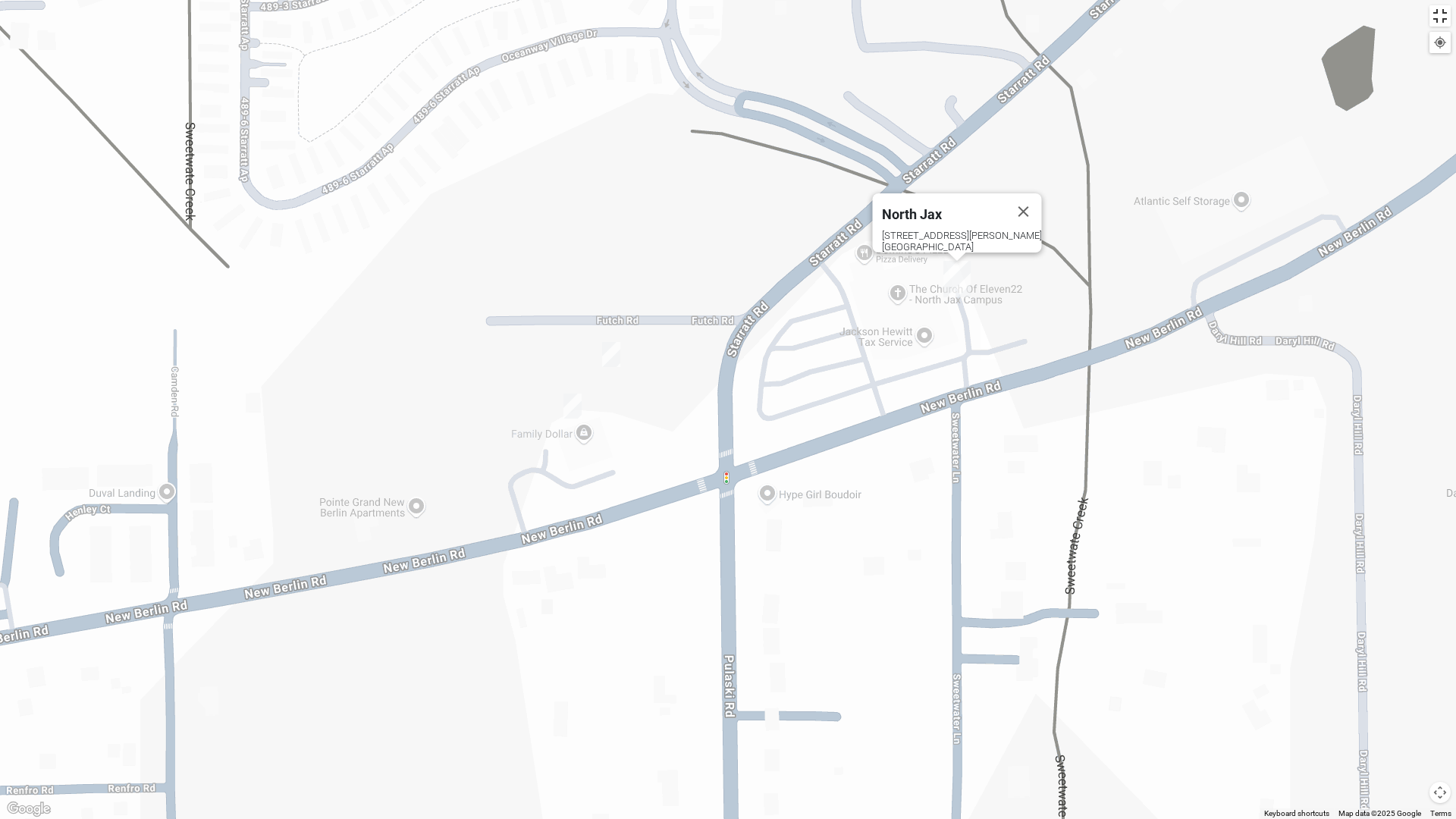
click at [1442, 16] on button "Toggle fullscreen view" at bounding box center [1440, 16] width 22 height 22
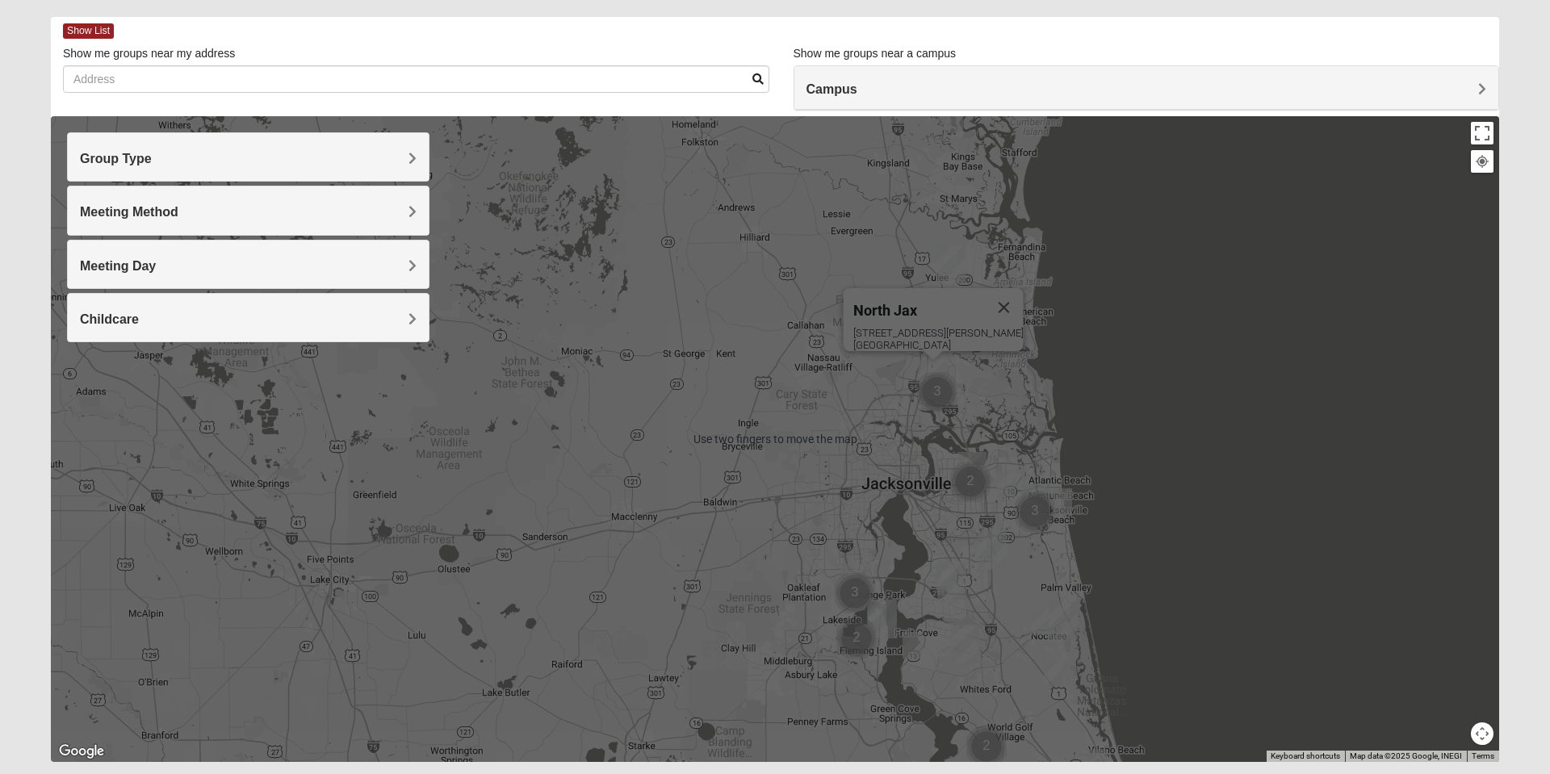
scroll to position [65, 0]
